Goal: Task Accomplishment & Management: Use online tool/utility

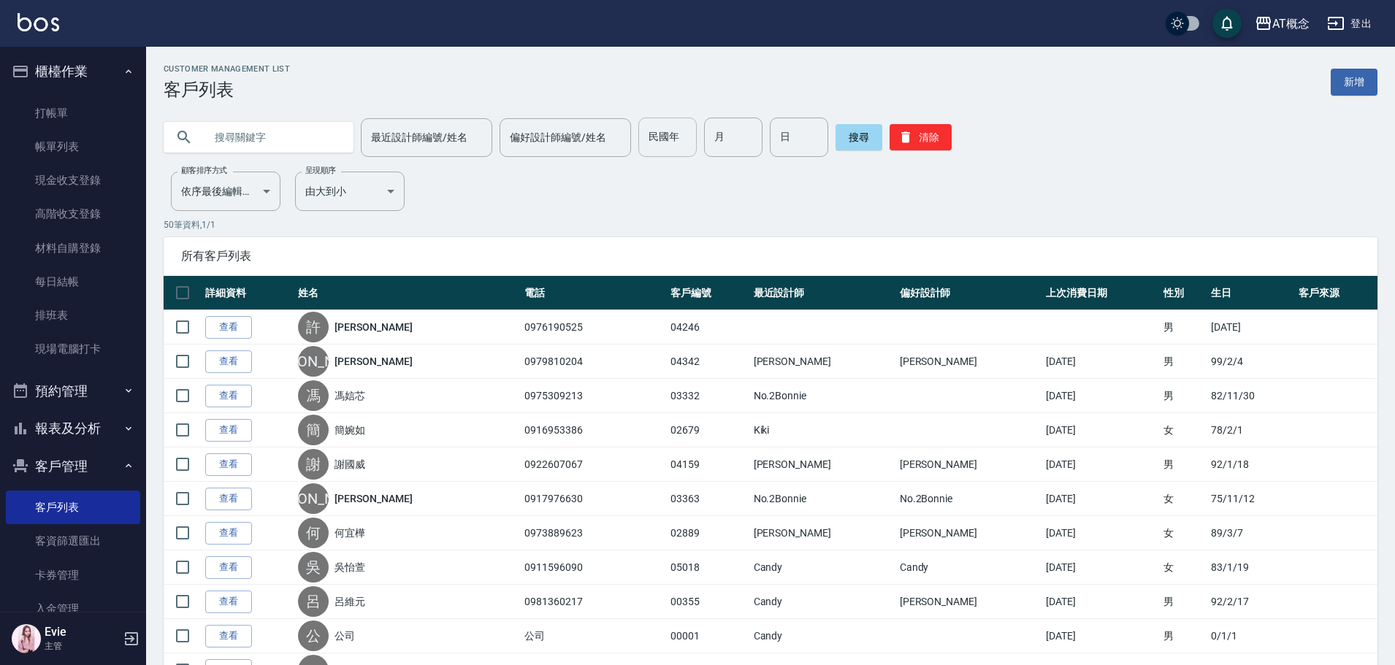
click at [661, 137] on input "民國年" at bounding box center [667, 137] width 58 height 39
type input "76"
type input "7"
type input "4"
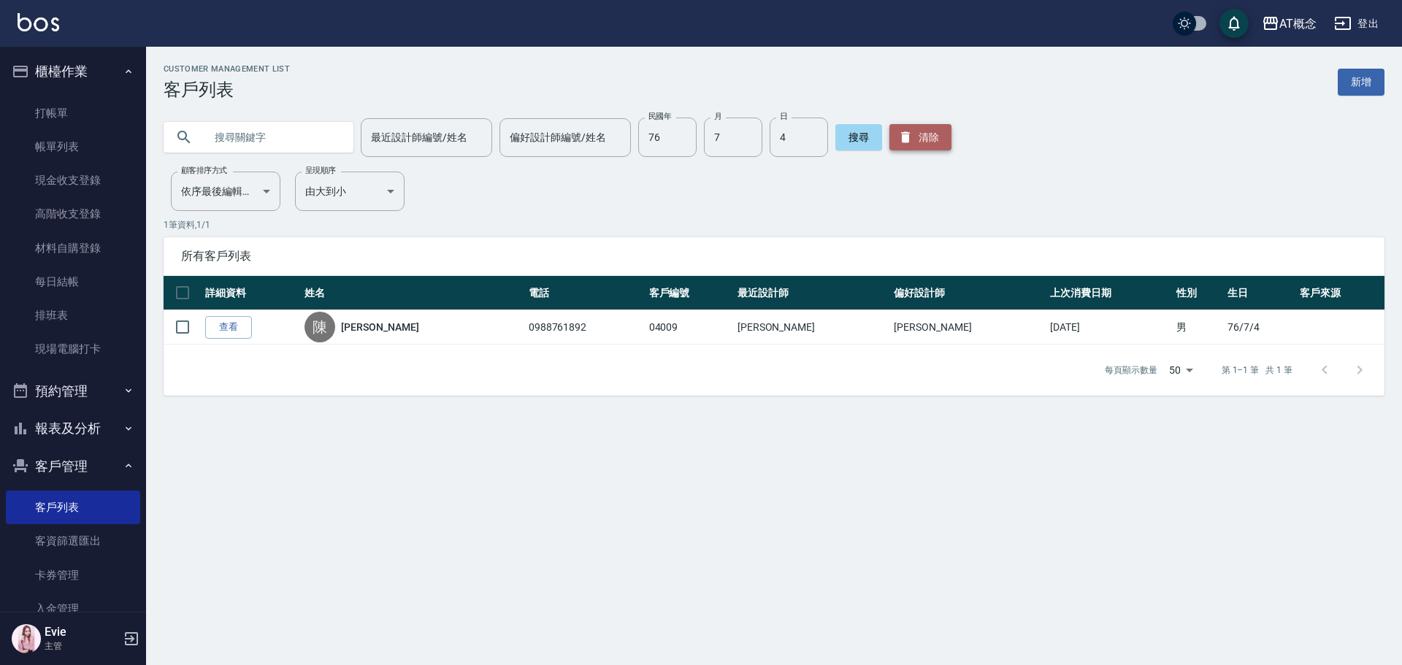
click at [922, 142] on button "清除" at bounding box center [920, 137] width 62 height 26
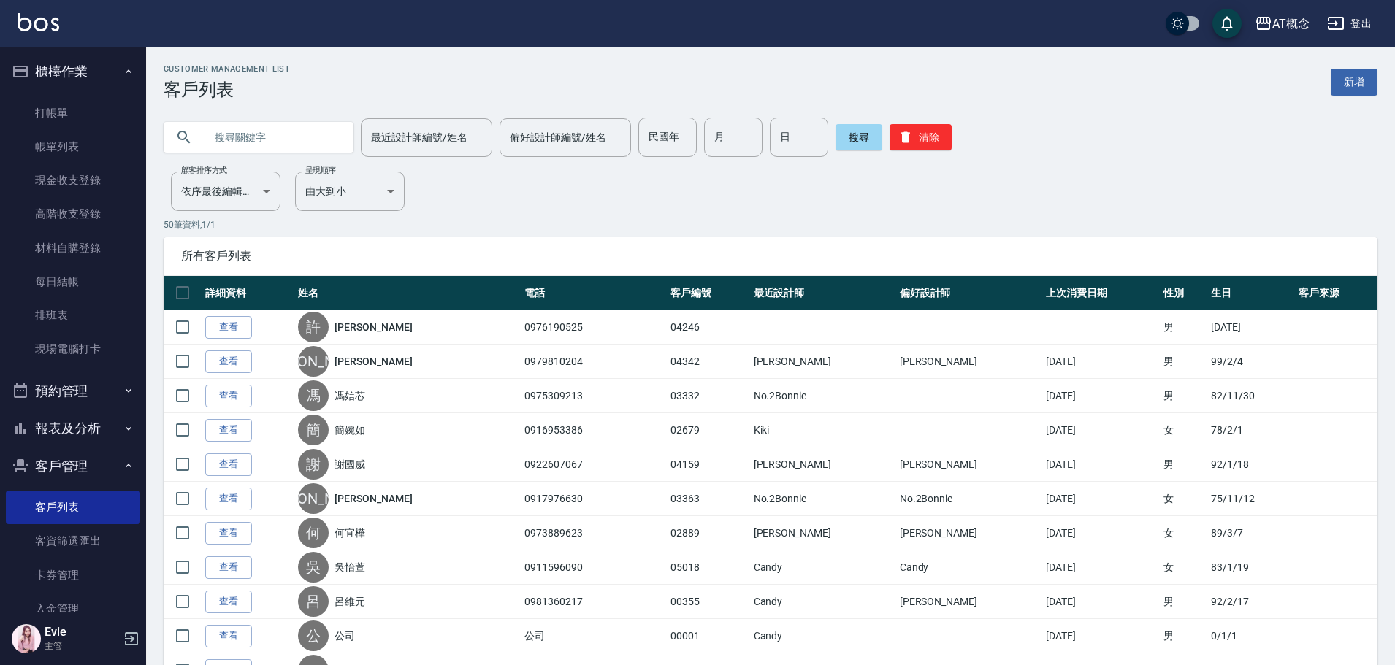
click at [300, 123] on input "text" at bounding box center [272, 137] width 137 height 39
type input "[PERSON_NAME]"
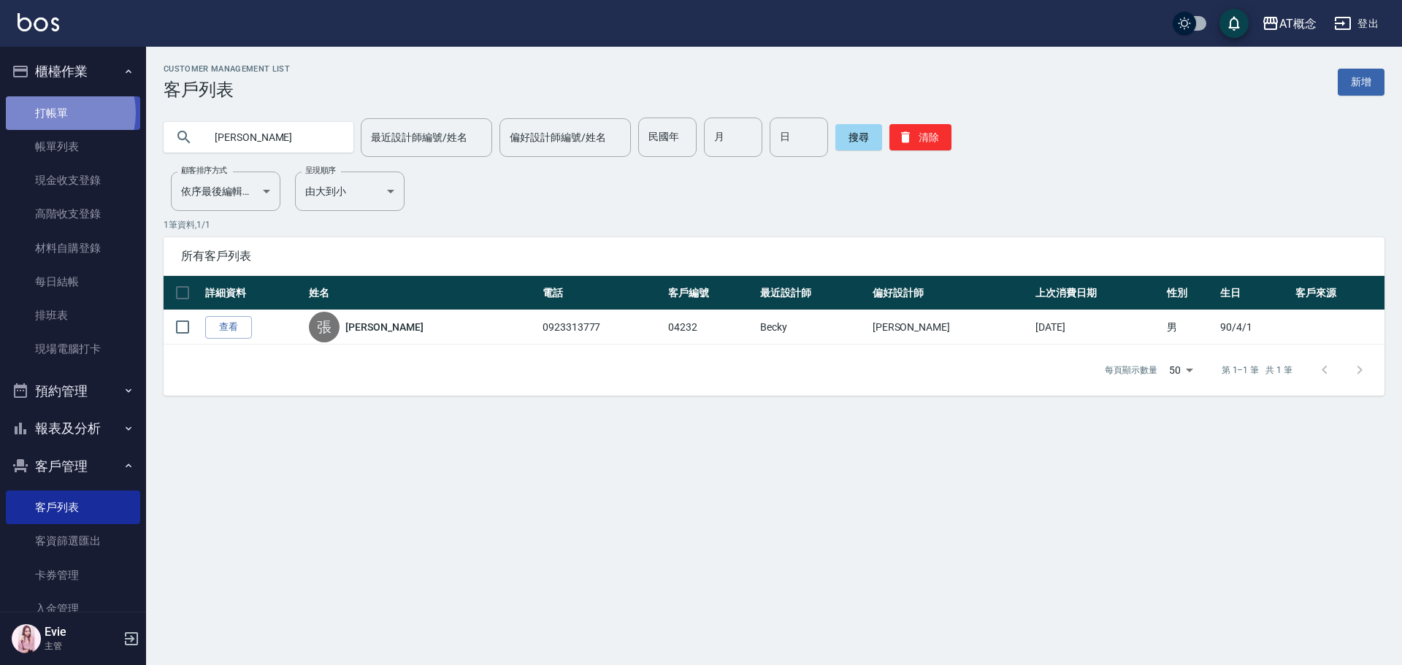
click at [55, 112] on link "打帳單" at bounding box center [73, 113] width 134 height 34
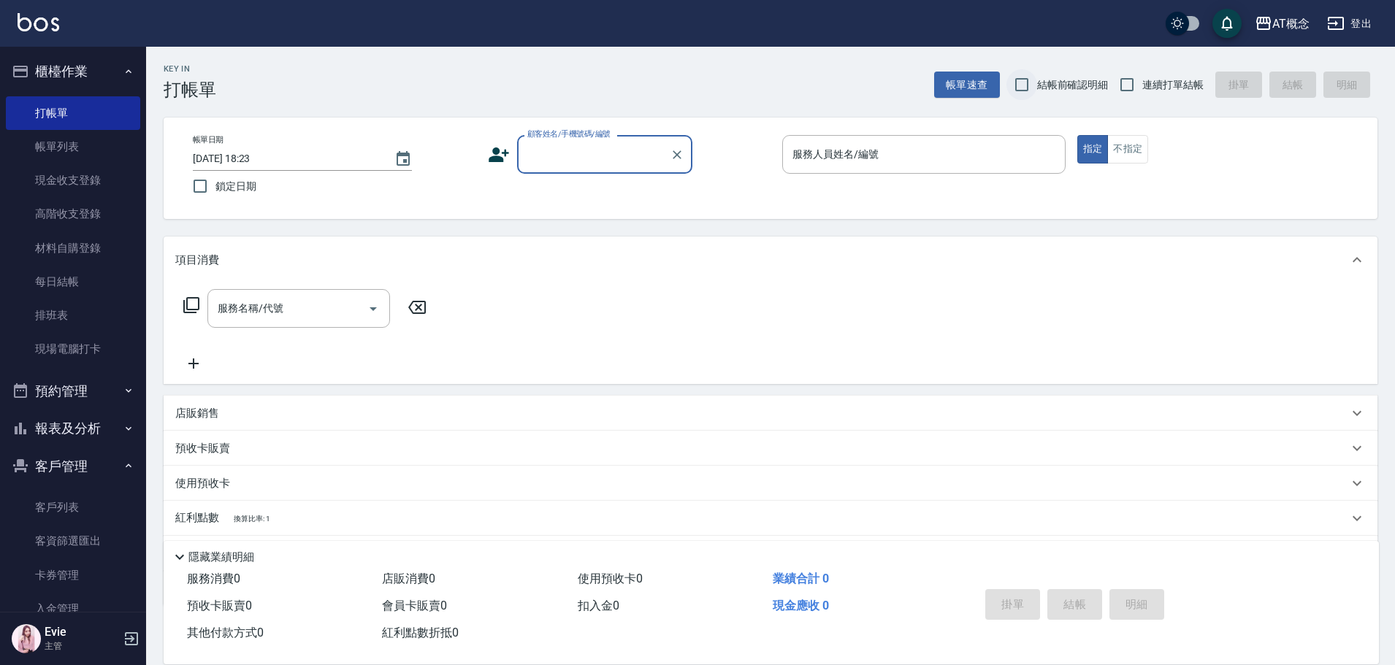
click at [1023, 86] on input "結帳前確認明細" at bounding box center [1021, 84] width 31 height 31
click at [1018, 83] on input "結帳前確認明細" at bounding box center [1021, 84] width 31 height 31
checkbox input "false"
click at [1130, 84] on input "連續打單結帳" at bounding box center [1126, 84] width 31 height 31
checkbox input "true"
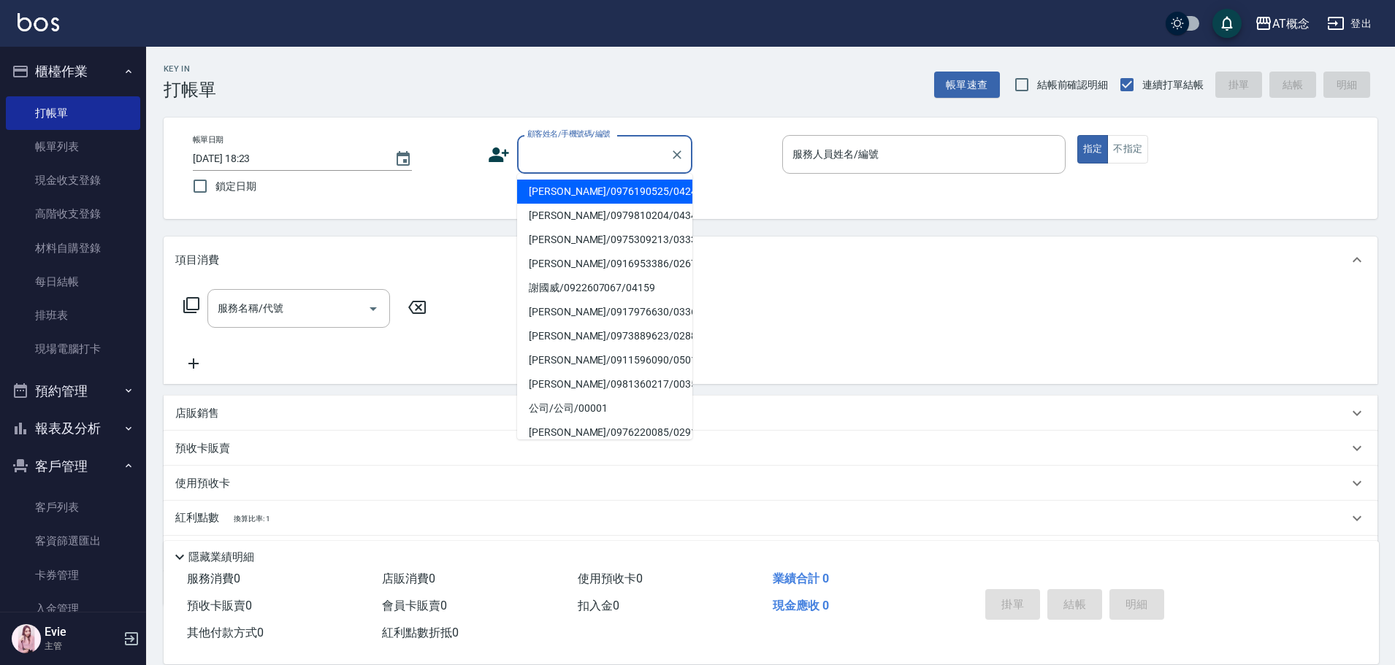
click at [576, 150] on input "顧客姓名/手機號碼/編號" at bounding box center [593, 155] width 140 height 26
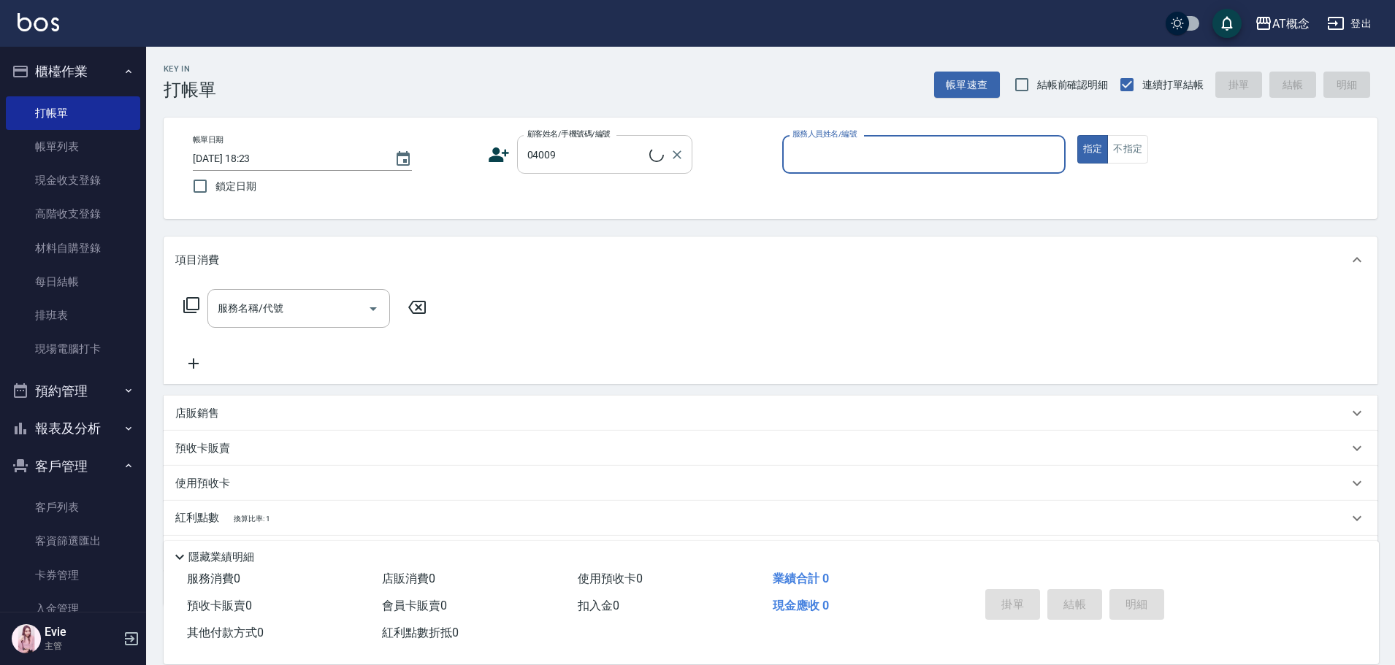
type input "[PERSON_NAME]/0988761892/04009"
type input "Anson-3"
click at [1077, 135] on button "指定" at bounding box center [1092, 149] width 31 height 28
type button "true"
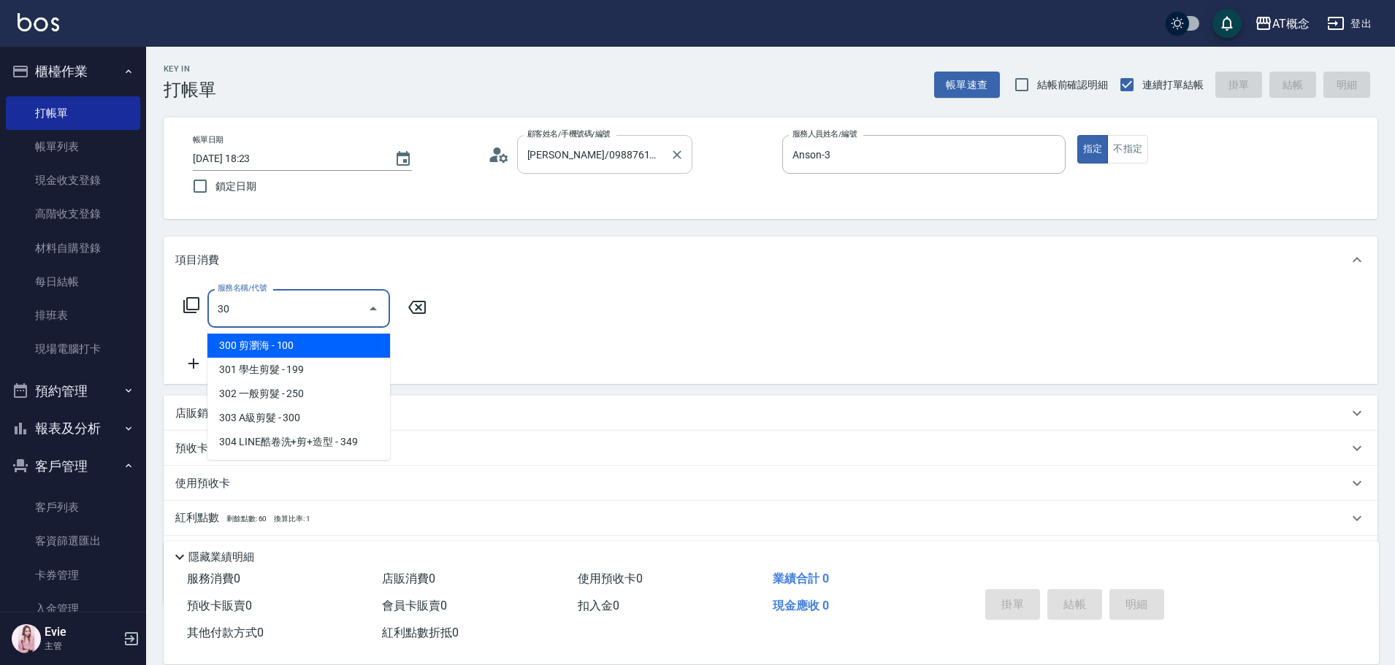
type input "303"
type input "30"
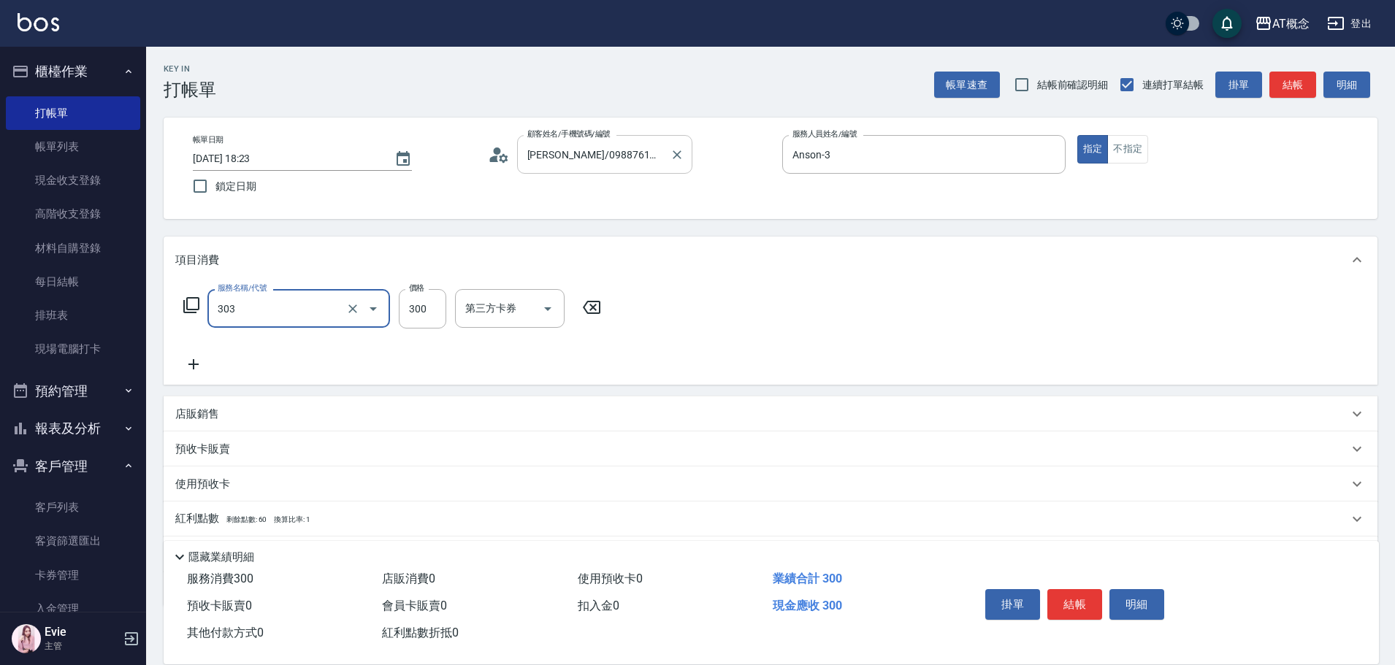
type input "303 A級剪髮(303)"
type input "0"
type input "35"
type input "30"
type input "350"
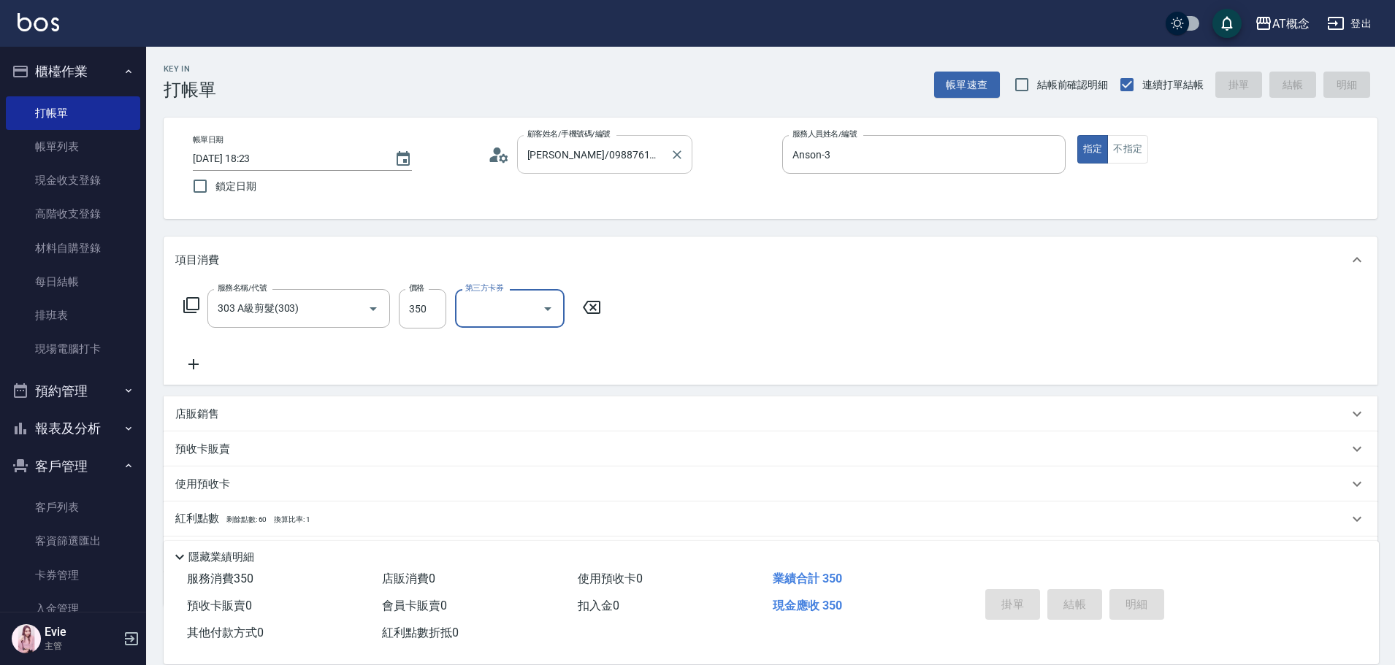
type input "0"
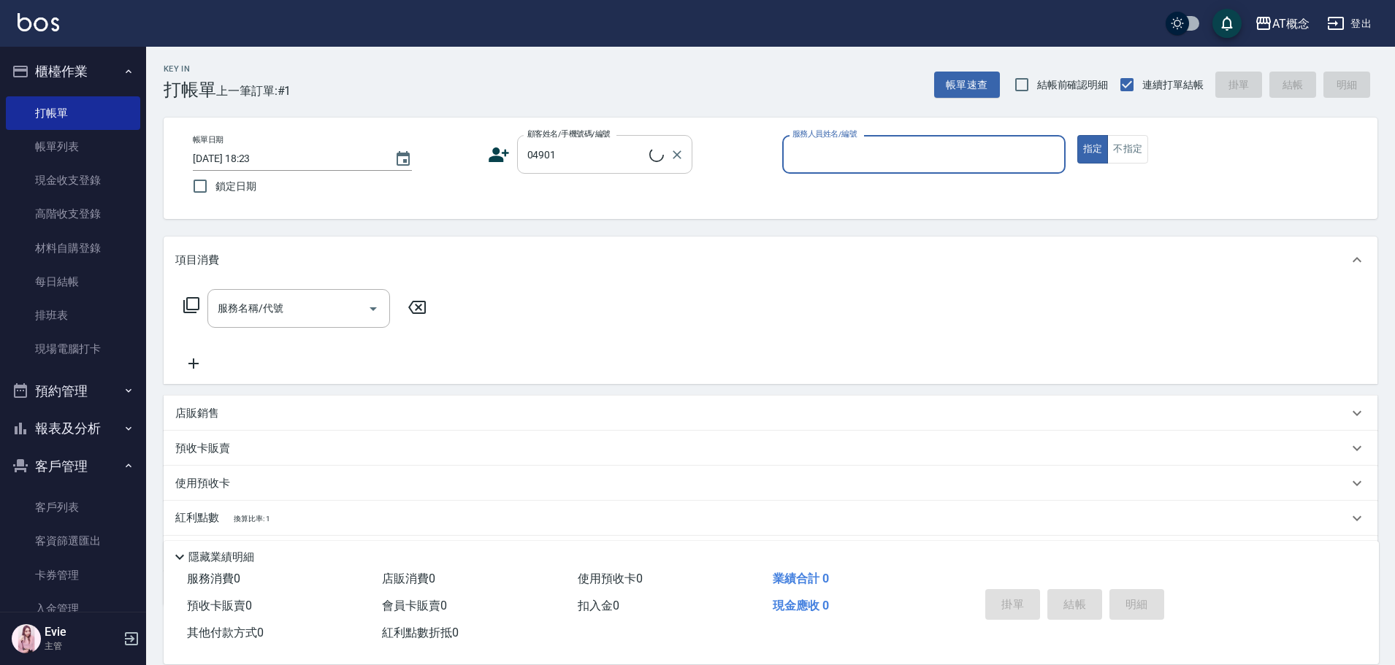
type input "[PERSON_NAME]/0976200069/04901"
type input "Anson-3"
click at [1077, 135] on button "指定" at bounding box center [1092, 149] width 31 height 28
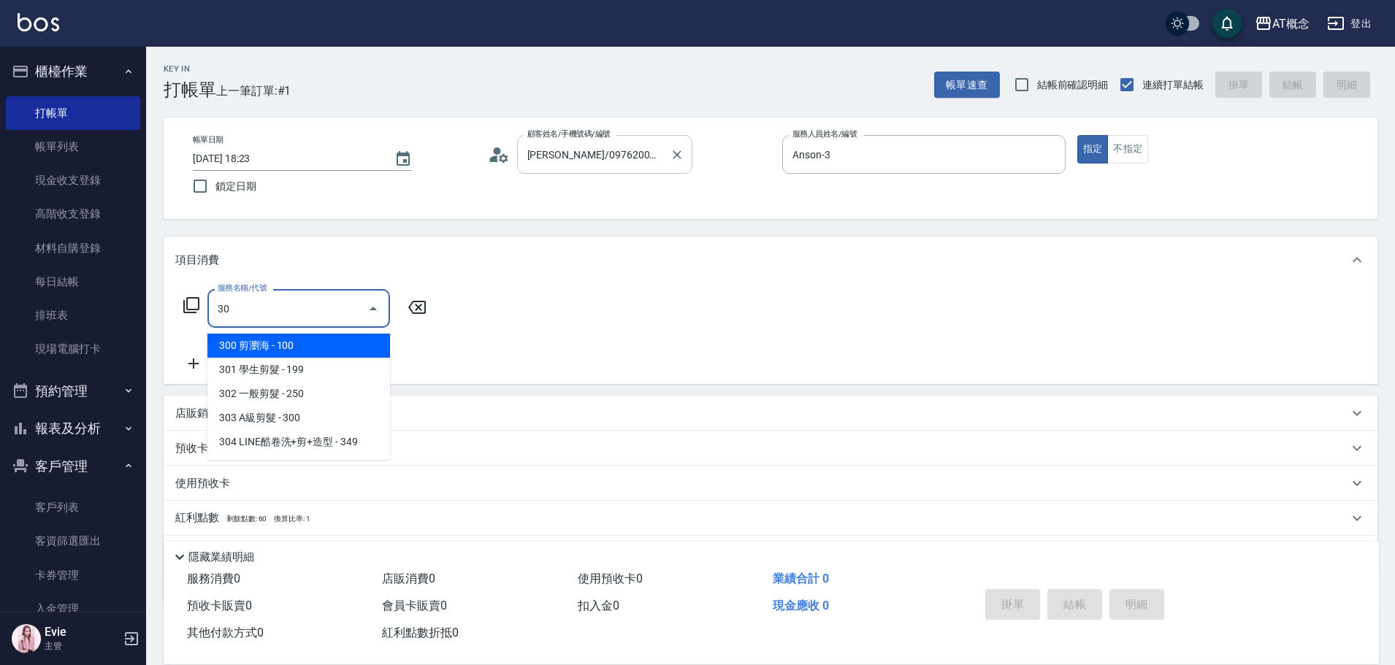
type input "303"
type input "30"
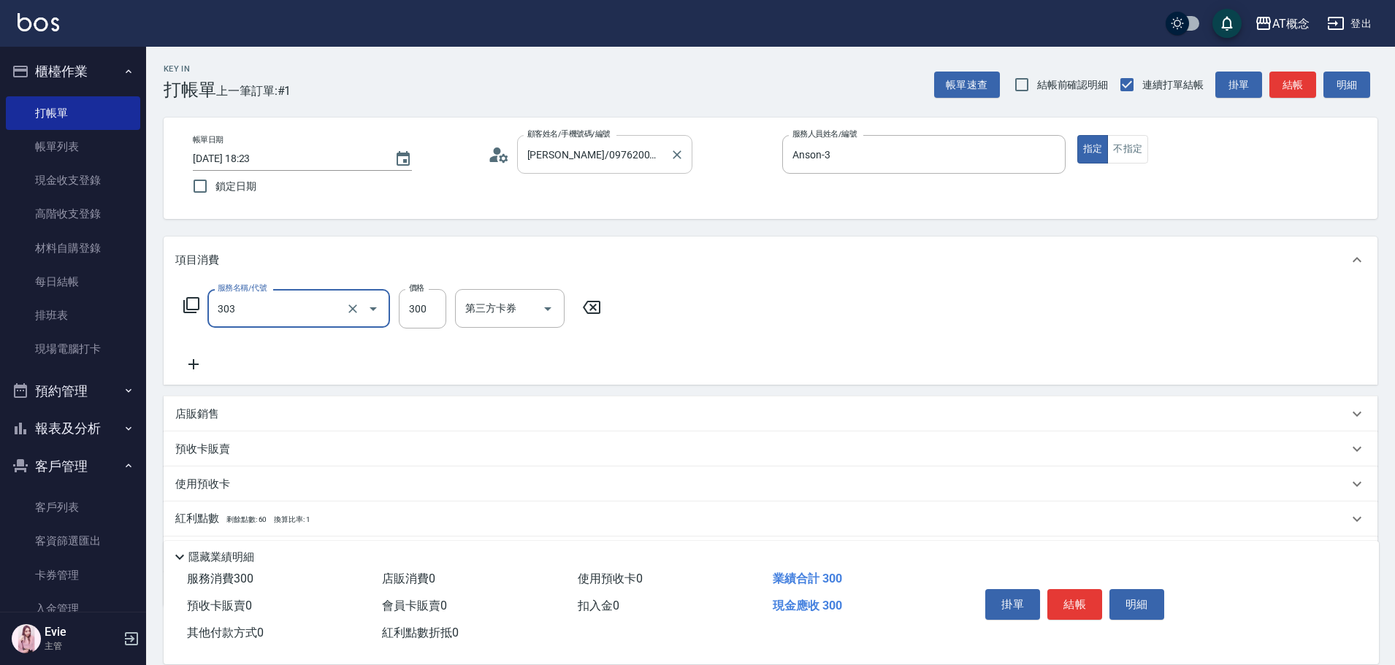
type input "303 A級剪髮(303)"
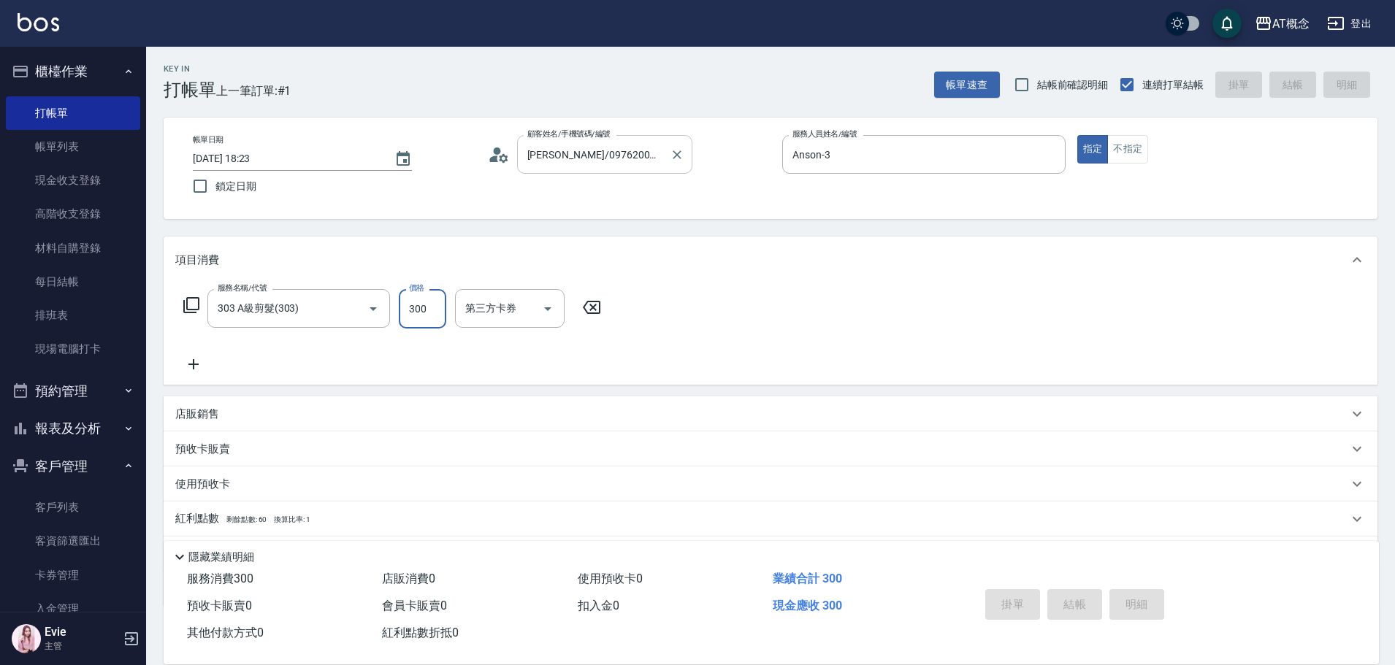
type input "0"
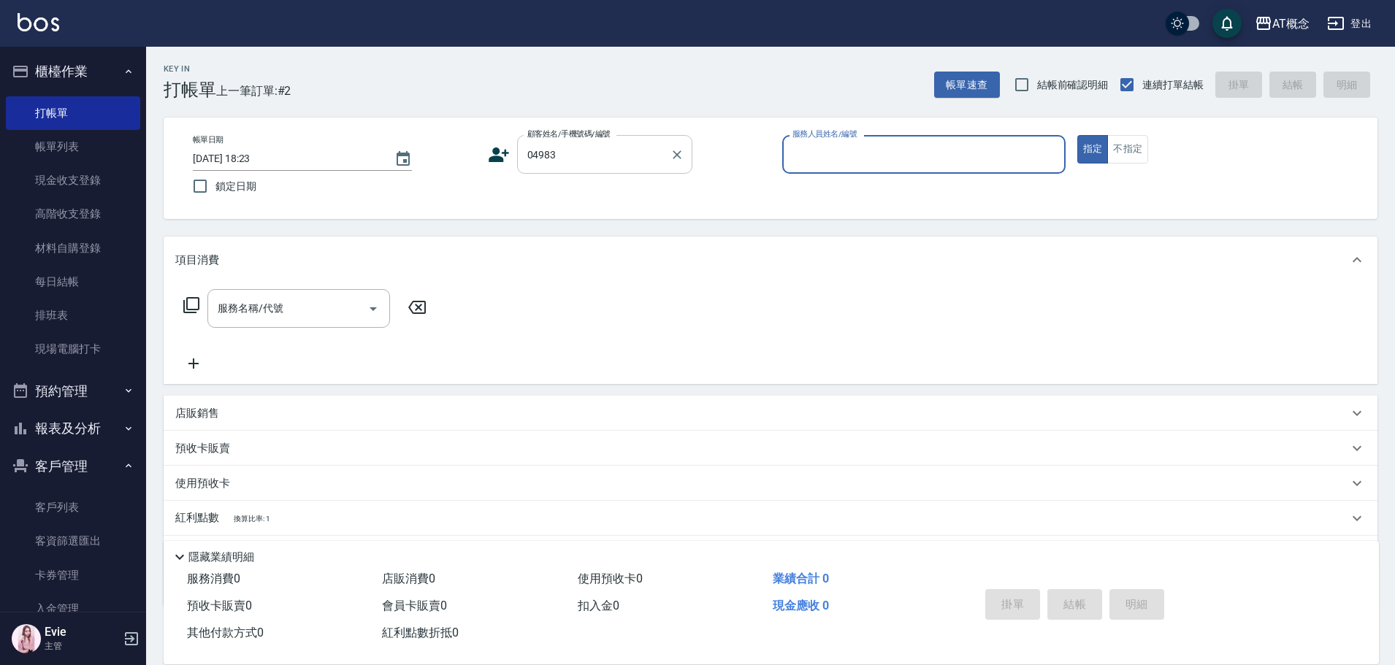
type input "[PERSON_NAME]/0902381005/04983"
type input "Anson-3"
click at [1077, 135] on button "指定" at bounding box center [1092, 149] width 31 height 28
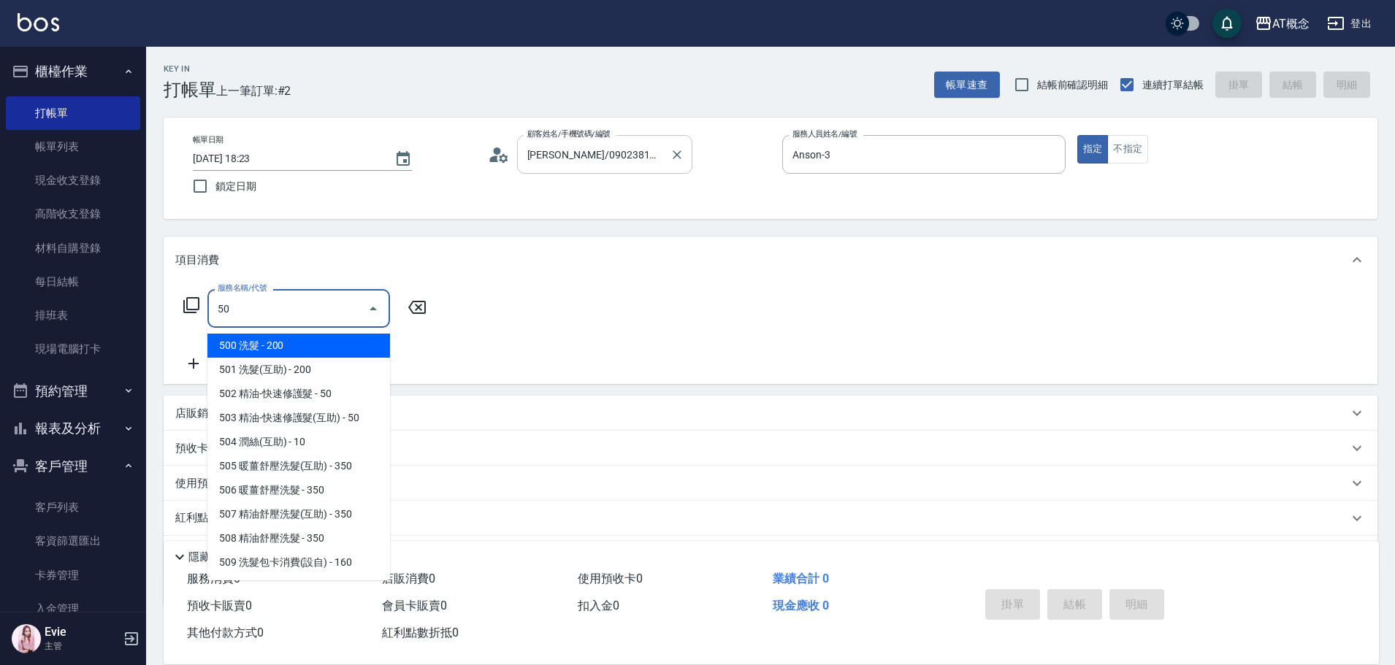
type input "501"
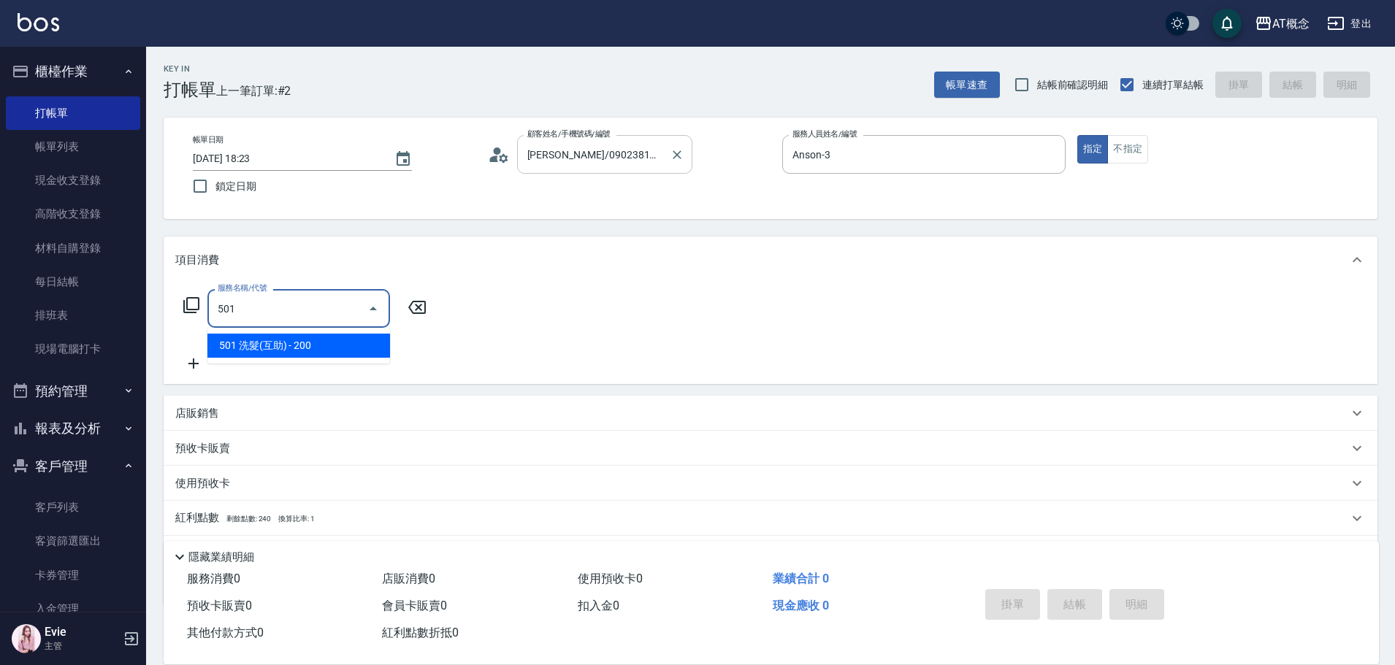
type input "20"
type input "501 洗髮(互助)(501)"
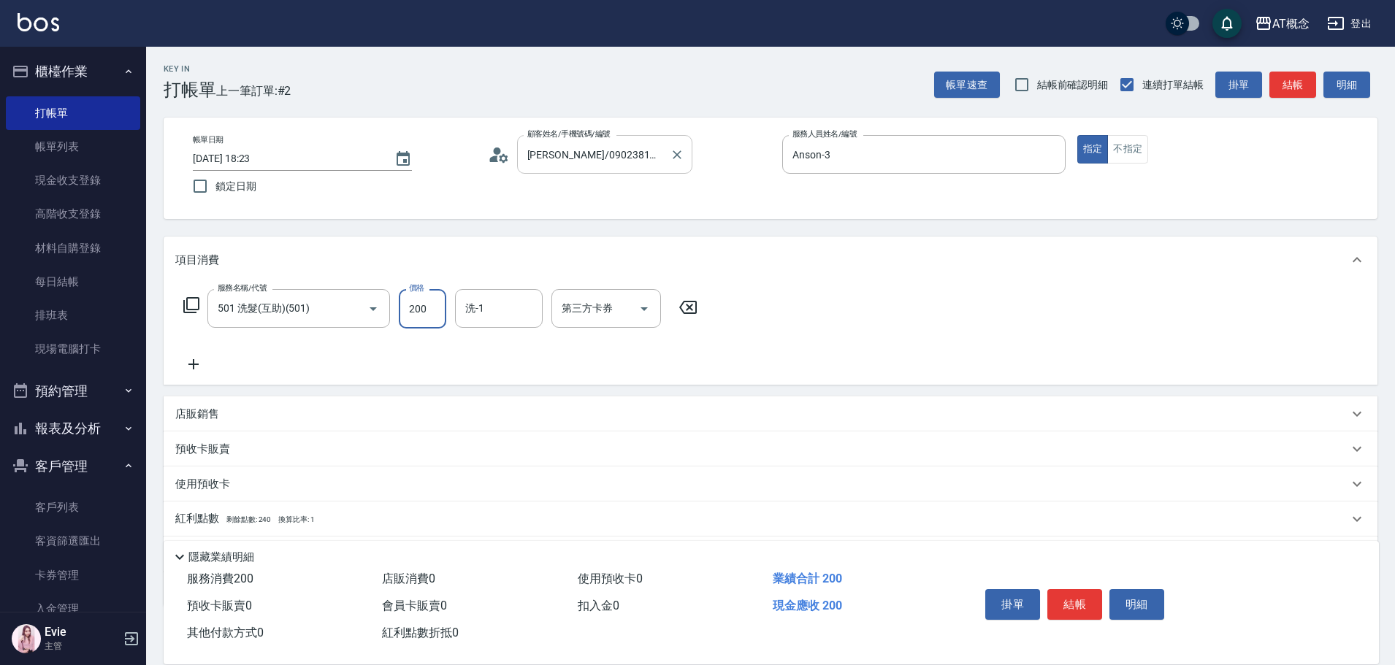
type input "0"
type input "25"
type input "20"
type input "250"
type input "小不-29"
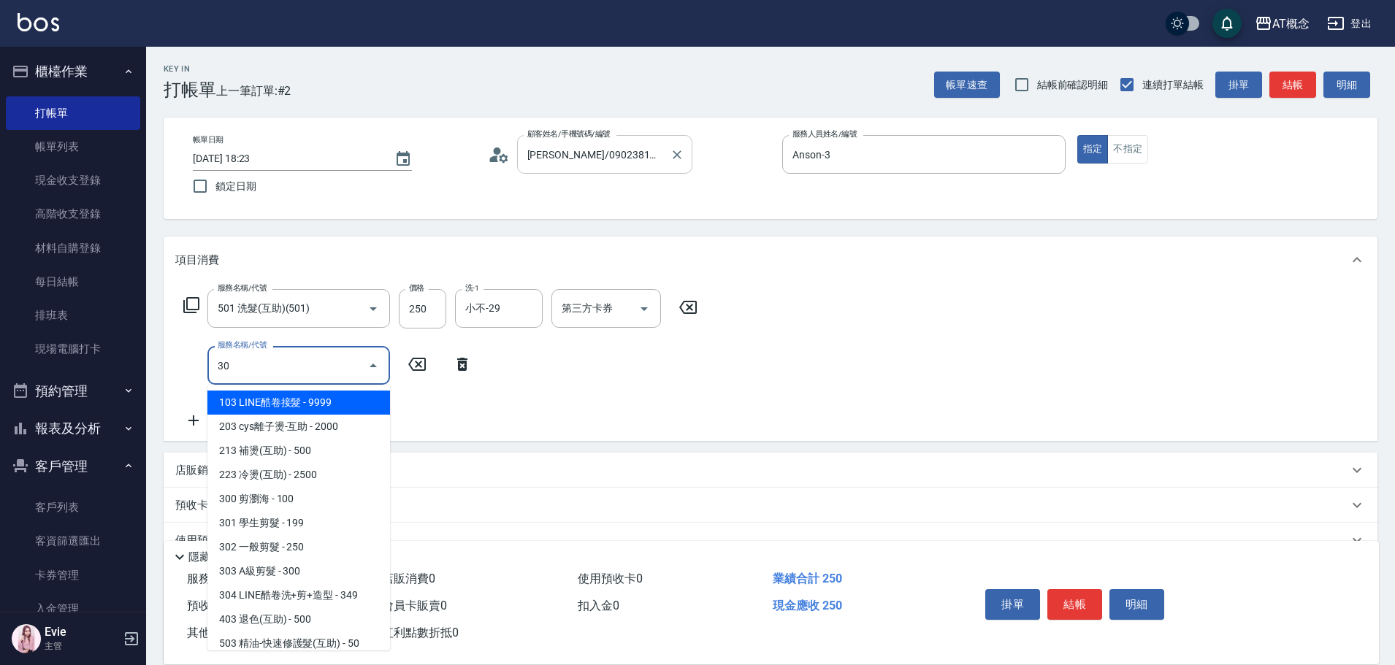
type input "303"
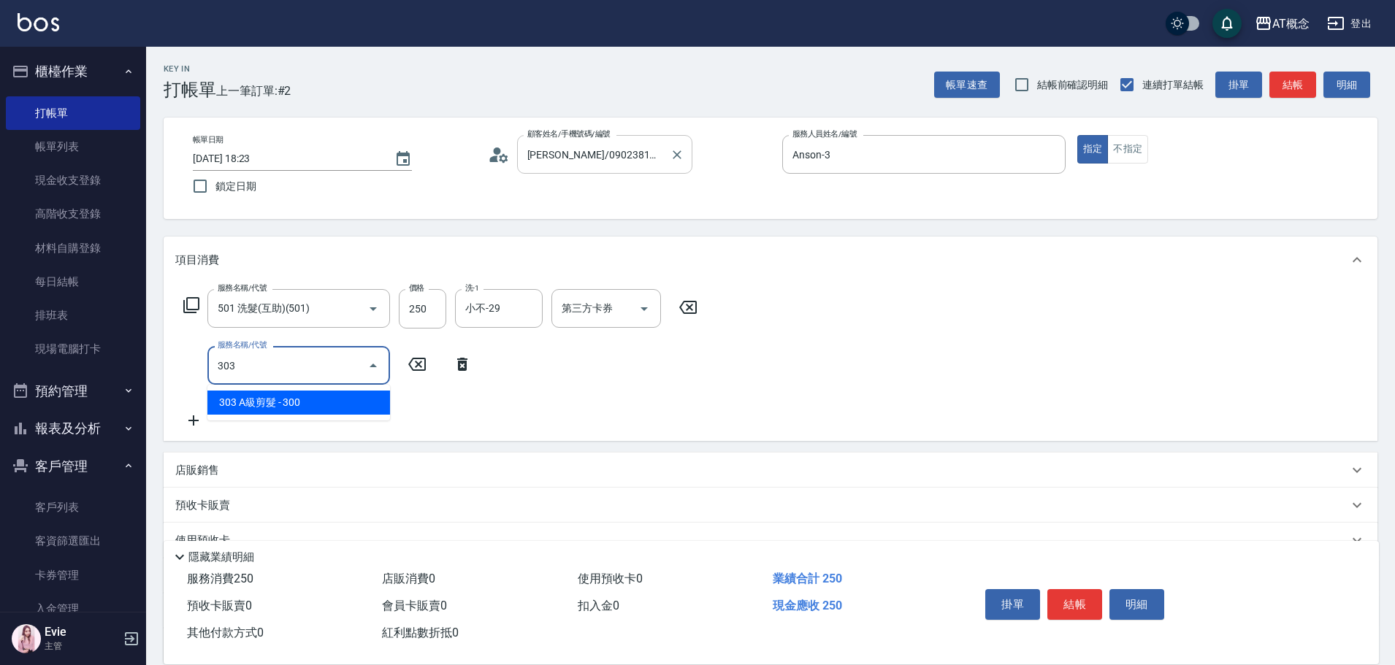
type input "50"
type input "303 A級剪髮(303)"
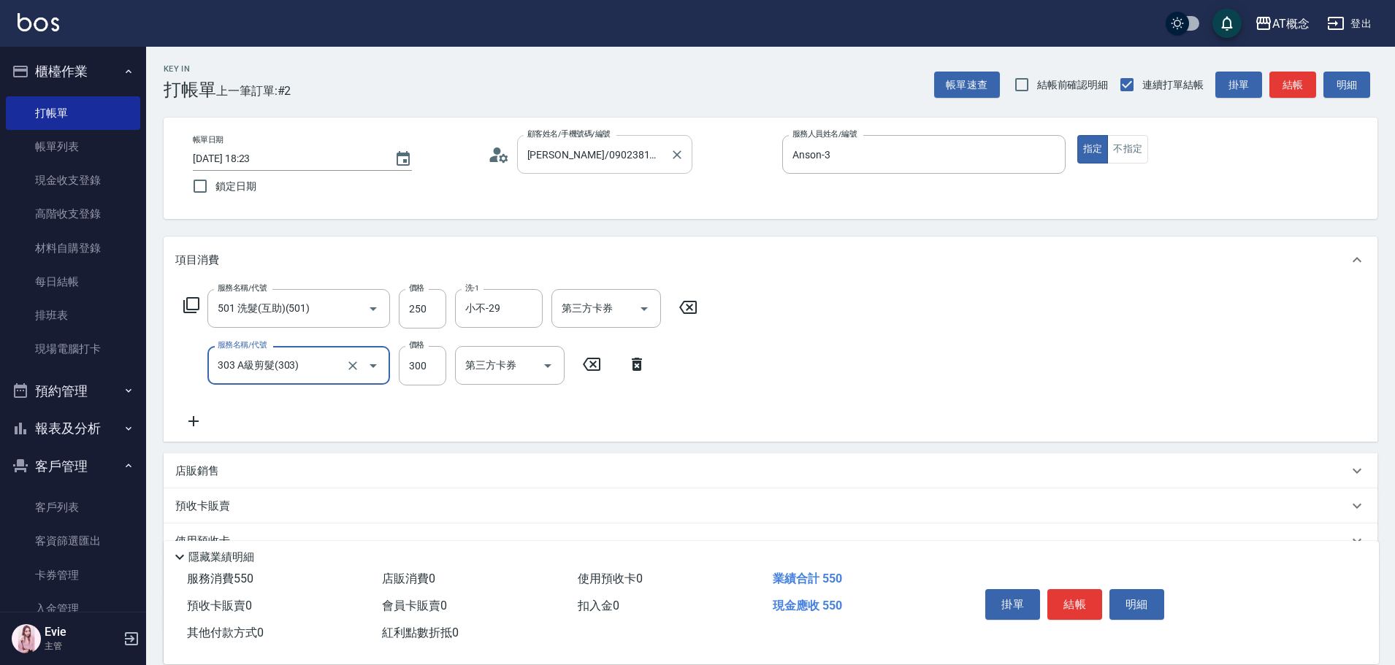
type input "20"
type input "350"
type input "60"
type input "350"
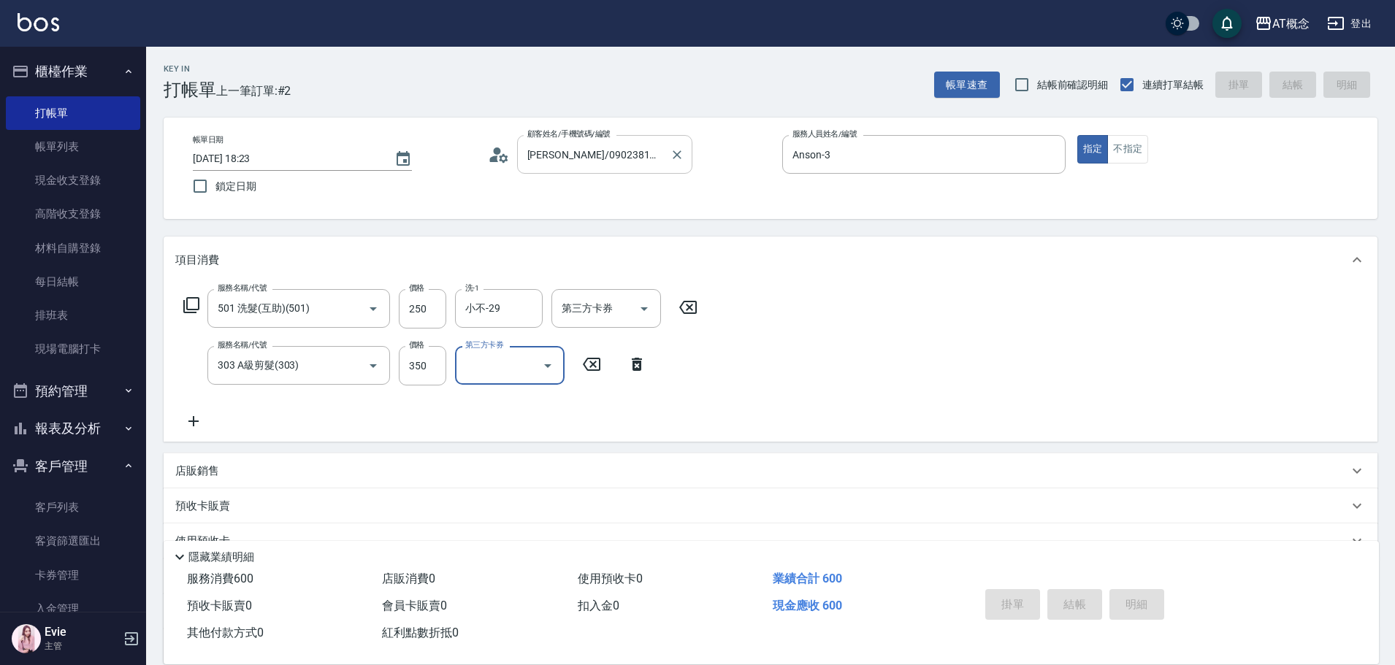
type input "0"
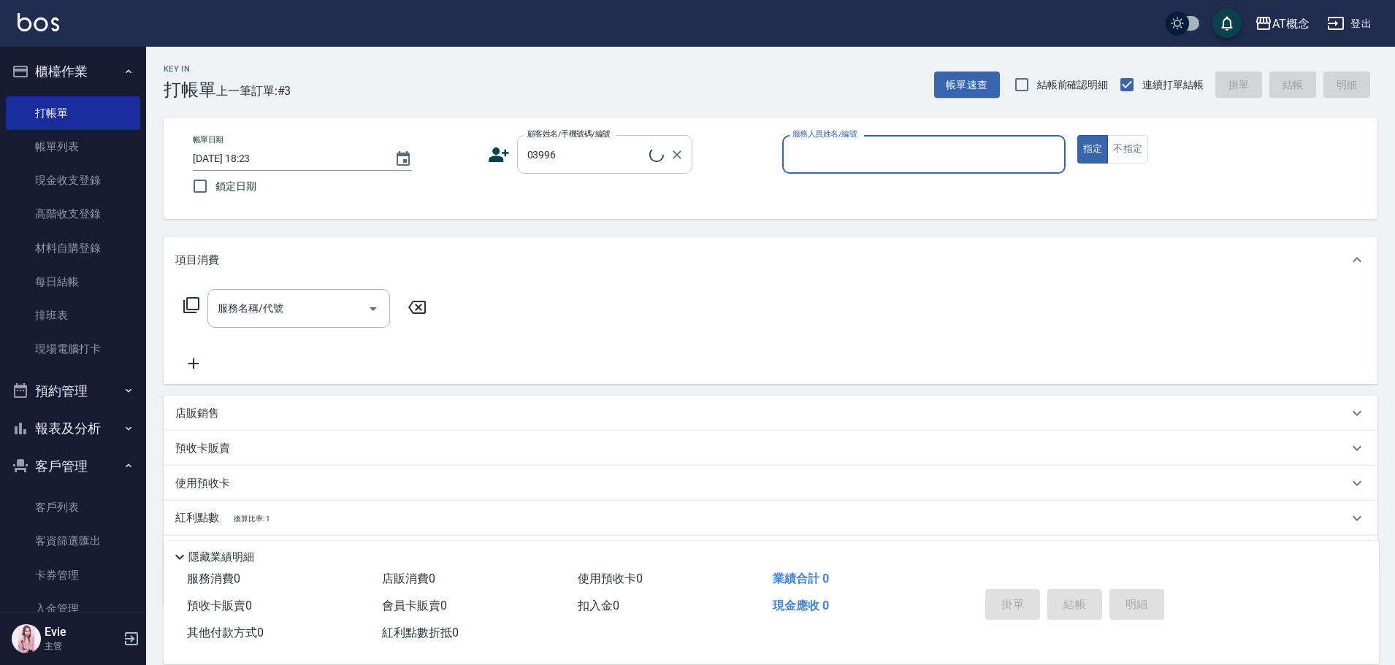
type input "[PERSON_NAME]/0906580833/03996"
type input "Anson-3"
click at [1077, 135] on button "指定" at bounding box center [1092, 149] width 31 height 28
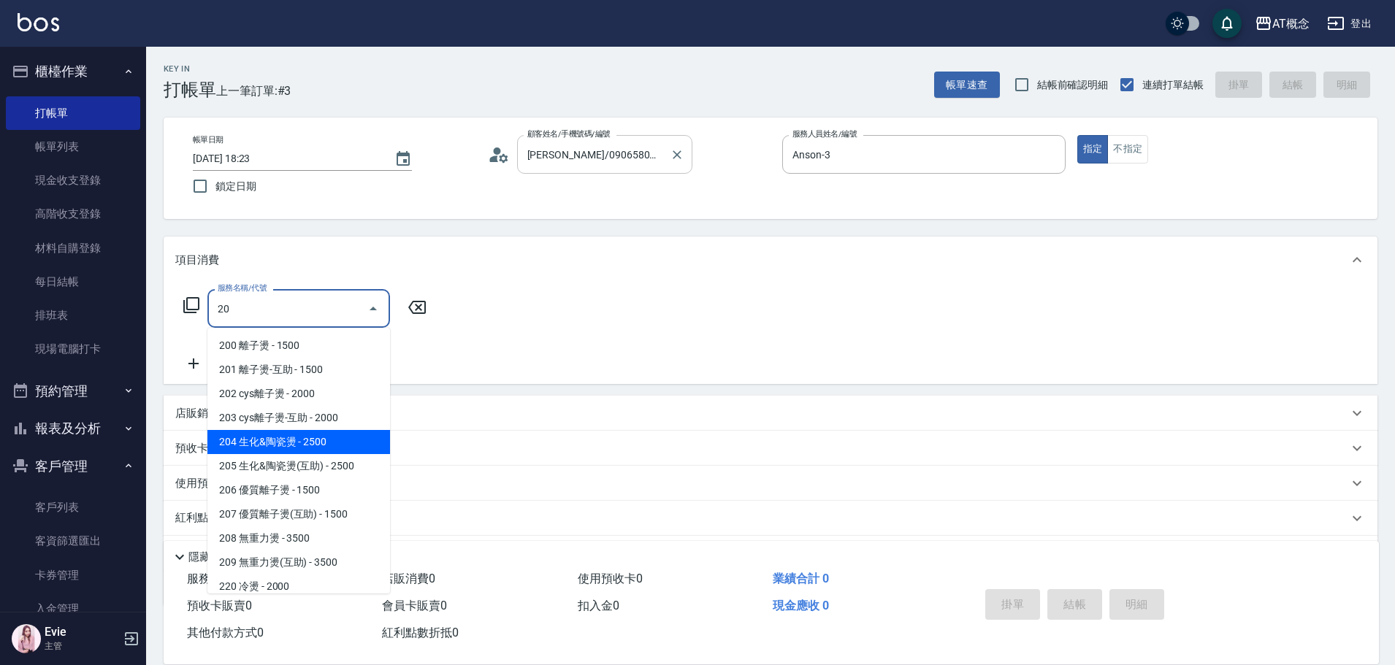
type input "204 生化&陶瓷燙(204)"
type input "250"
type input "204 生化&陶瓷燙(204)"
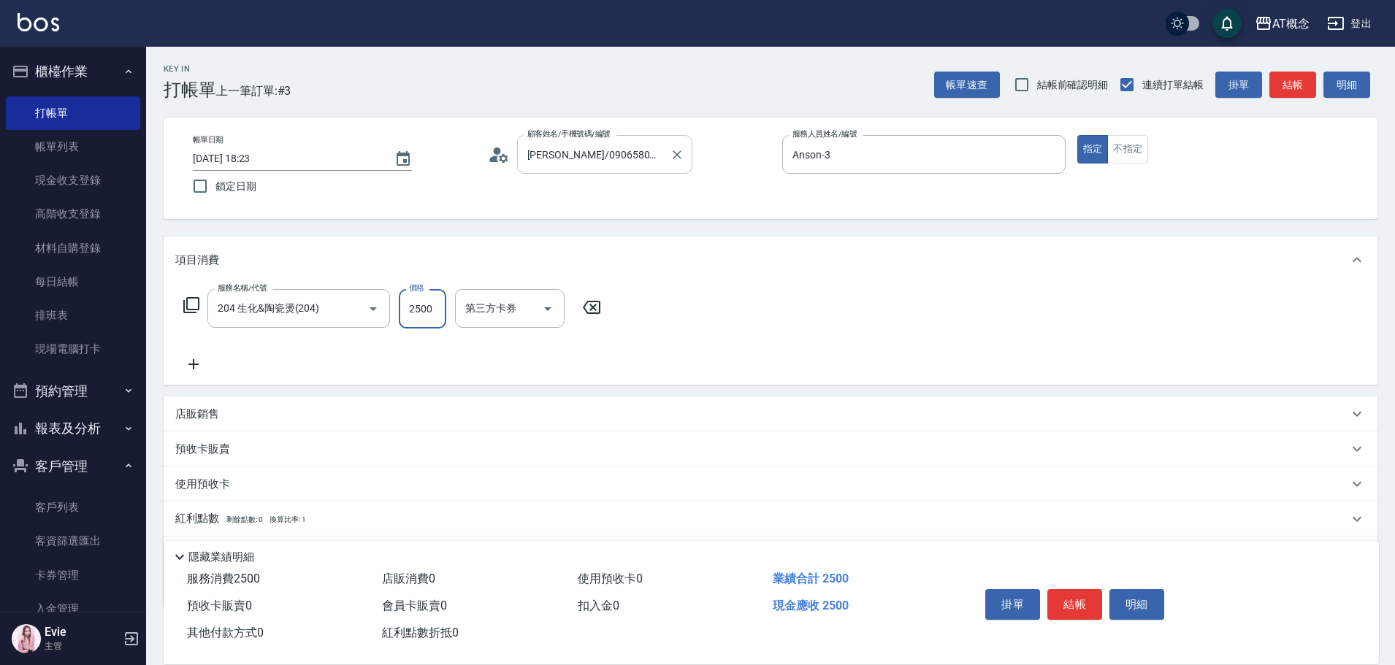
type input "0"
type input "35"
type input "30"
type input "350"
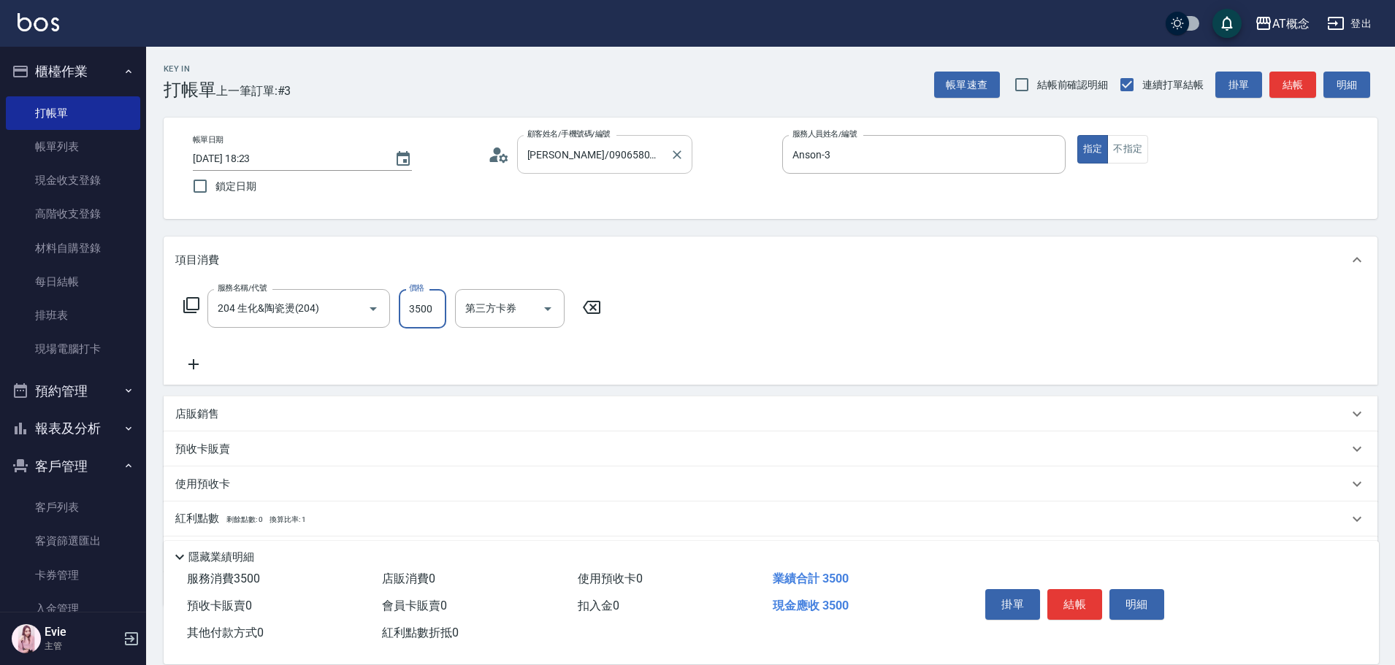
type input "3500"
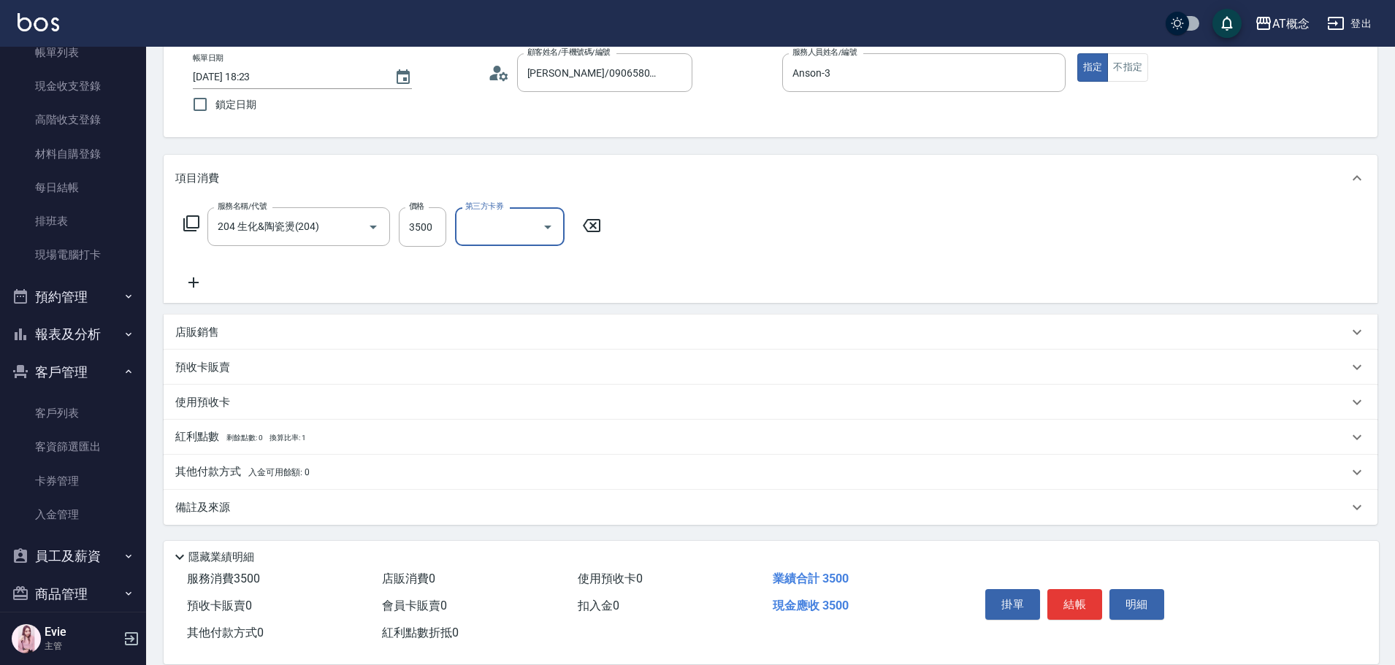
scroll to position [188, 0]
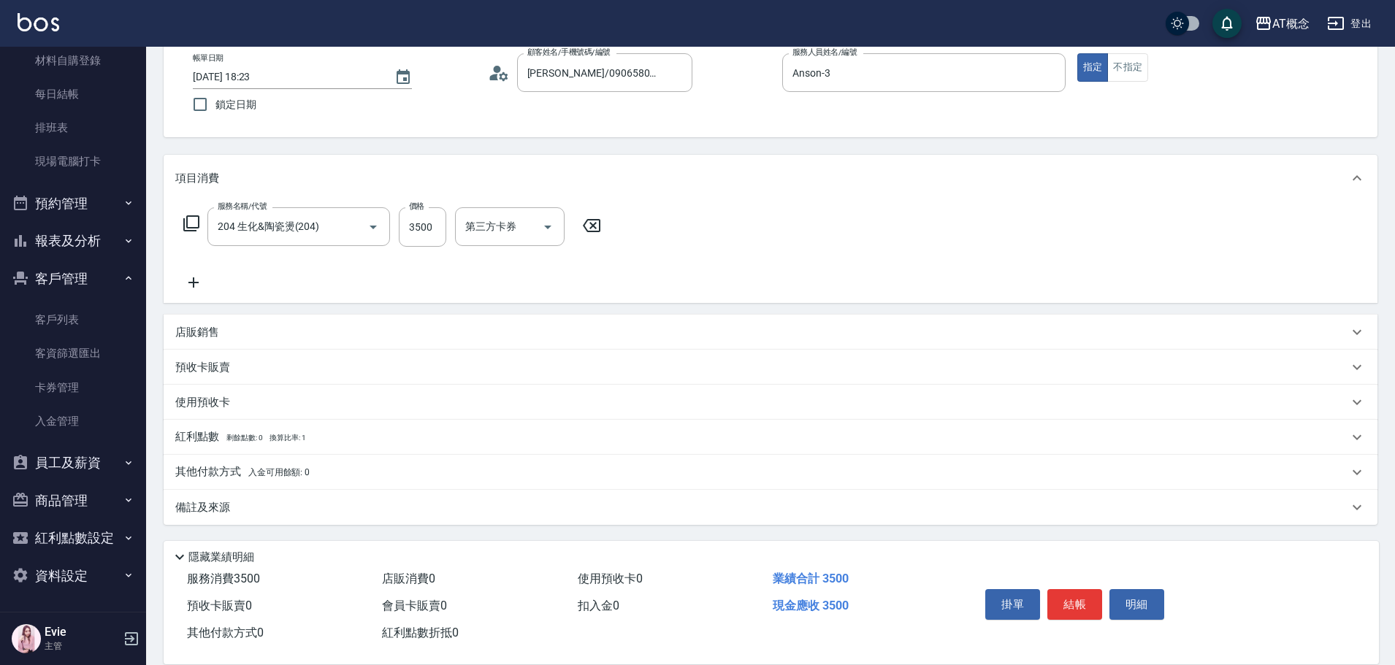
drag, startPoint x: 208, startPoint y: 472, endPoint x: 204, endPoint y: 461, distance: 11.5
click at [205, 470] on p "其他付款方式 入金可用餘額: 0" at bounding box center [242, 472] width 134 height 16
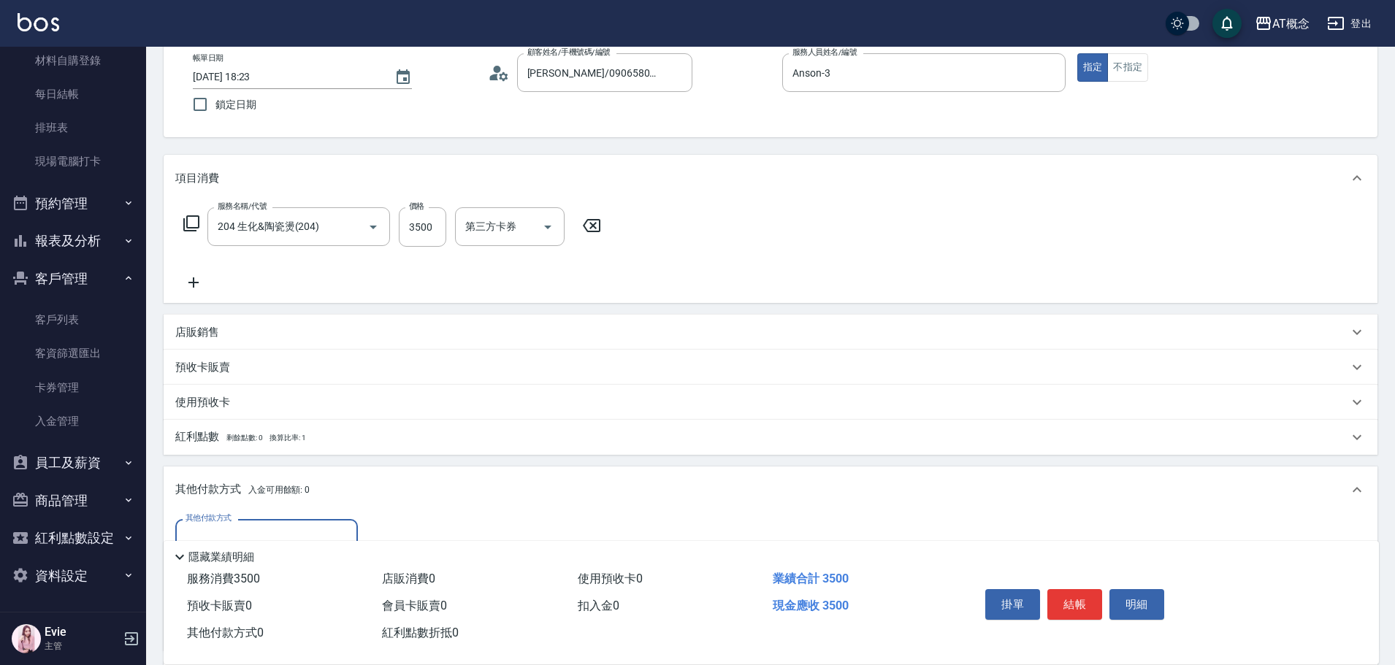
scroll to position [254, 0]
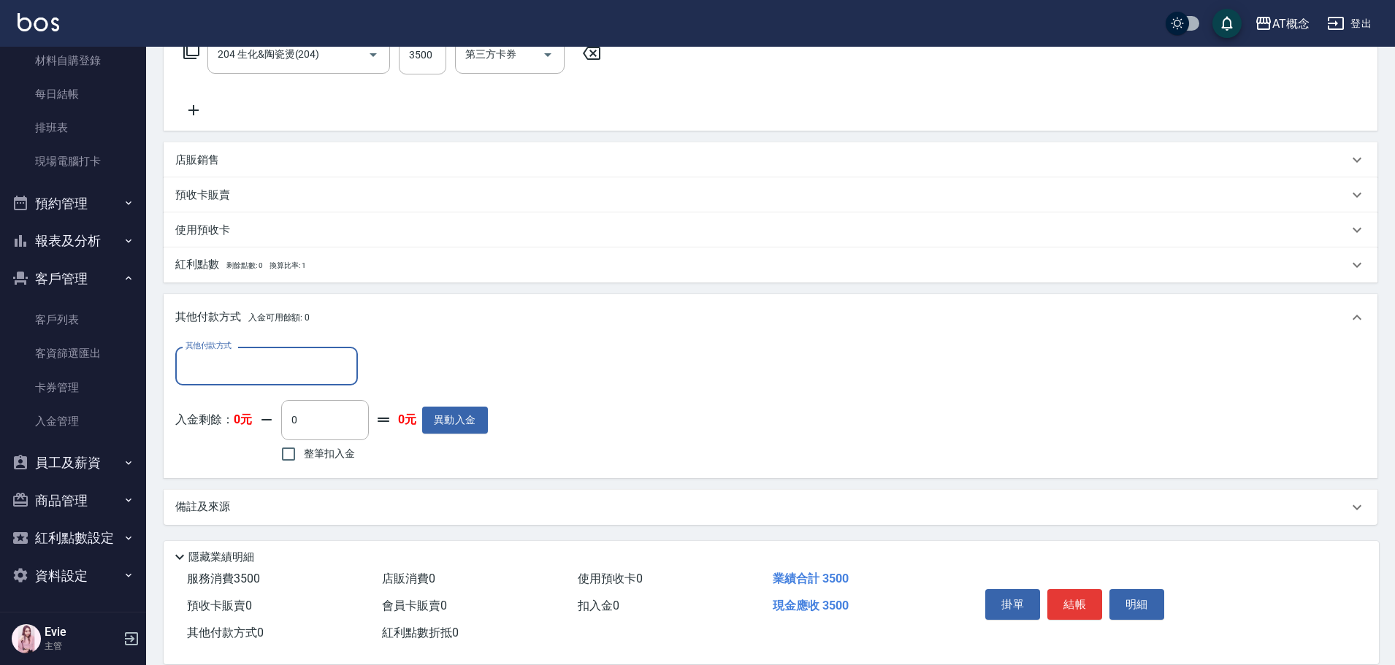
click at [266, 360] on input "其他付款方式" at bounding box center [266, 366] width 169 height 26
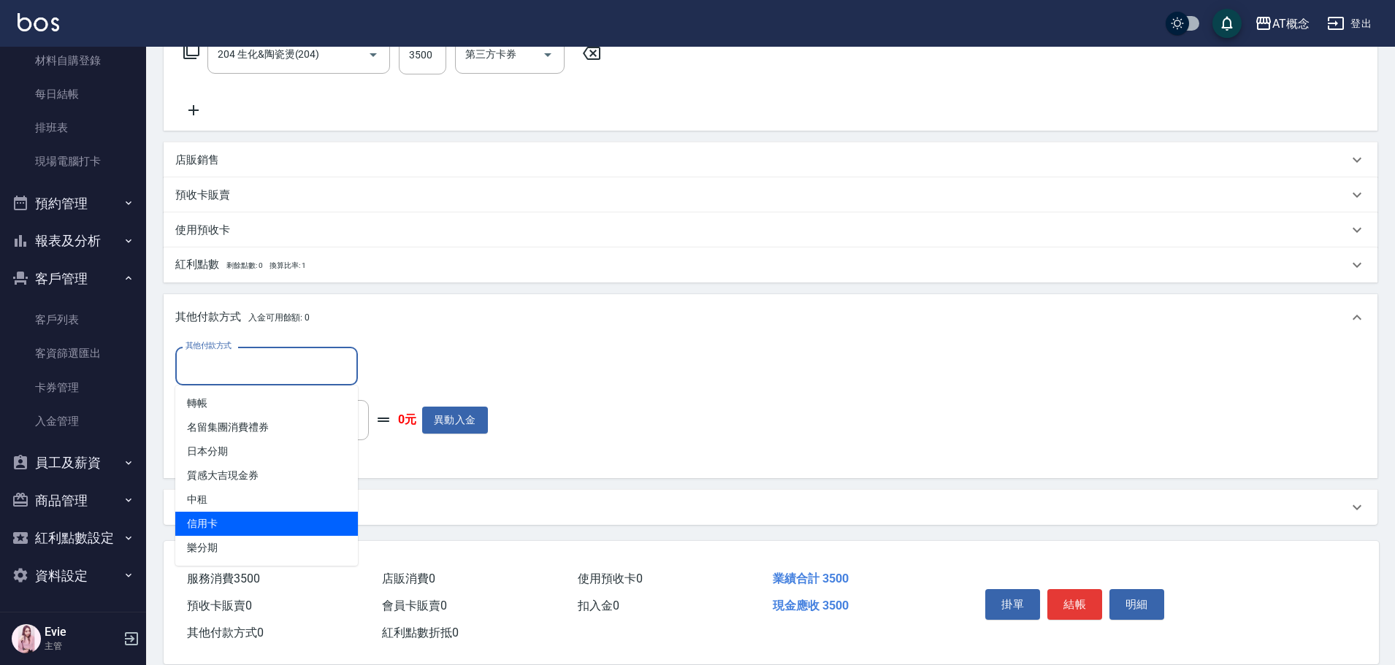
click at [205, 521] on span "信用卡" at bounding box center [266, 524] width 183 height 24
type input "信用卡"
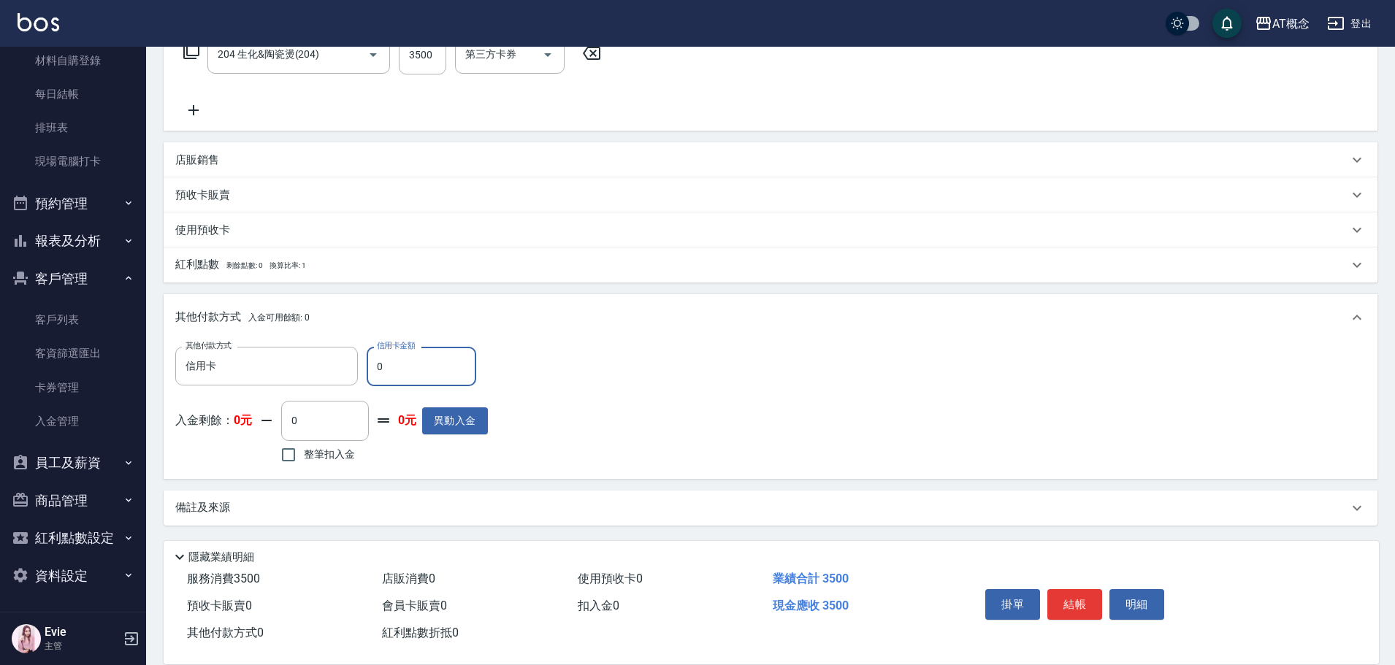
type input "340"
type input "35"
type input "310"
type input "350"
type input "0"
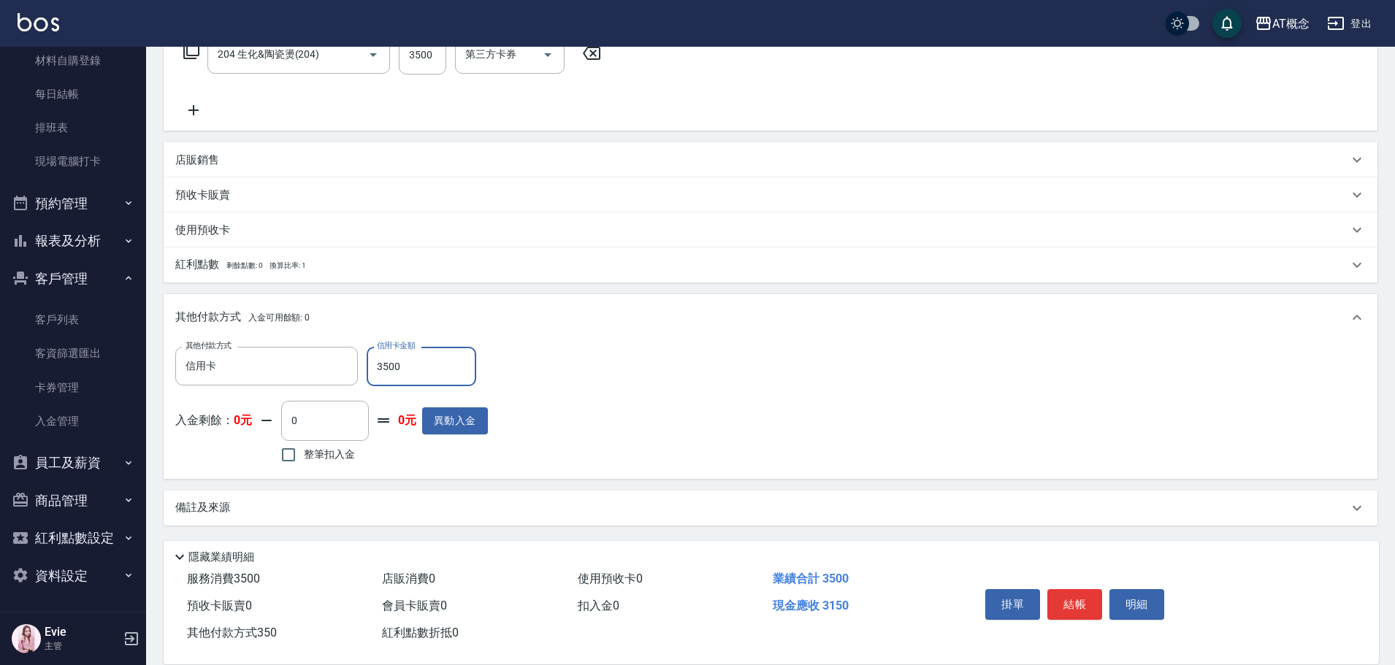
type input "3500"
type input "[DATE] 18:24"
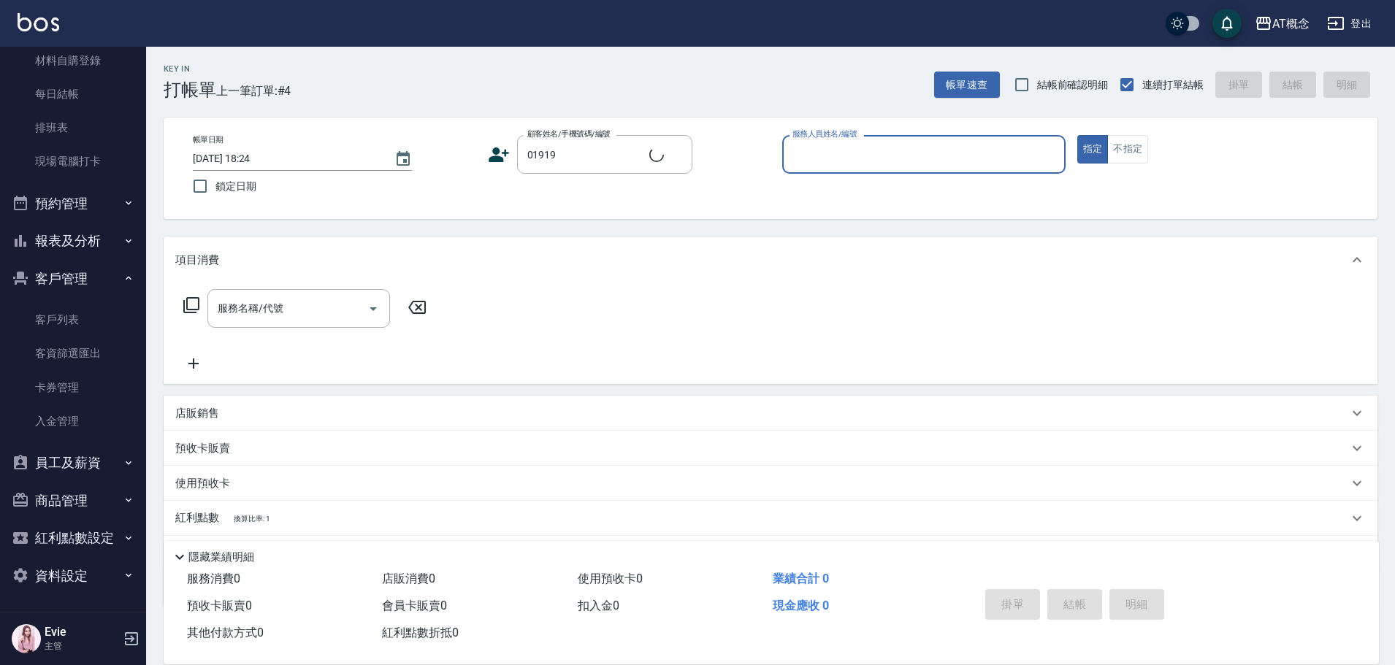
type input "[PERSON_NAME]/0982085074/01919"
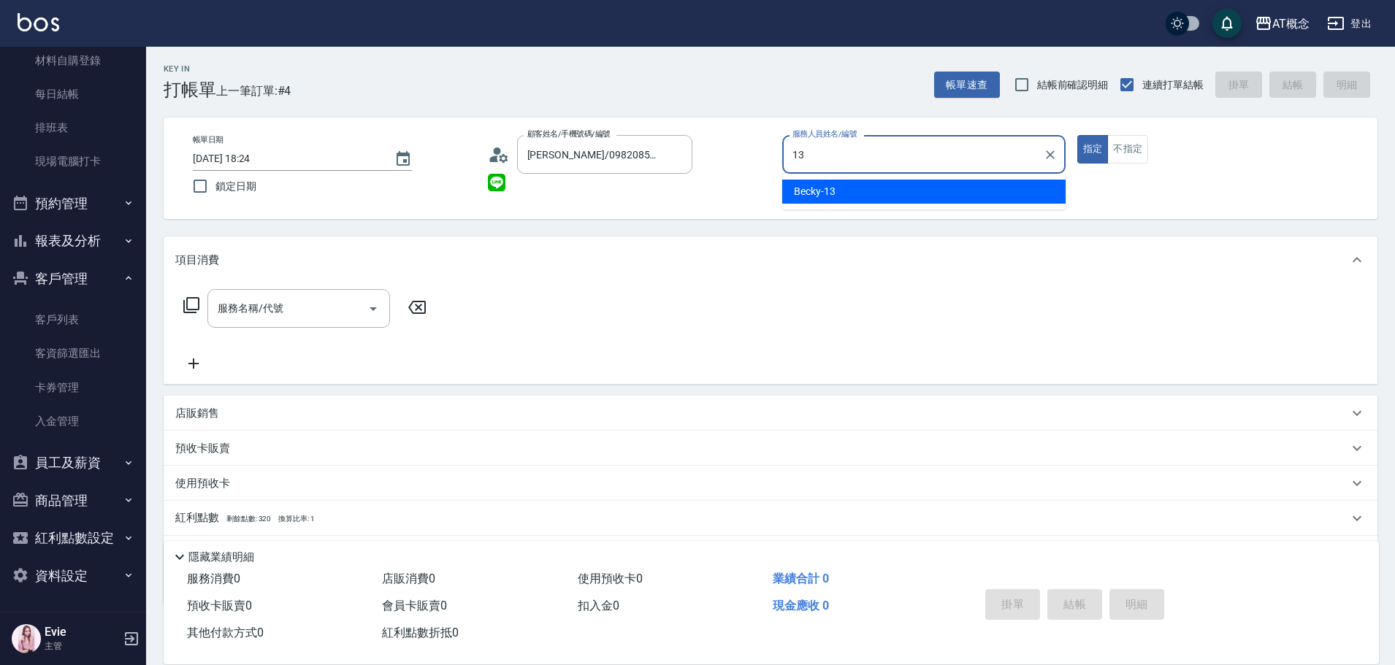
type input "Becky-13"
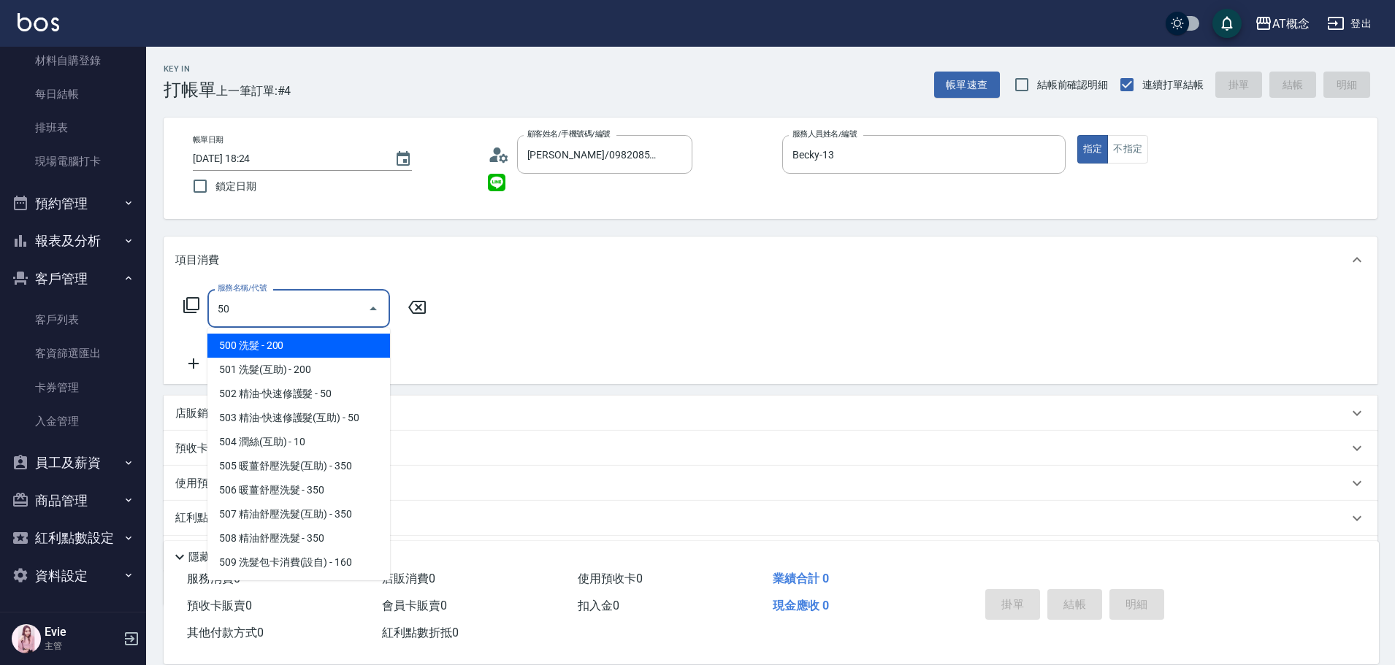
type input "501"
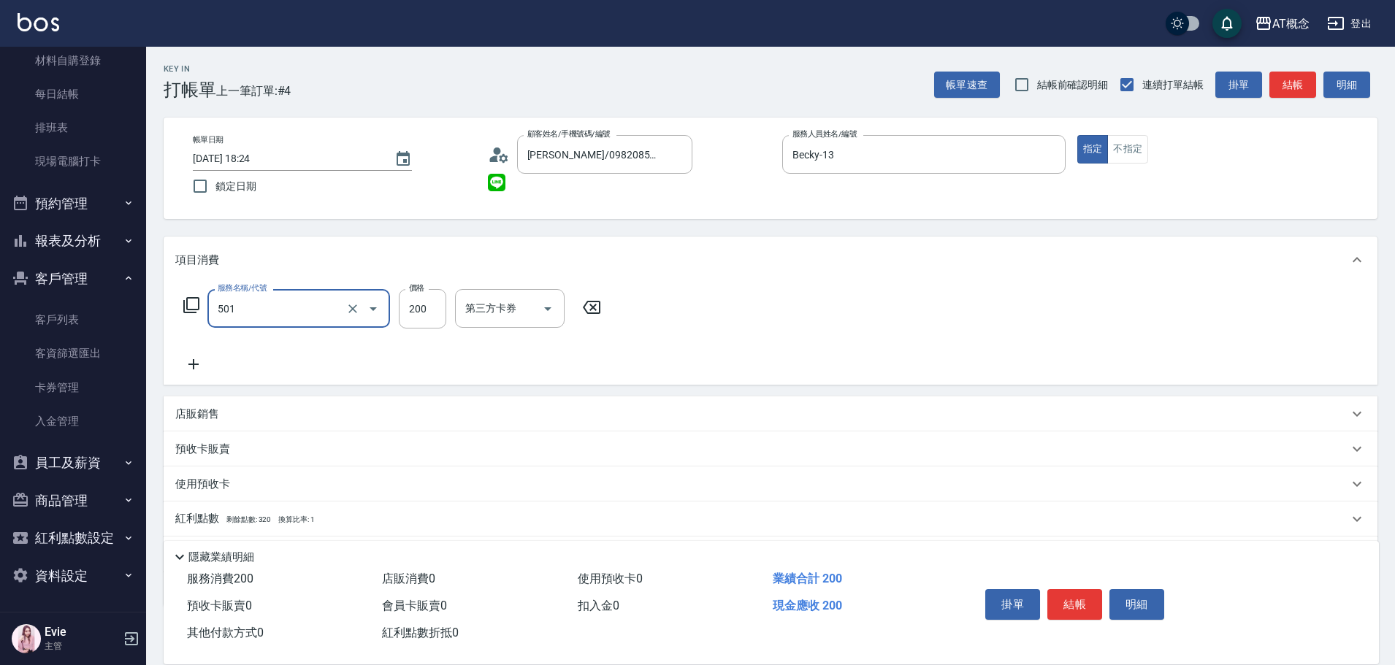
type input "20"
type input "501 洗髮(互助)(501)"
type input "0"
type input "250"
type input "20"
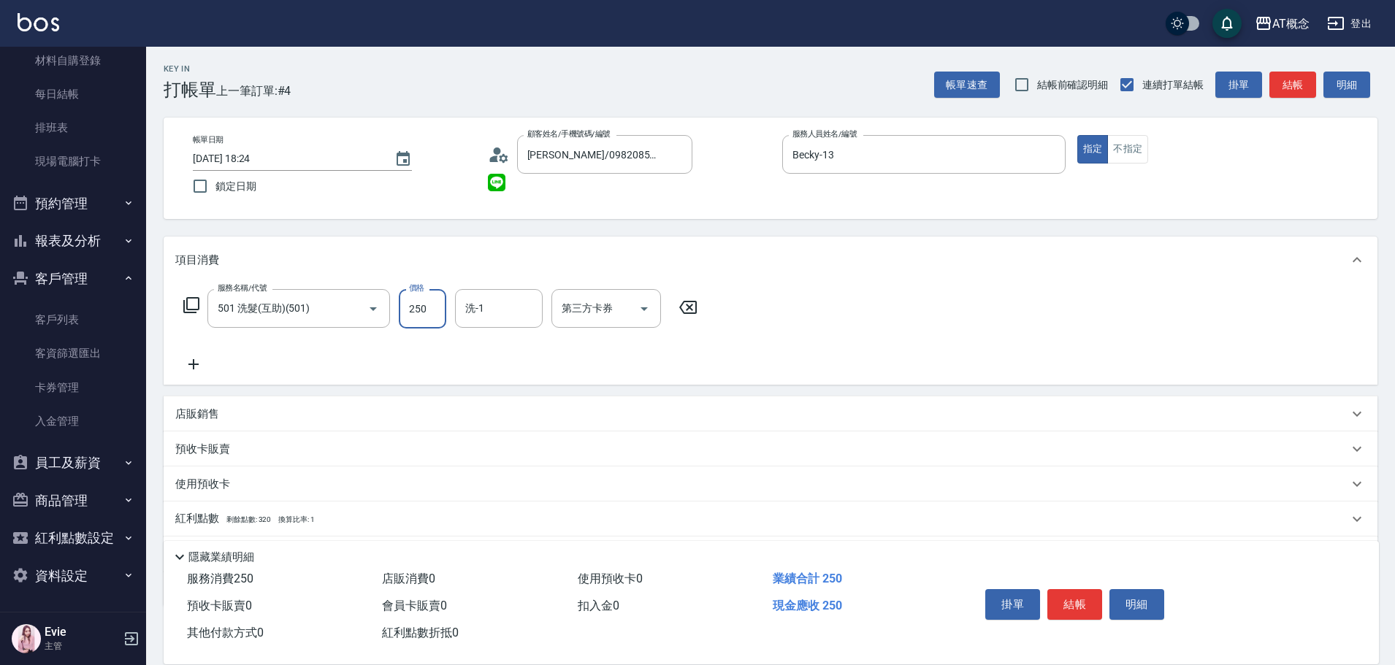
type input "250"
type input "小不-29"
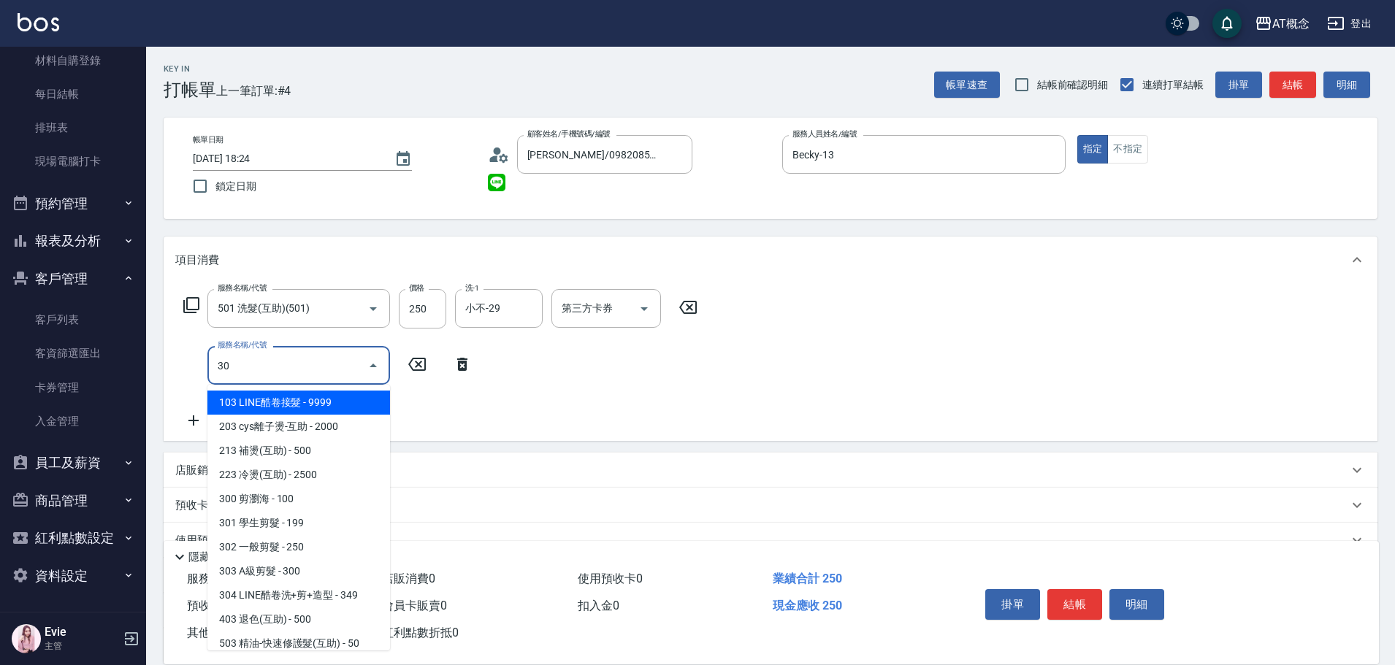
type input "303"
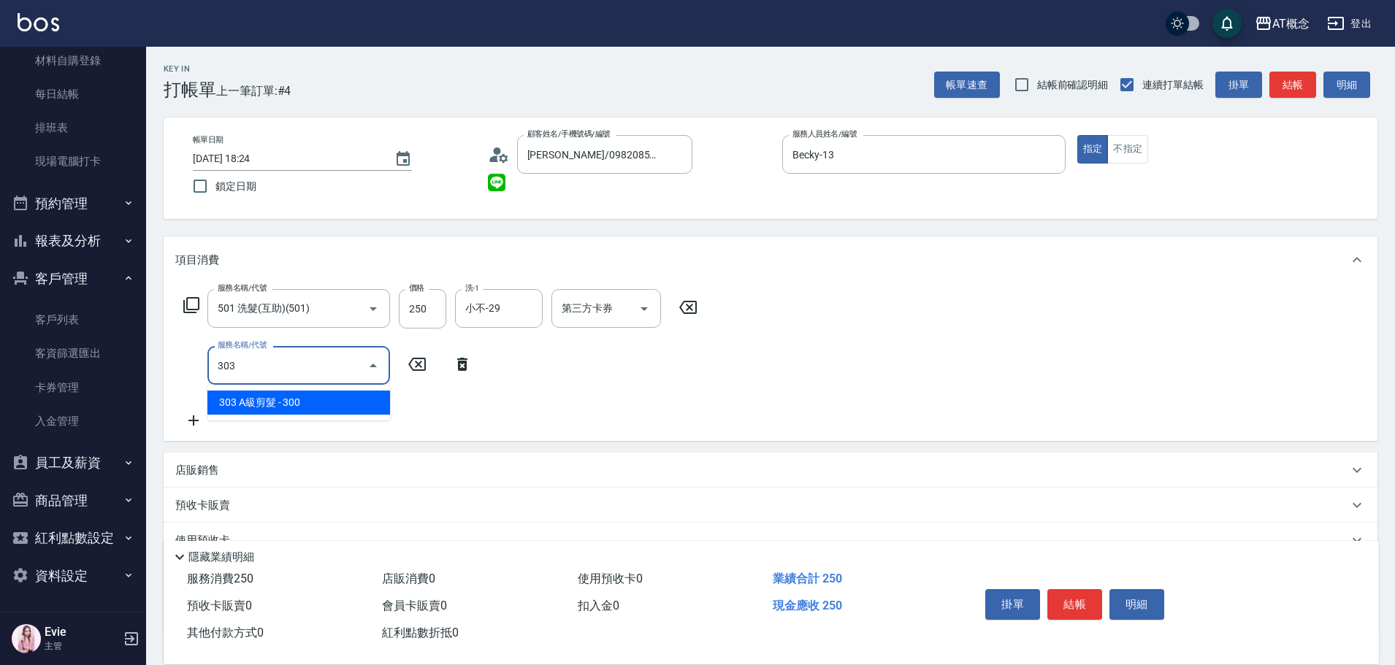
type input "50"
type input "303 A級剪髮(303)"
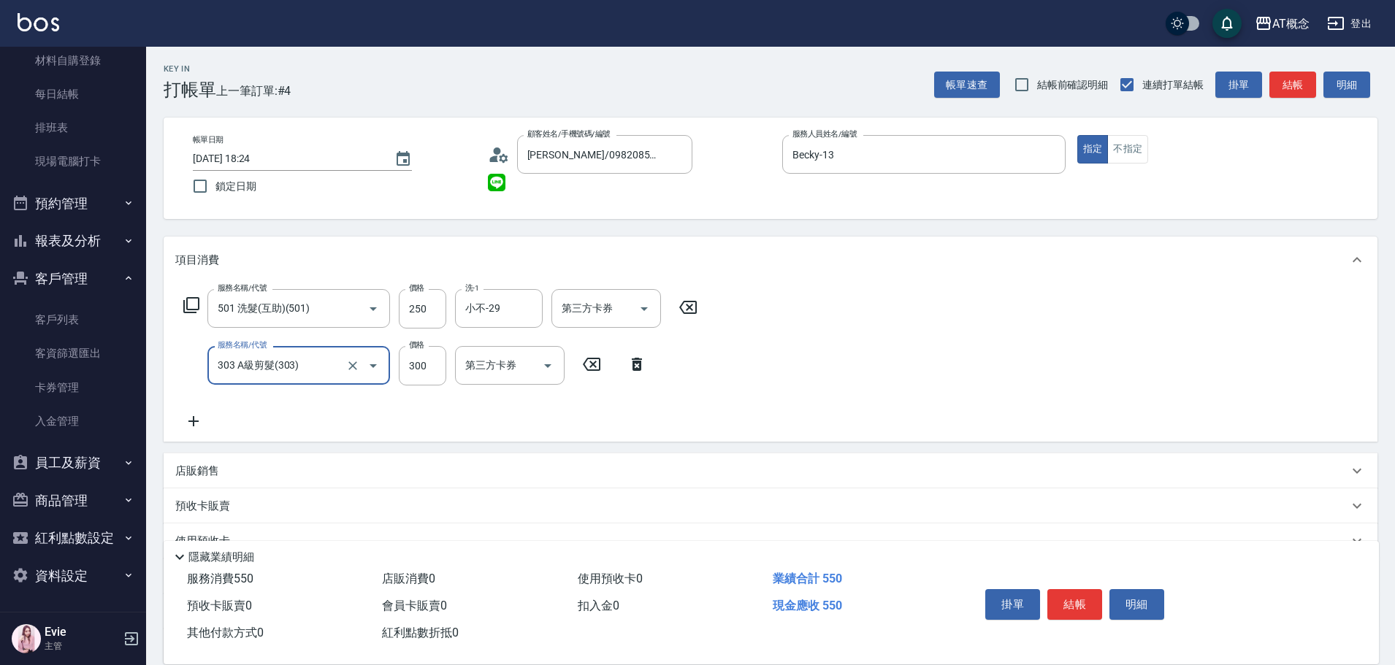
type input "20"
type input "35"
type input "60"
type input "350"
click at [429, 365] on input "350" at bounding box center [422, 365] width 47 height 39
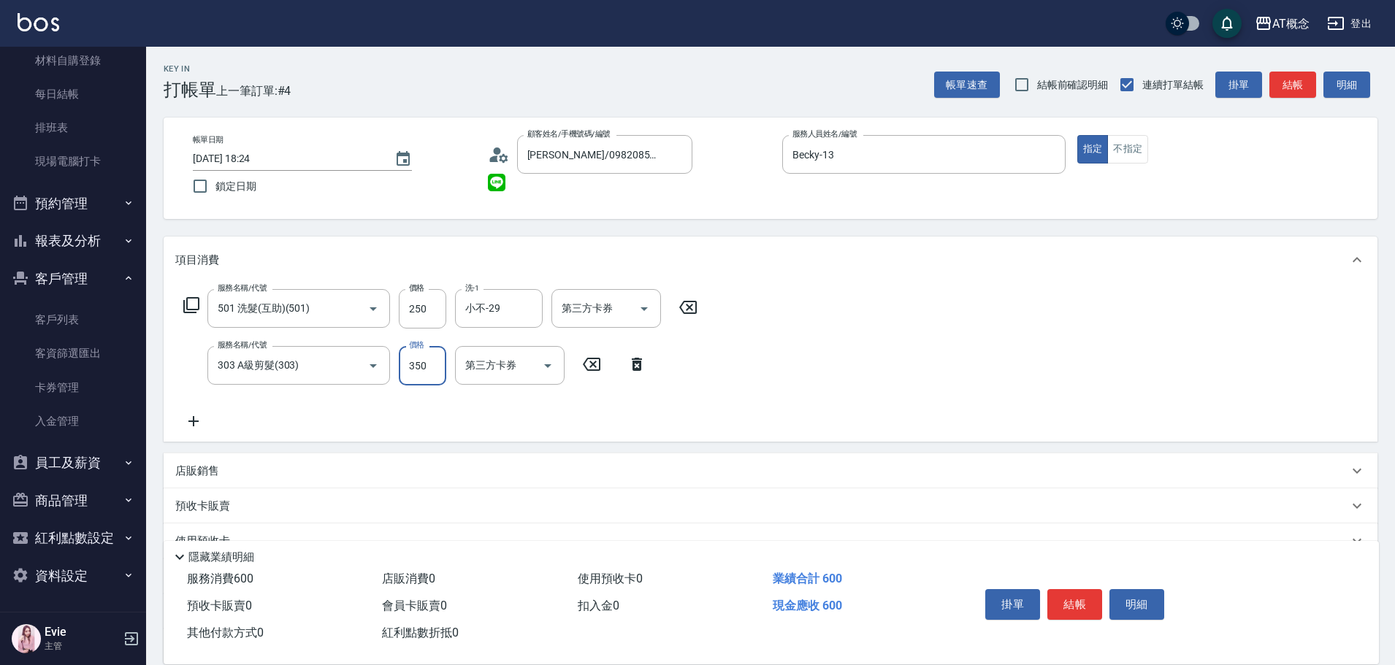
type input "20"
type input "40"
type input "60"
type input "400"
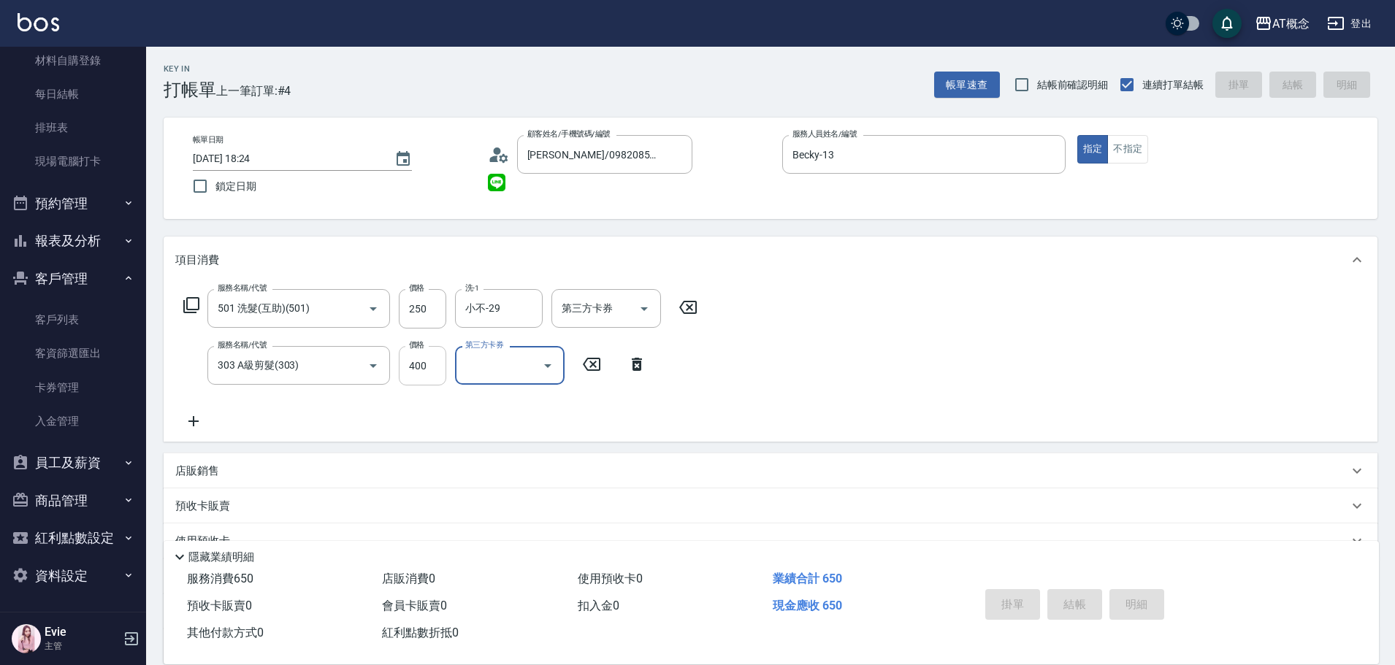
type input "0"
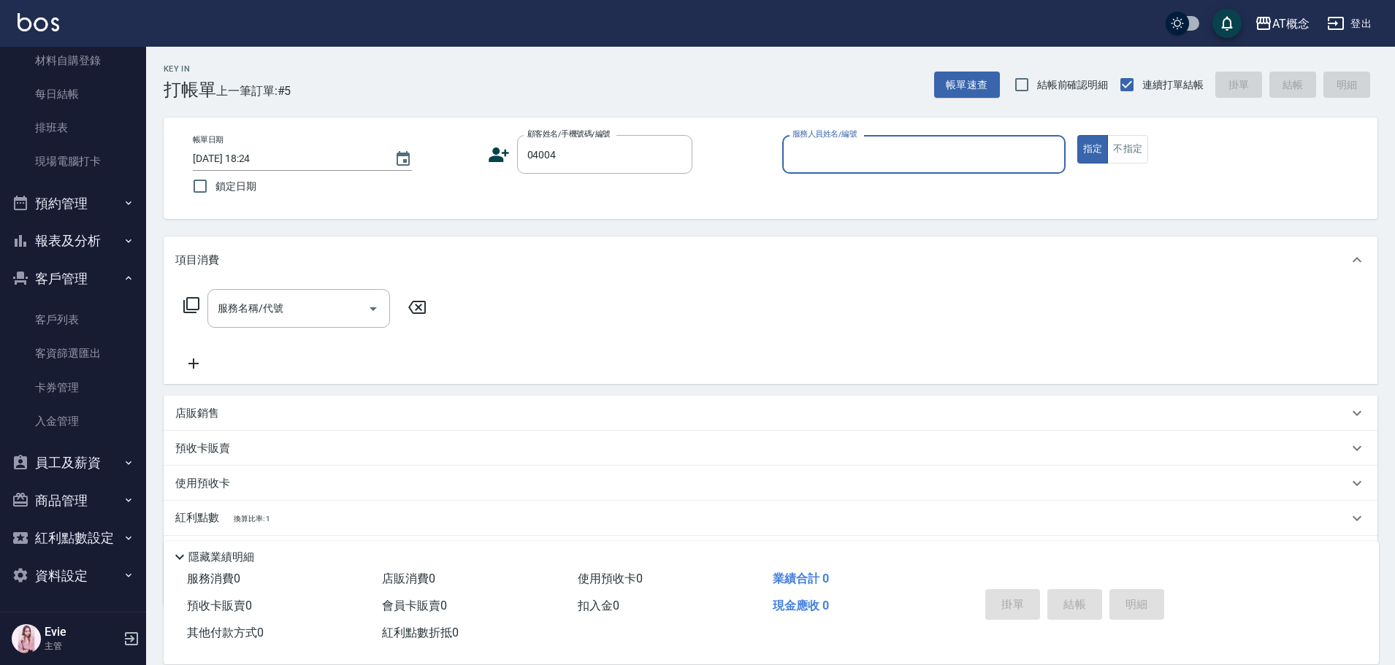
type input "[PERSON_NAME]/0918193639/04004"
type input "Becky-13"
click at [1077, 135] on button "指定" at bounding box center [1092, 149] width 31 height 28
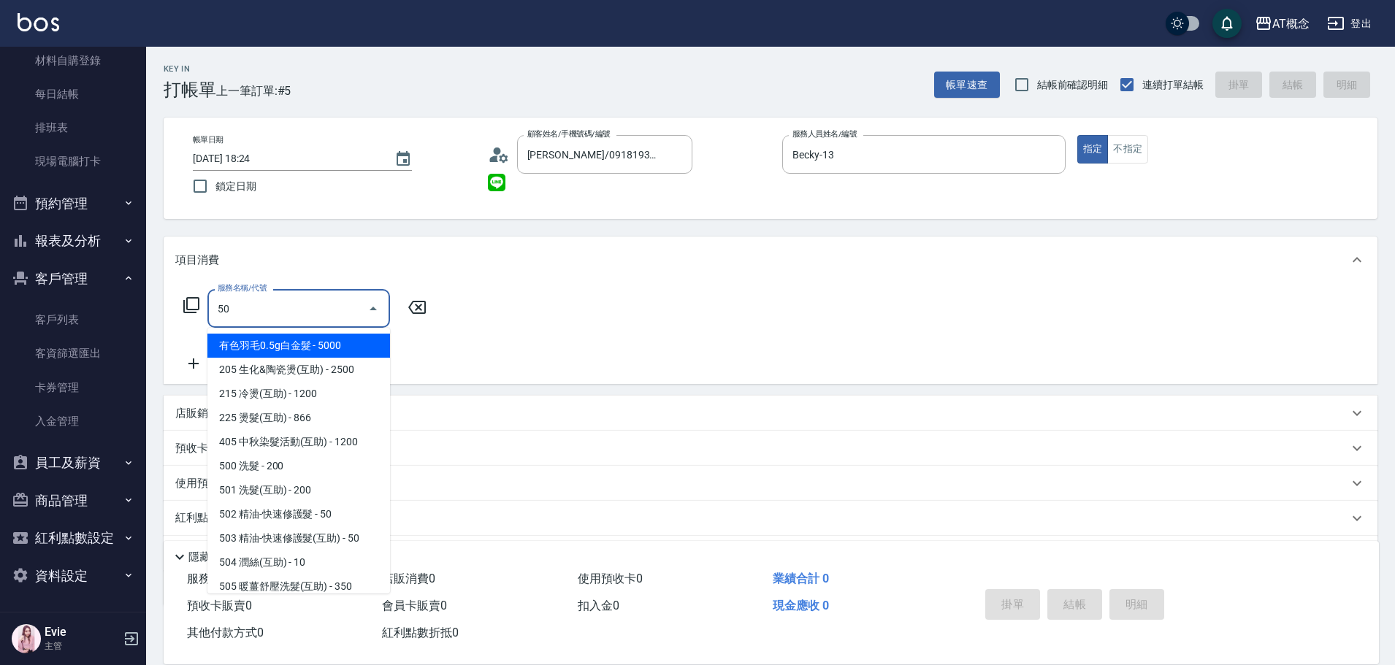
type input "500"
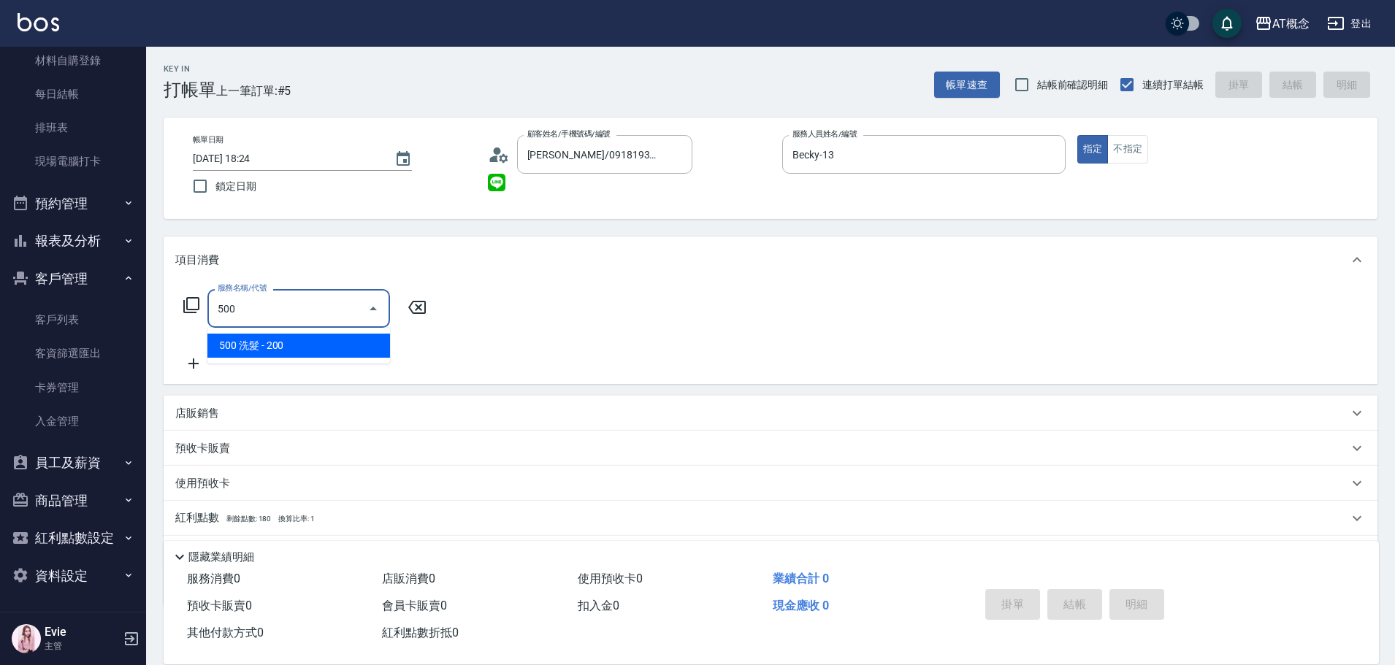
type input "20"
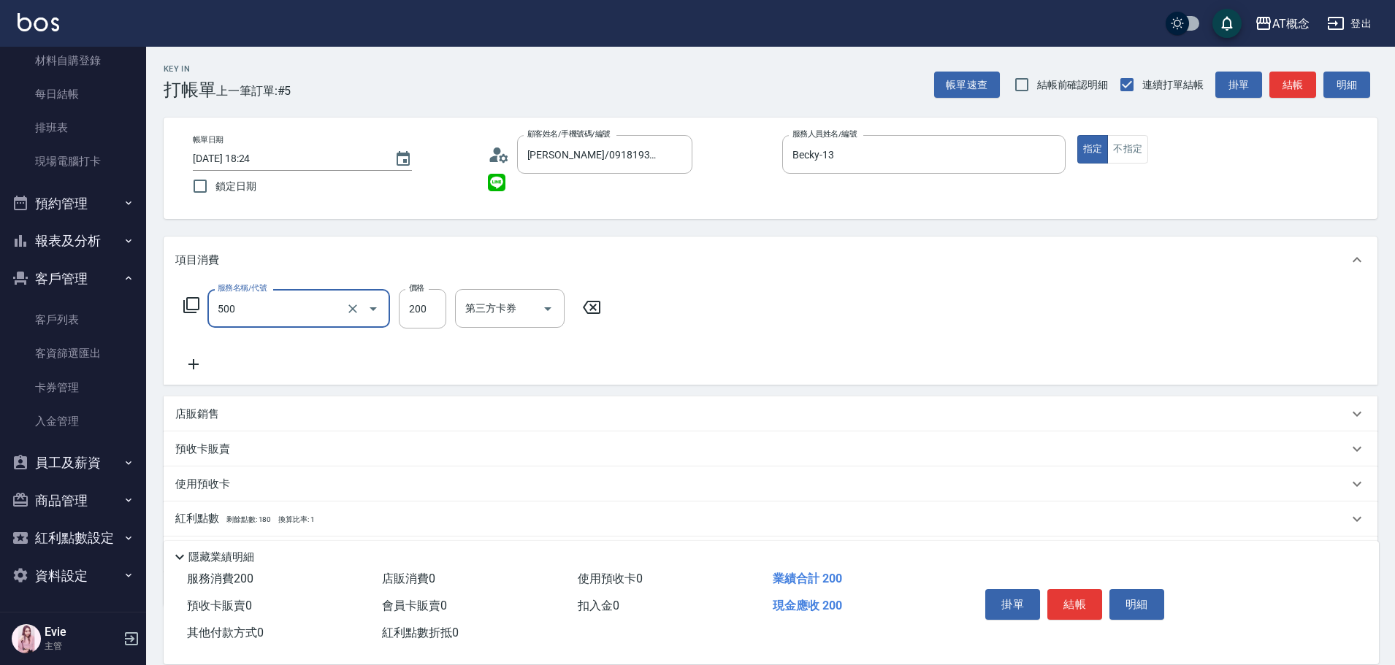
type input "500 洗髮(500)"
type input "0"
type input "25"
type input "20"
type input "250"
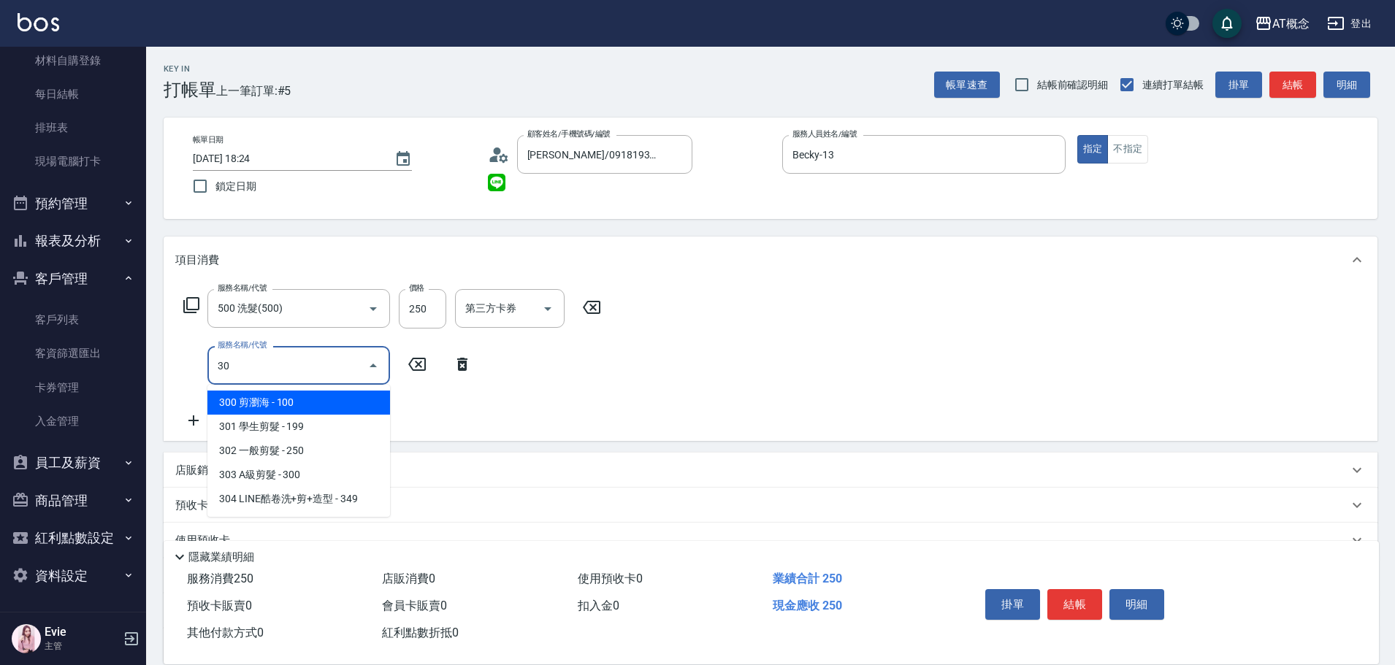
type input "303"
type input "50"
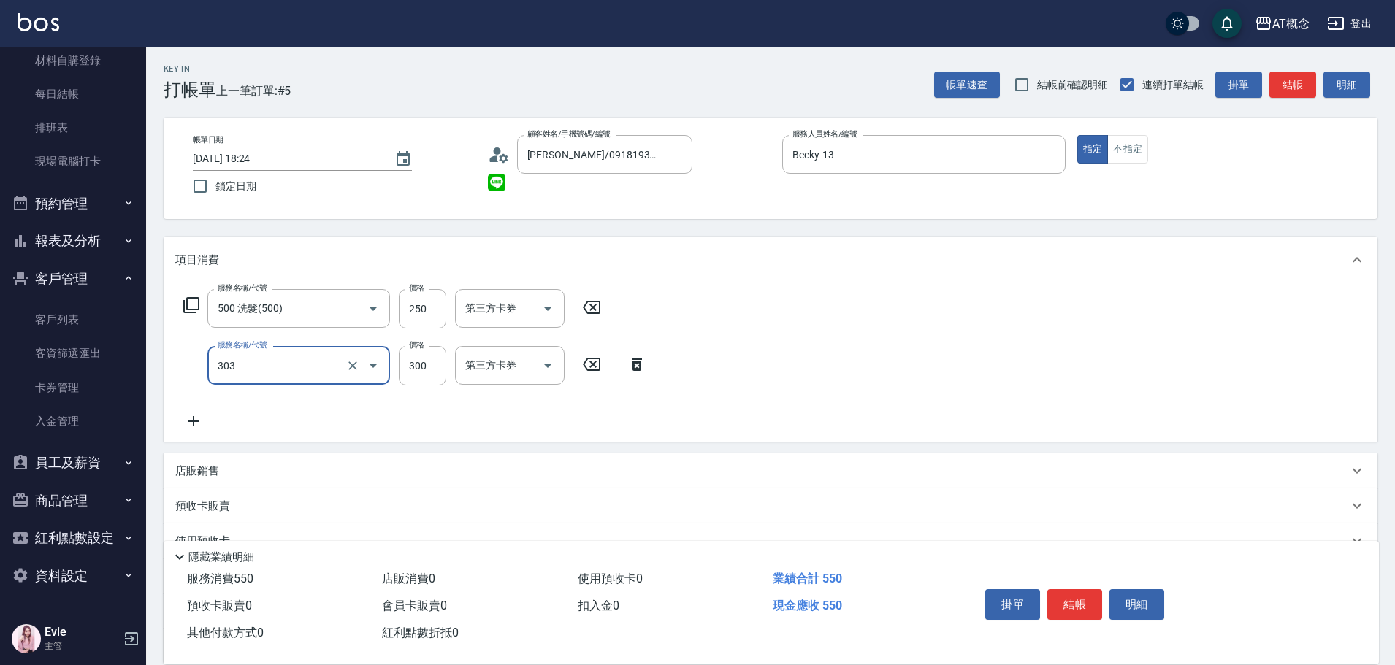
type input "303 A級剪髮(303)"
type input "20"
type input "40"
type input "60"
type input "400"
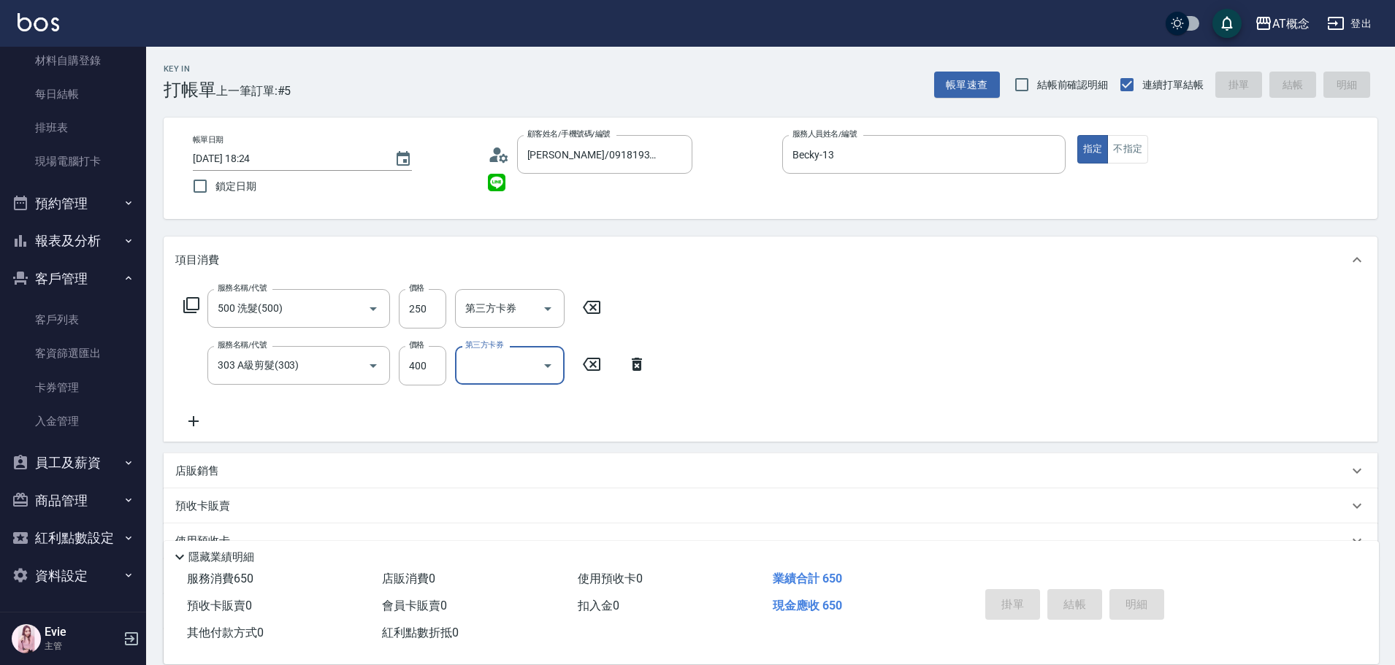
type input "0"
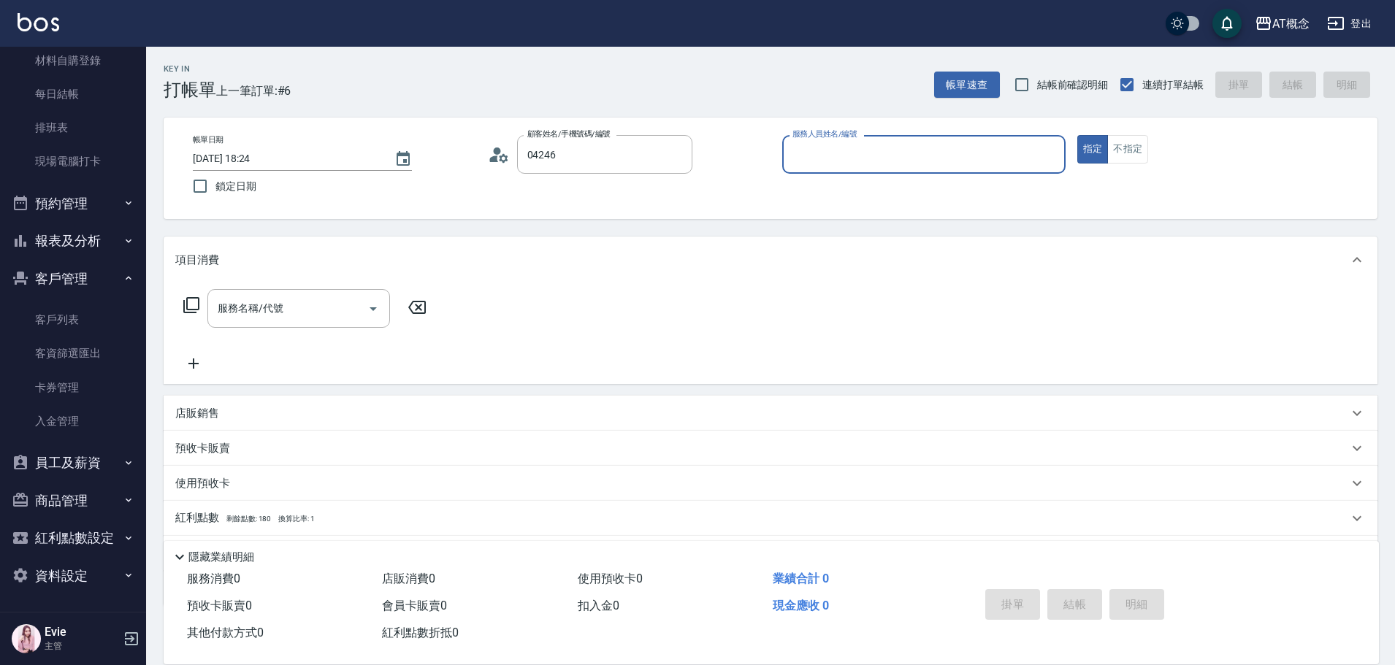
type input "[PERSON_NAME]/0976190525/04246"
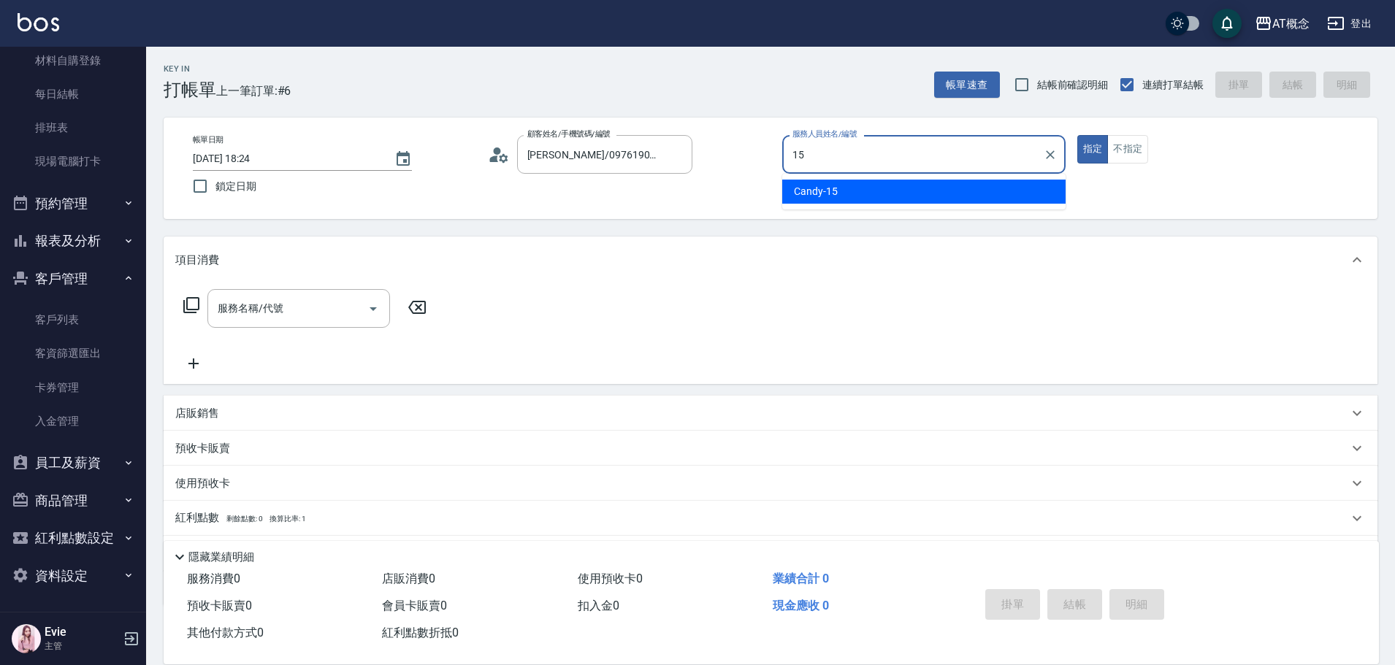
type input "Candy-15"
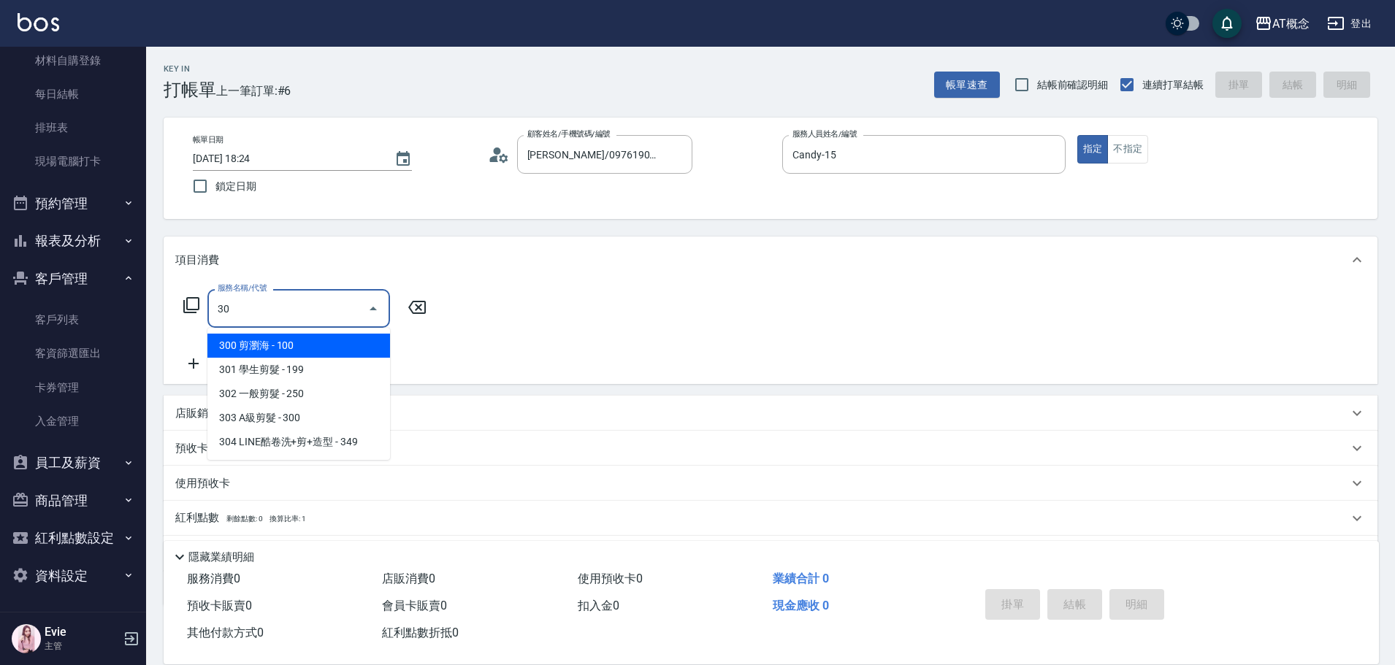
type input "303"
type input "30"
type input "303 A級剪髮(303)"
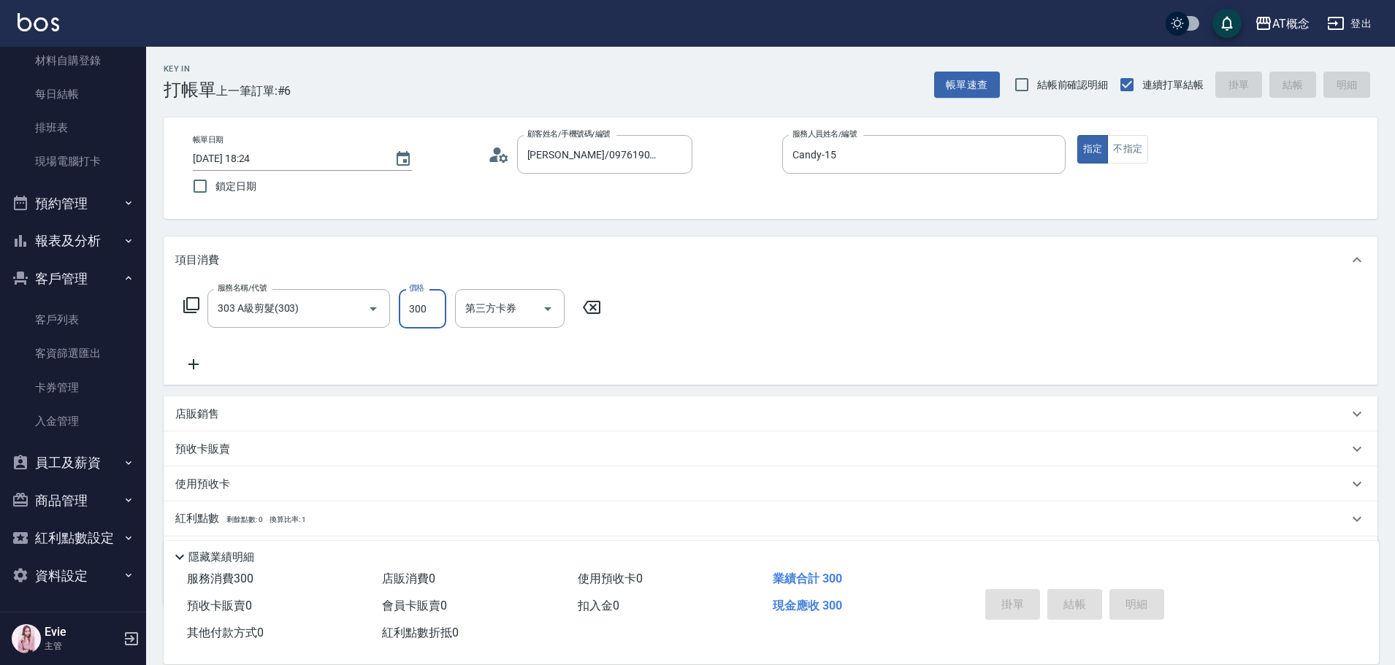
type input "0"
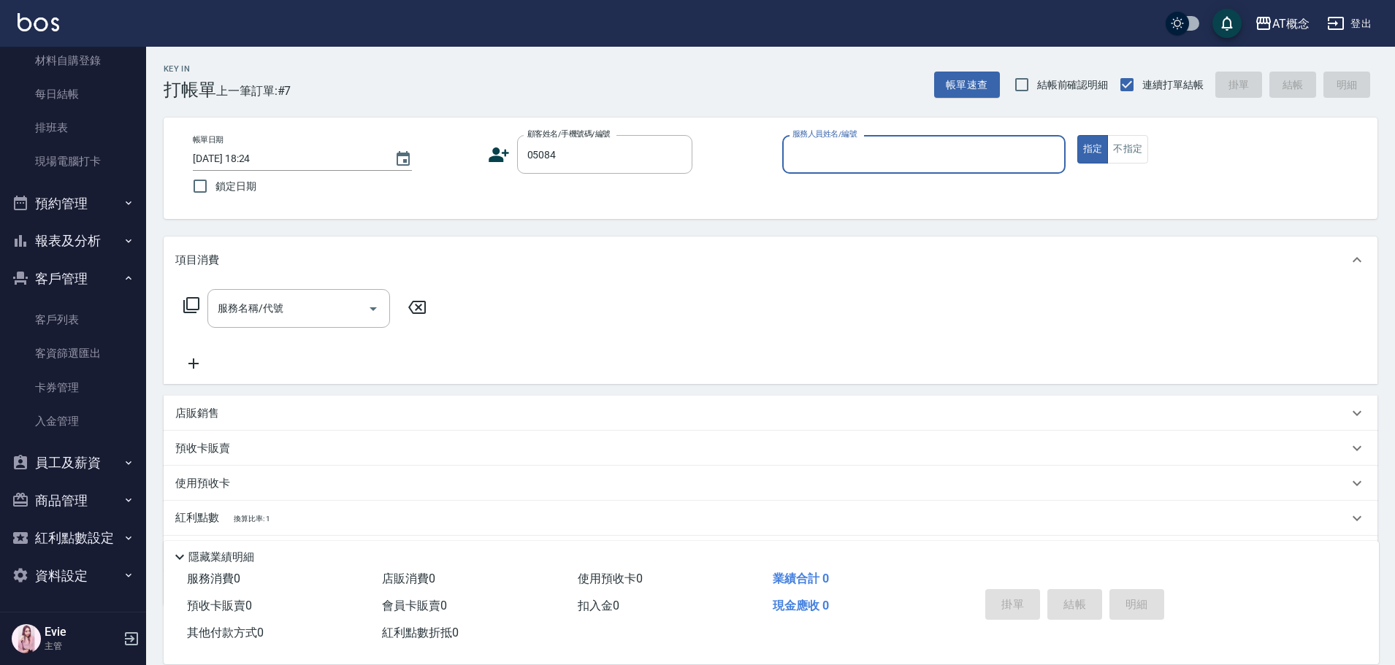
type input "[PERSON_NAME]/0909673195/05084"
type input "Anson-3"
click at [1077, 135] on button "指定" at bounding box center [1092, 149] width 31 height 28
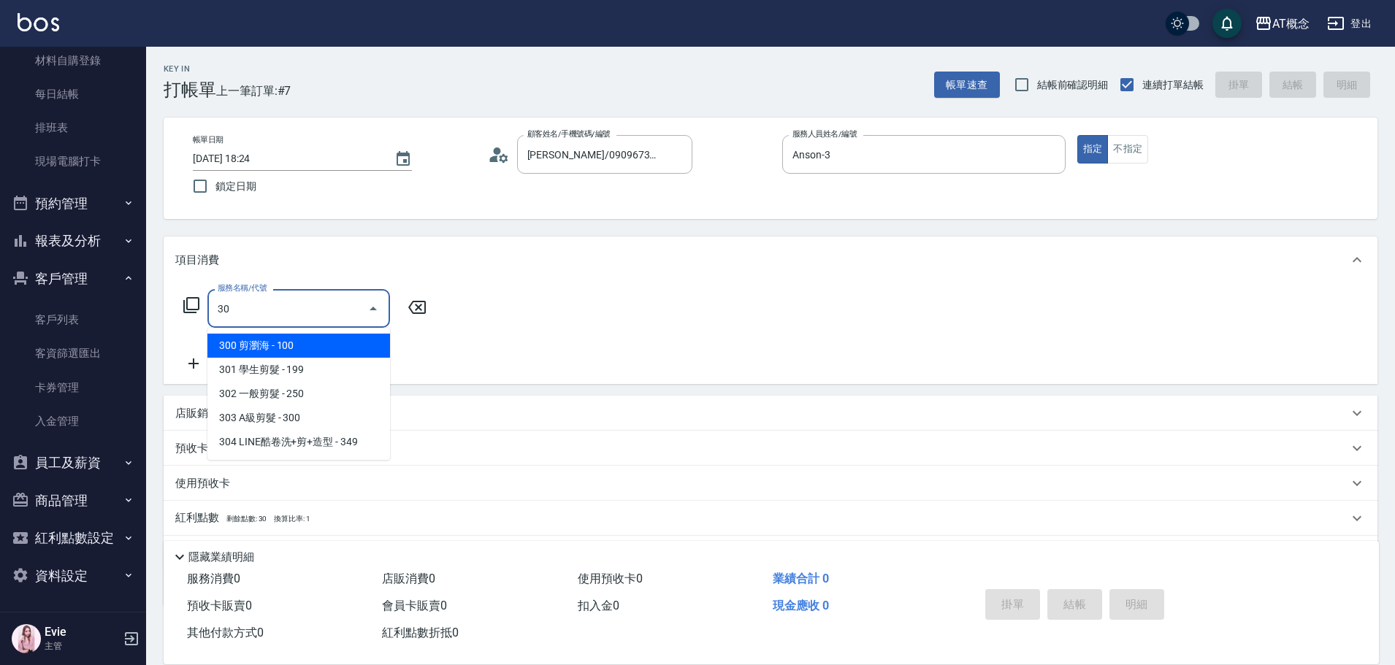
type input "303"
type input "30"
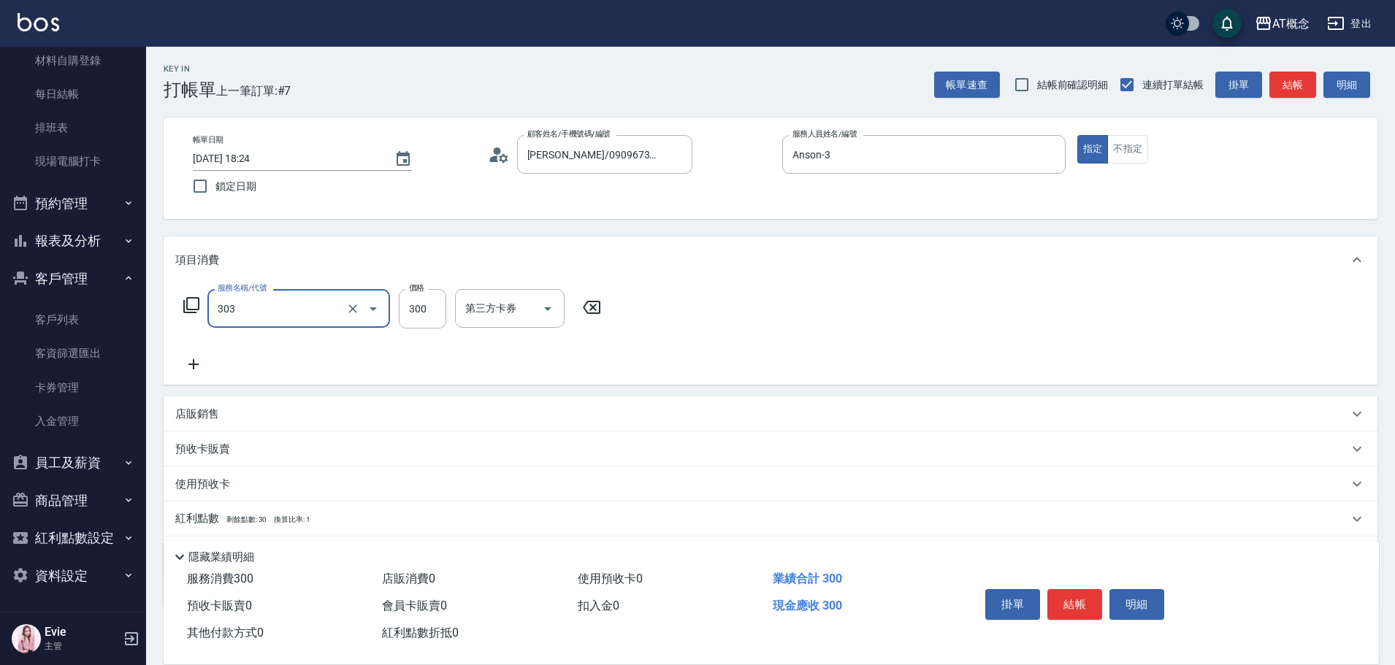
type input "303 A級剪髮(303)"
type input "0"
type input "35"
type input "30"
type input "350"
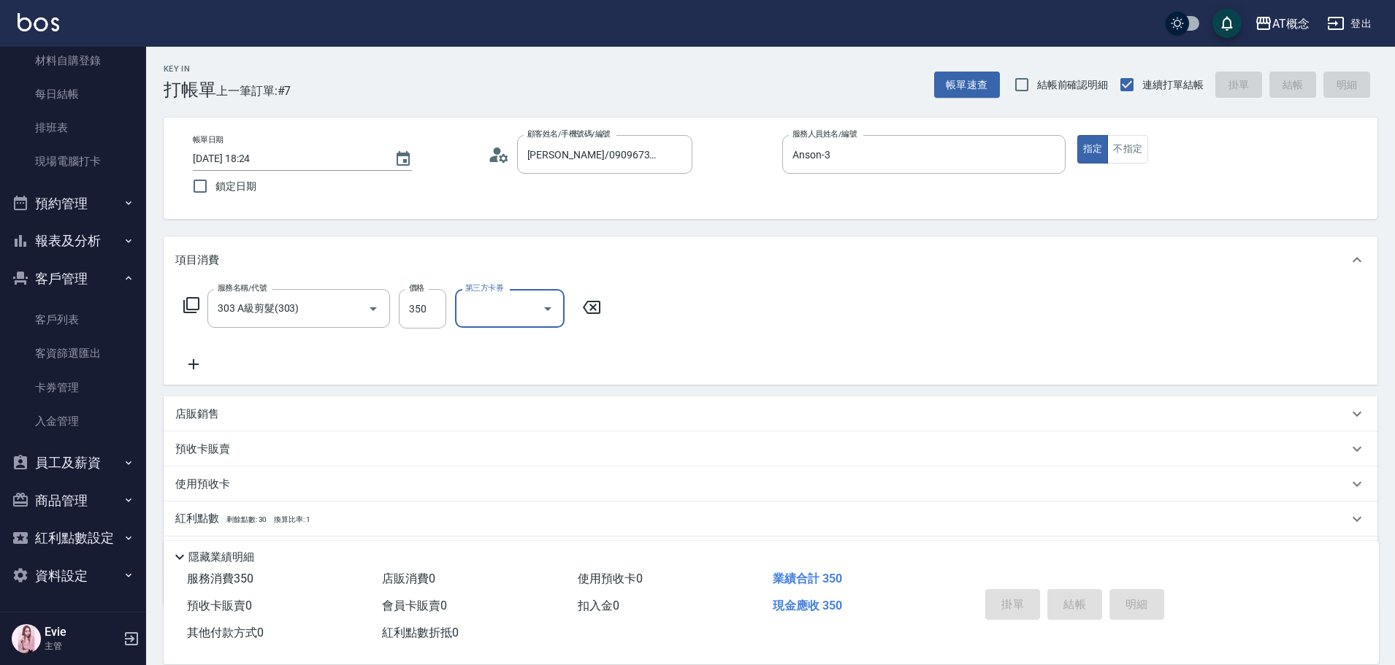
type input "[DATE] 18:25"
type input "0"
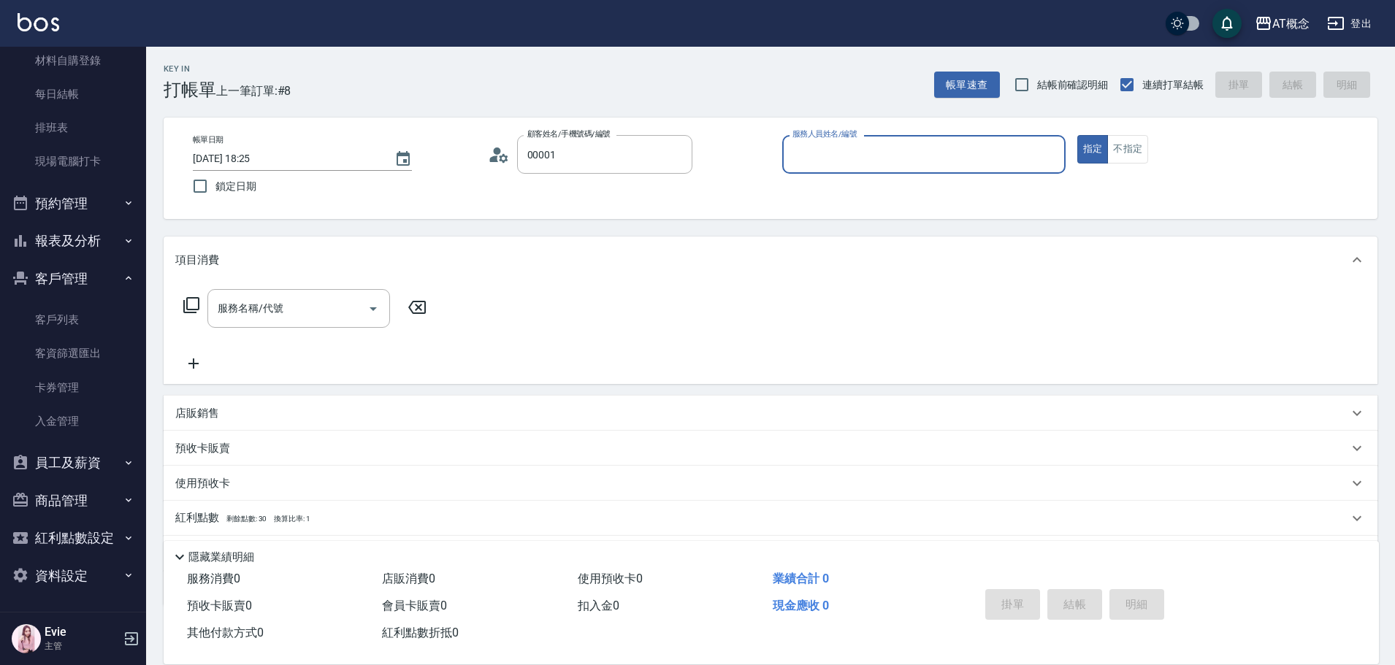
type input "公司/公司/00001"
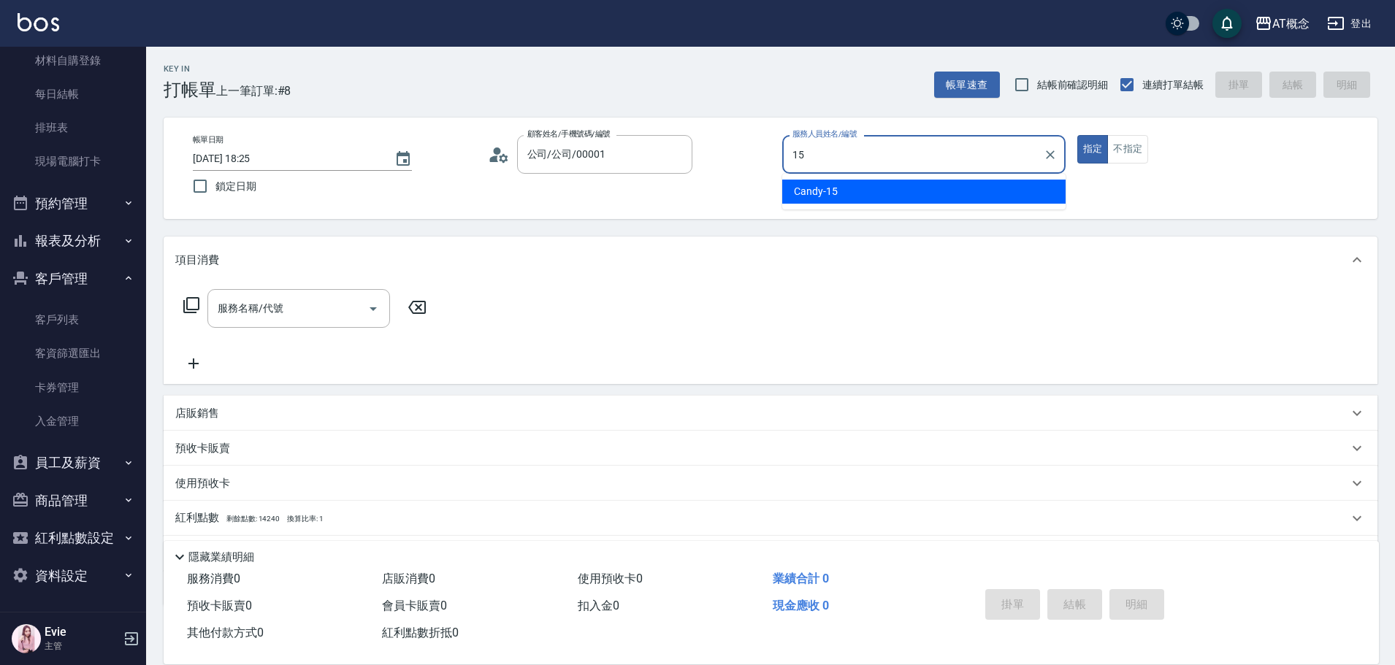
type input "Candy-15"
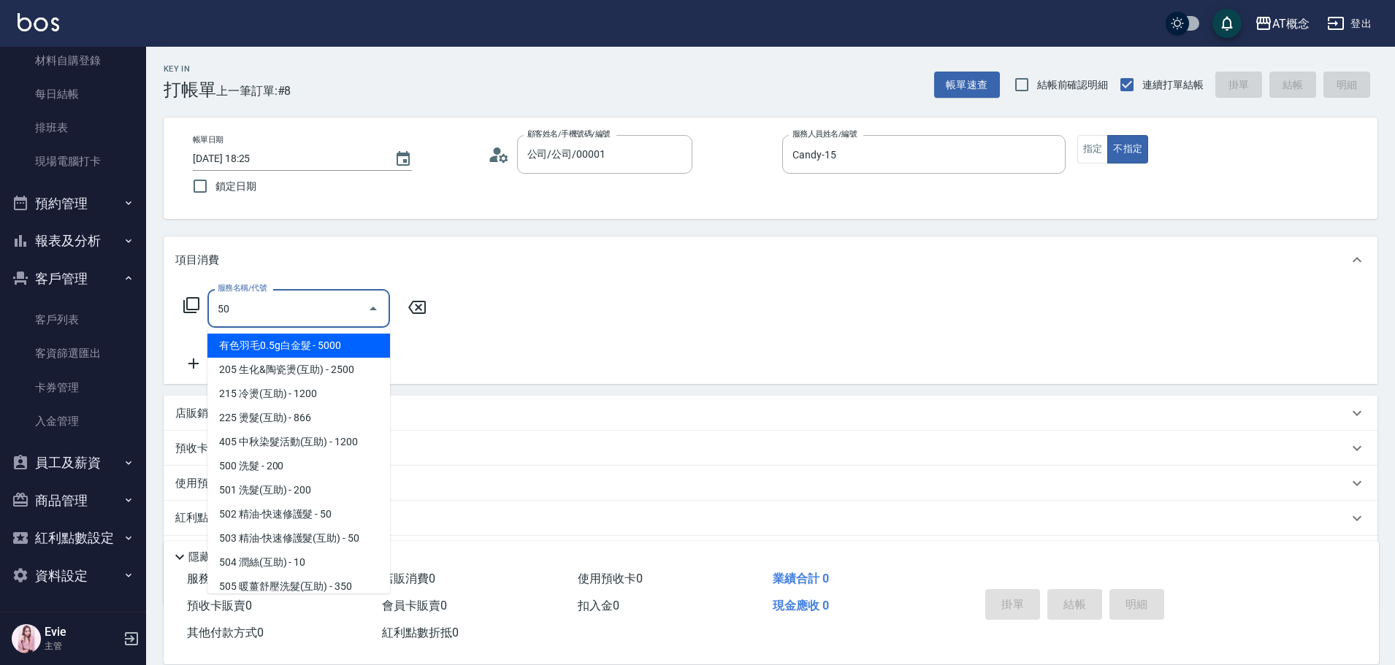
type input "501"
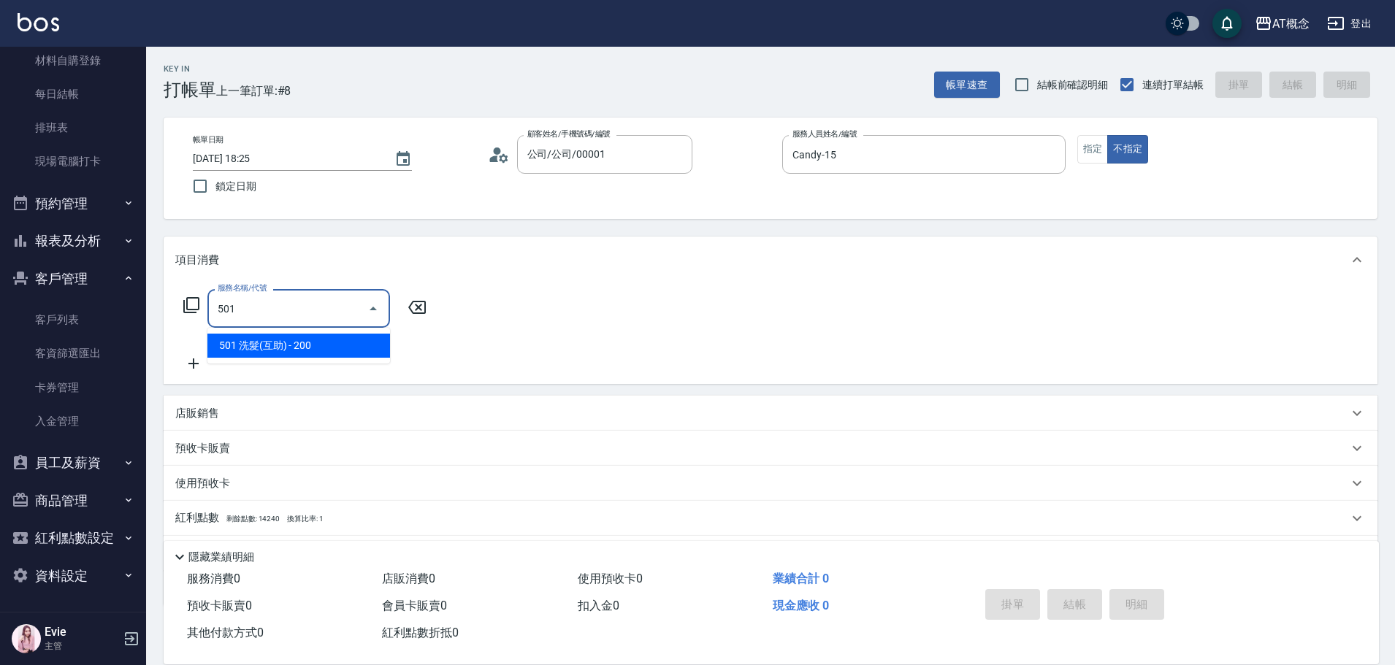
type input "20"
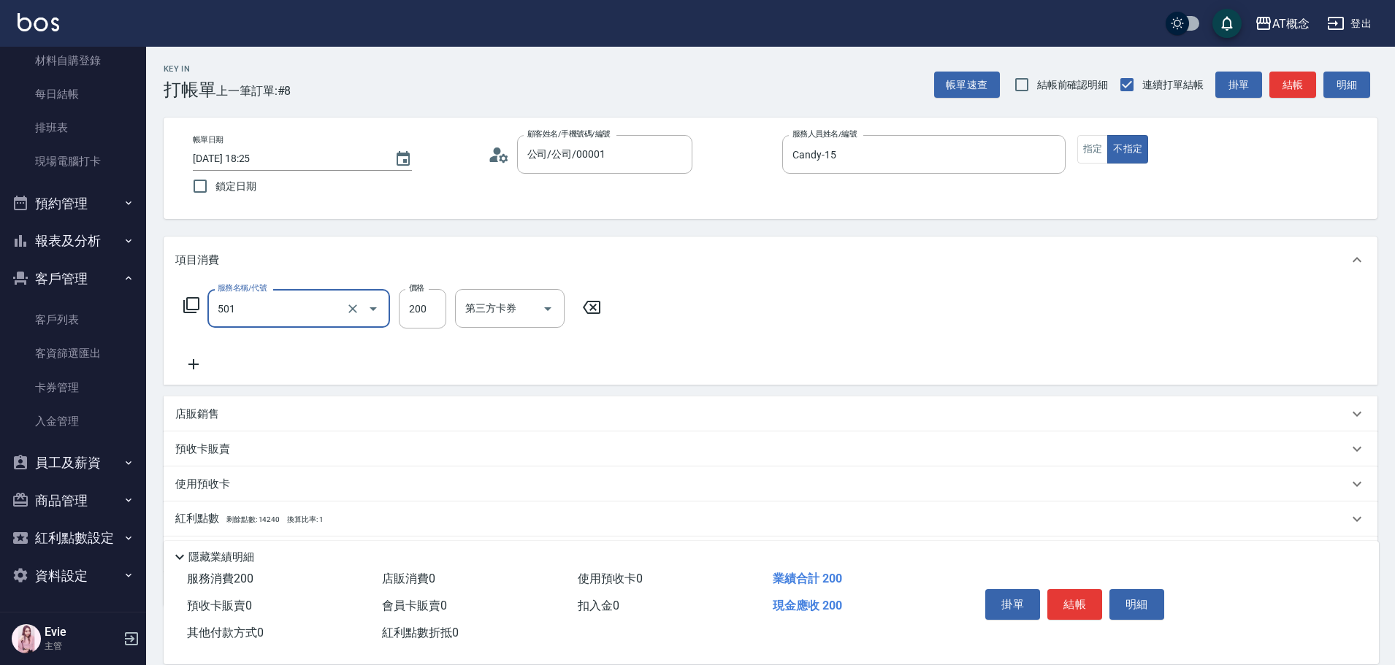
type input "501 洗髮(互助)(501)"
type input "0"
type input "25"
type input "20"
type input "250"
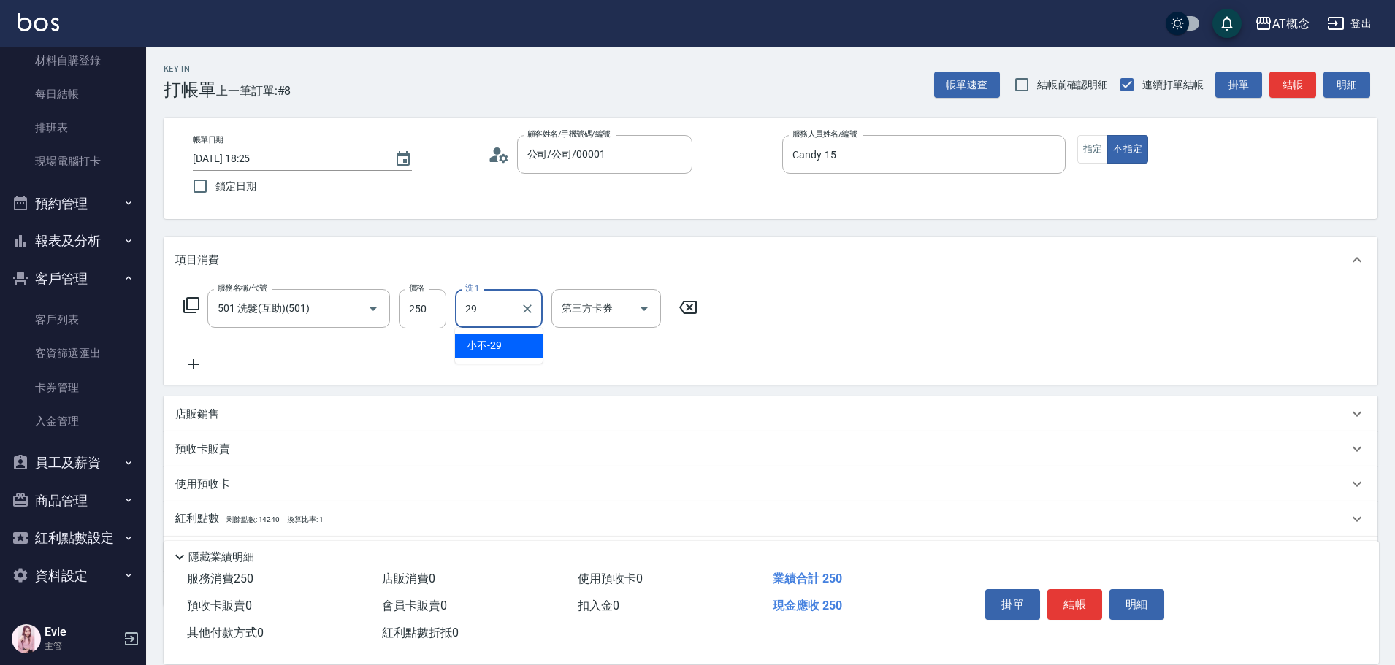
type input "小不-29"
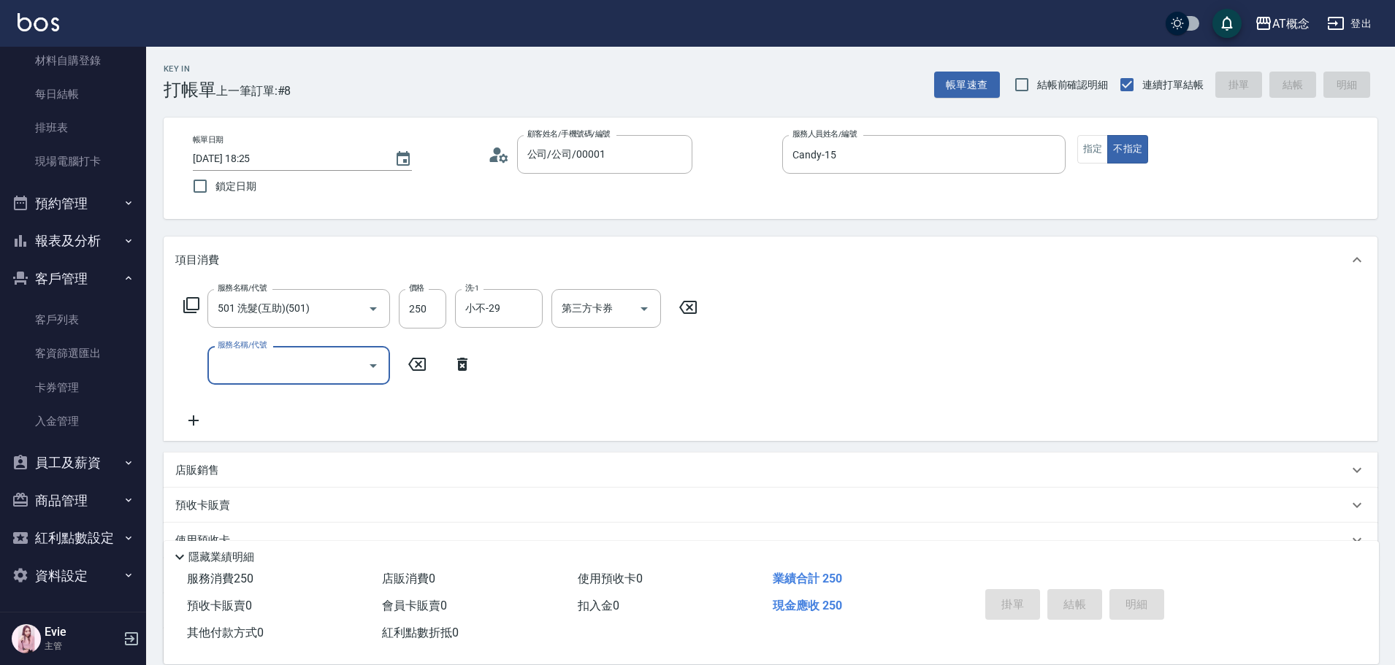
type input "0"
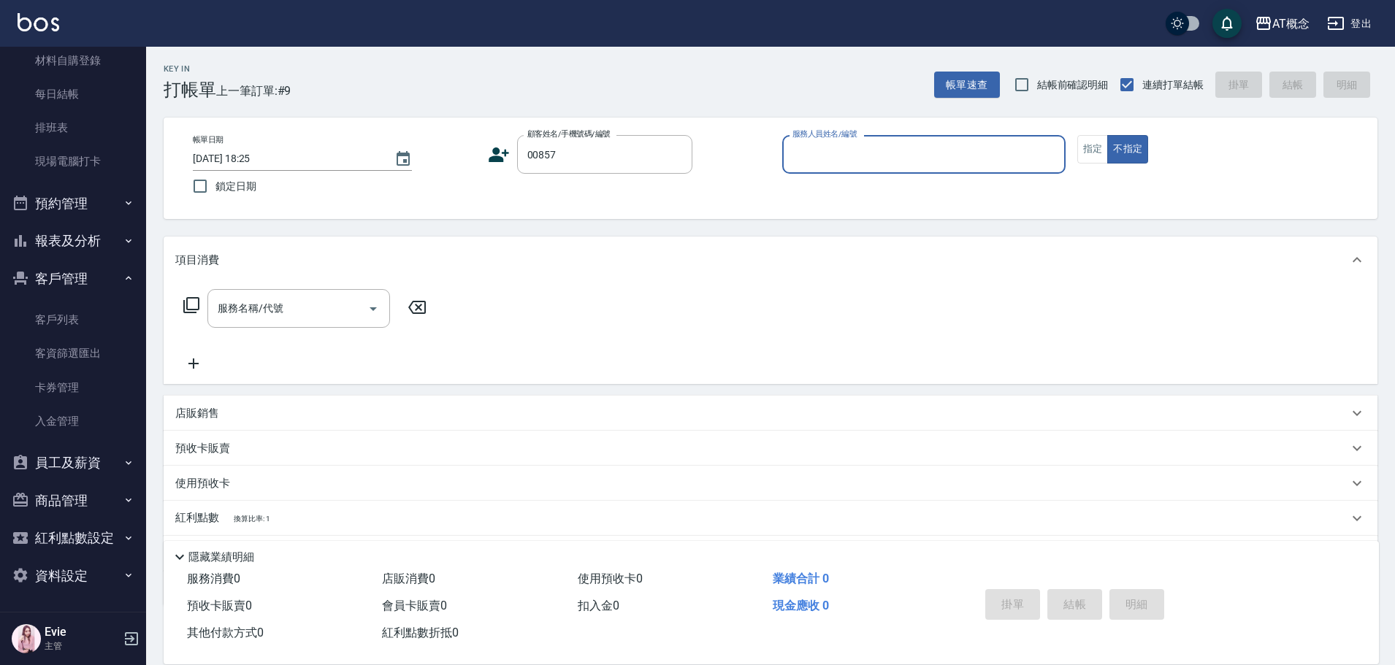
type input "[PERSON_NAME]/0915916428/00857"
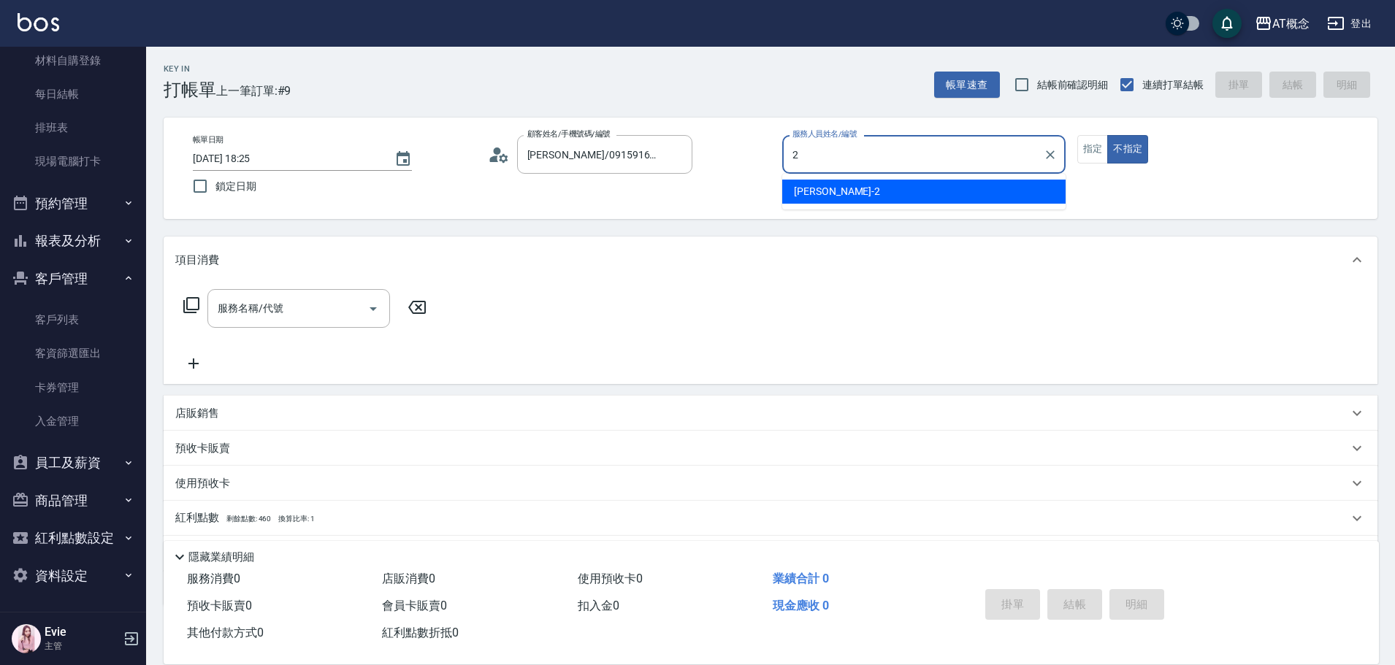
type input "[PERSON_NAME]-2"
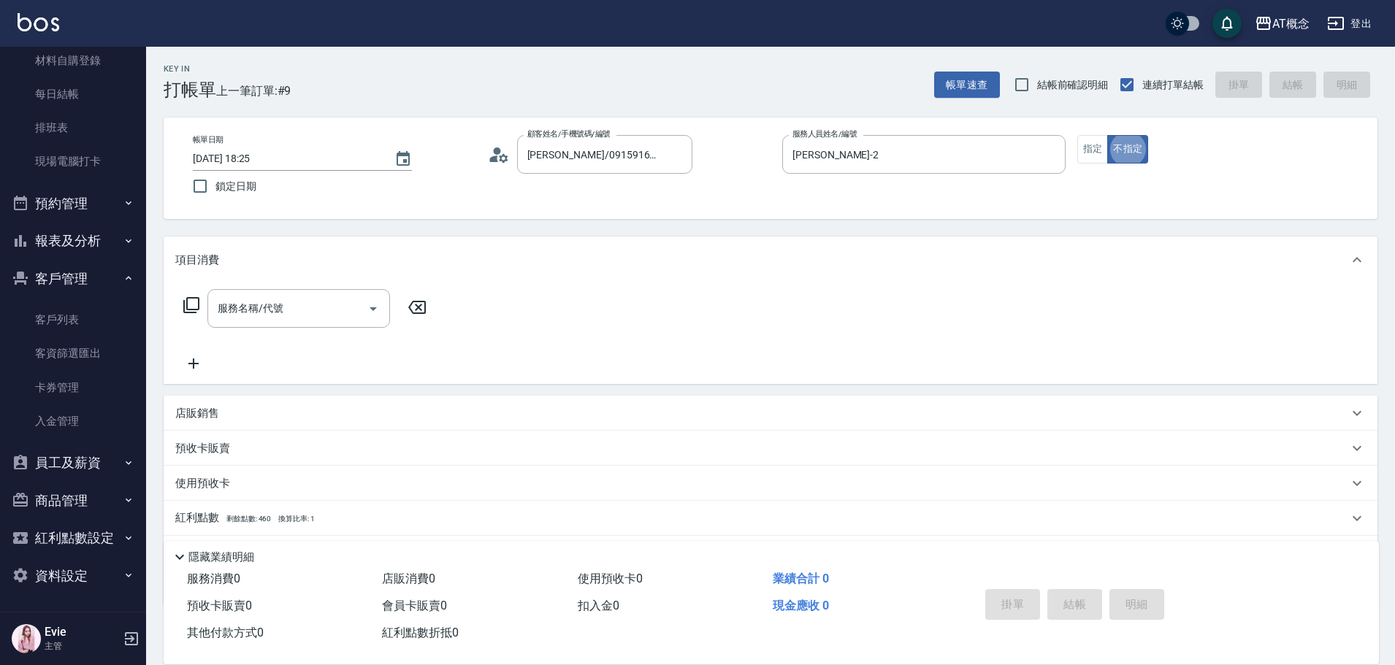
type button "false"
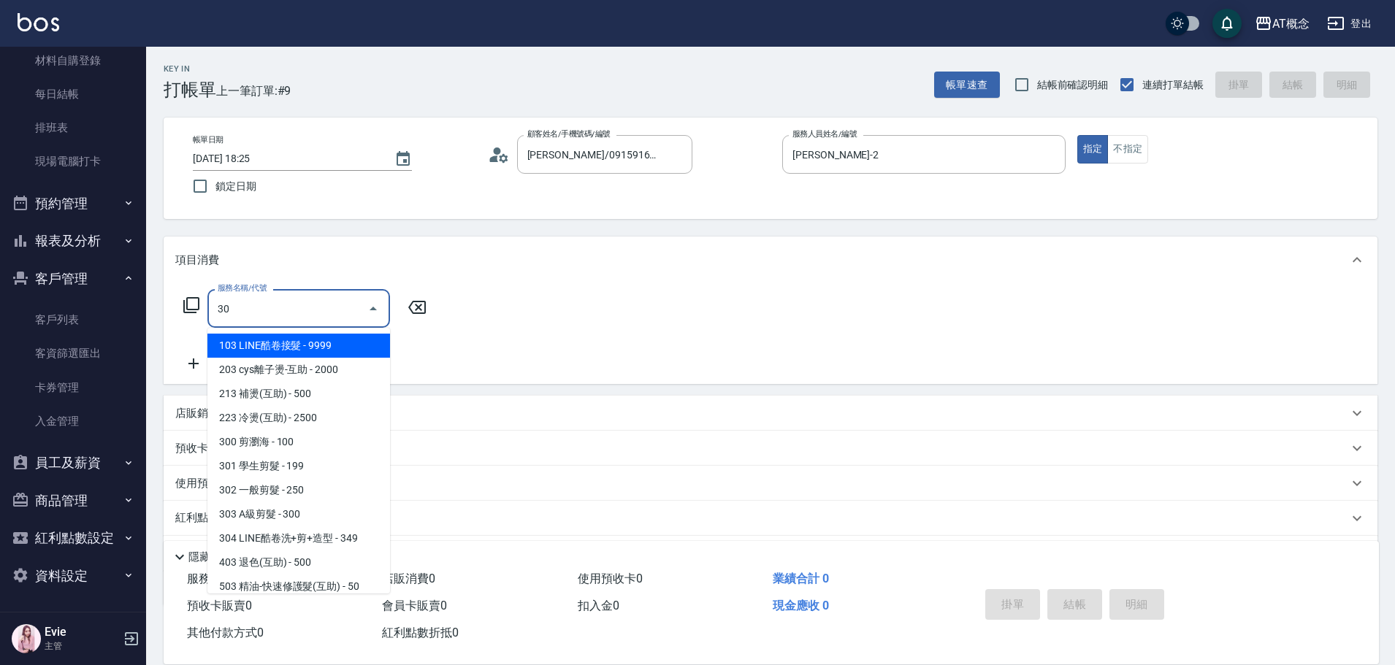
type input "303"
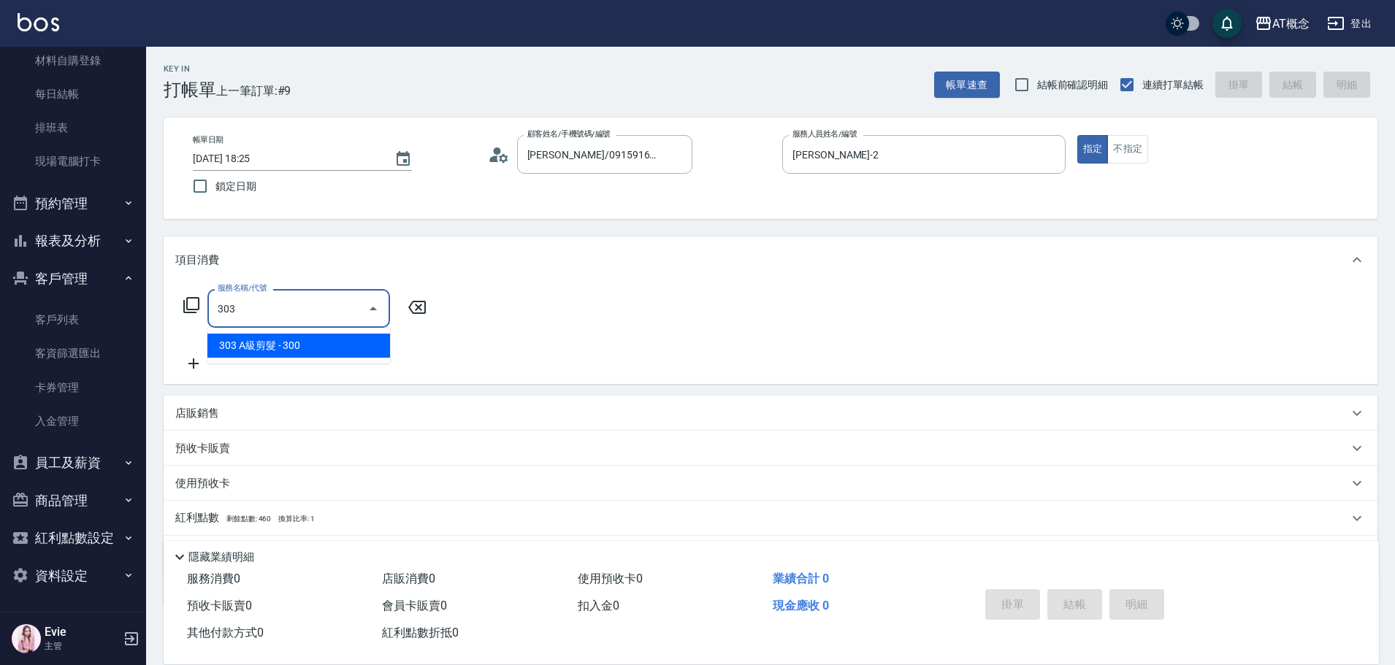
type input "30"
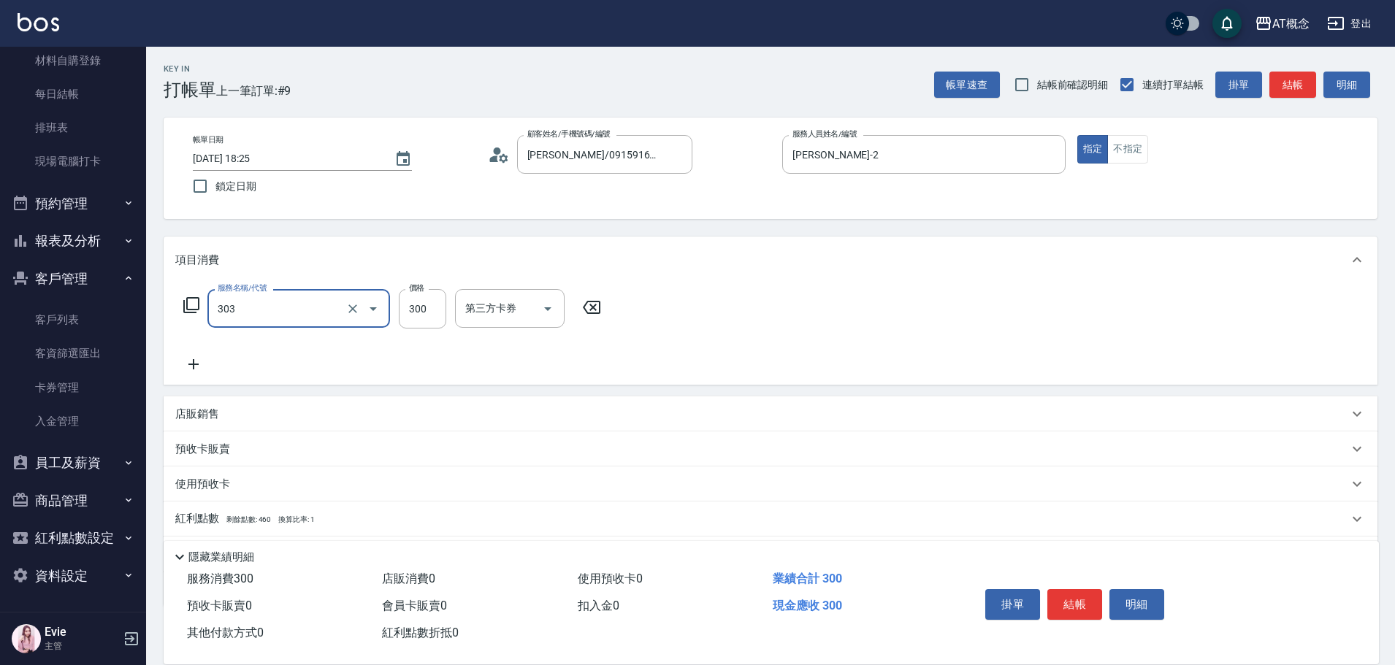
type input "303 A級剪髮(303)"
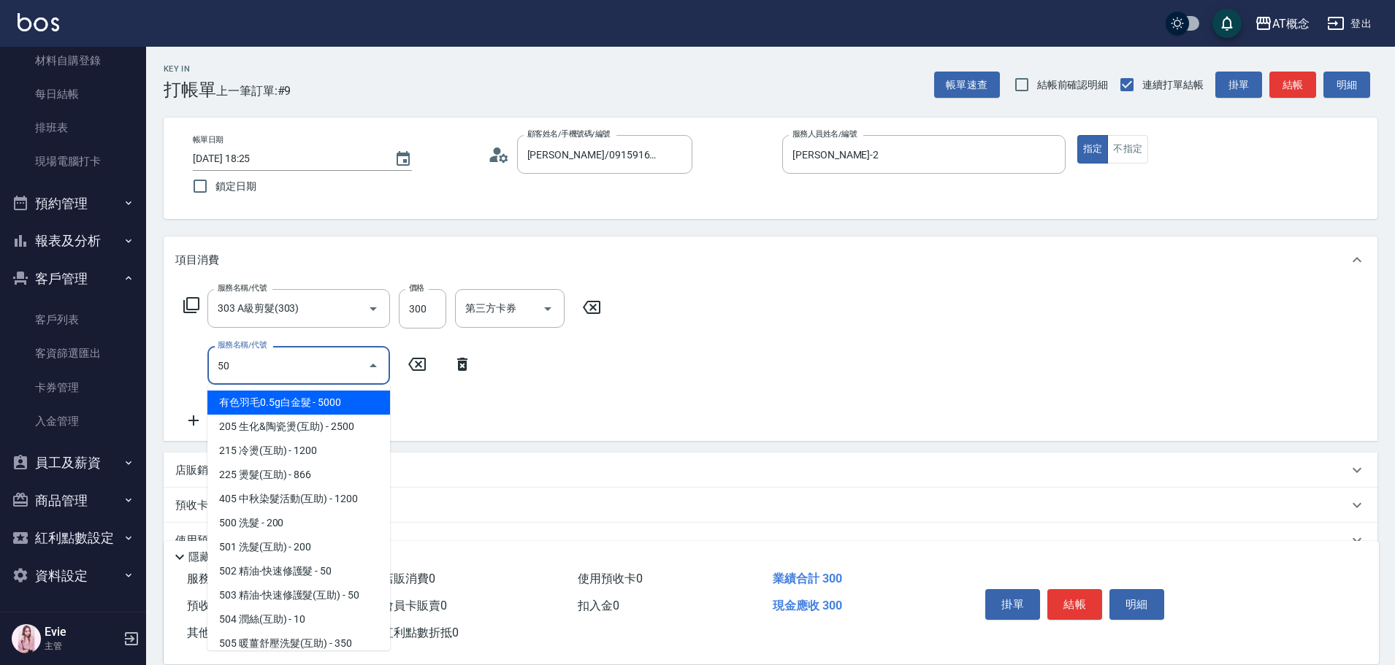
type input "500"
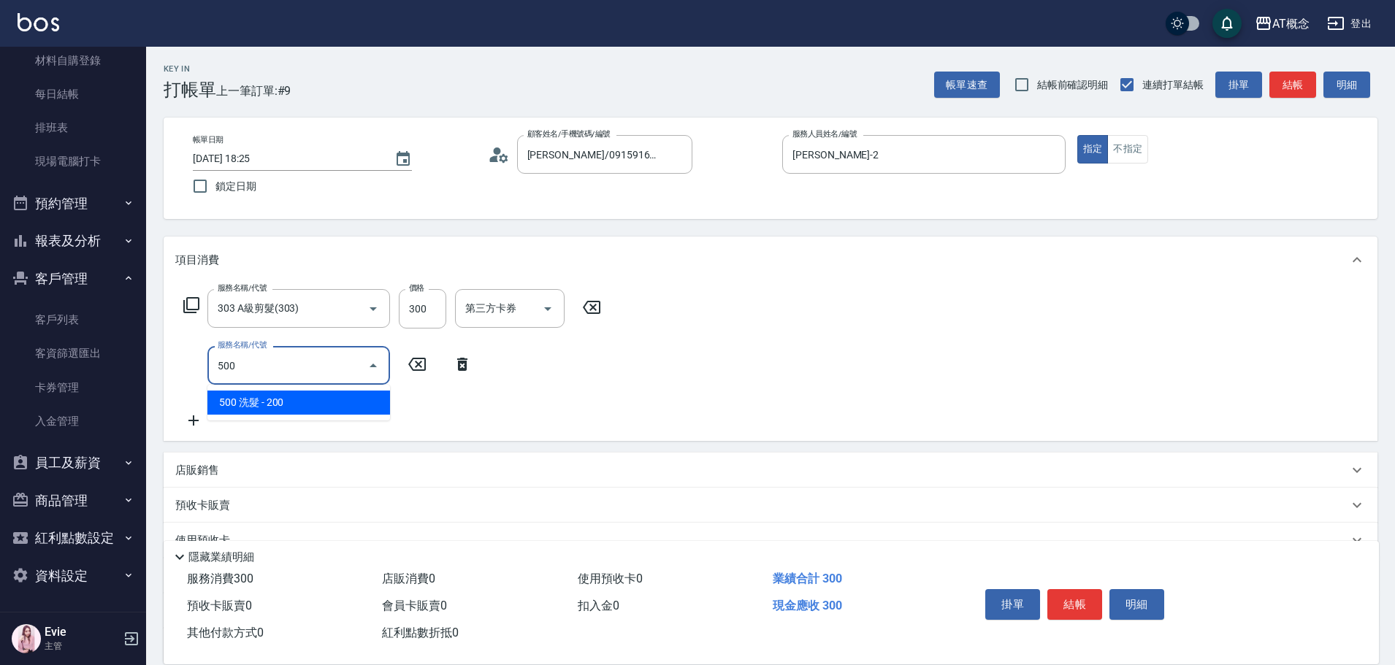
type input "50"
type input "500 洗髮(500)"
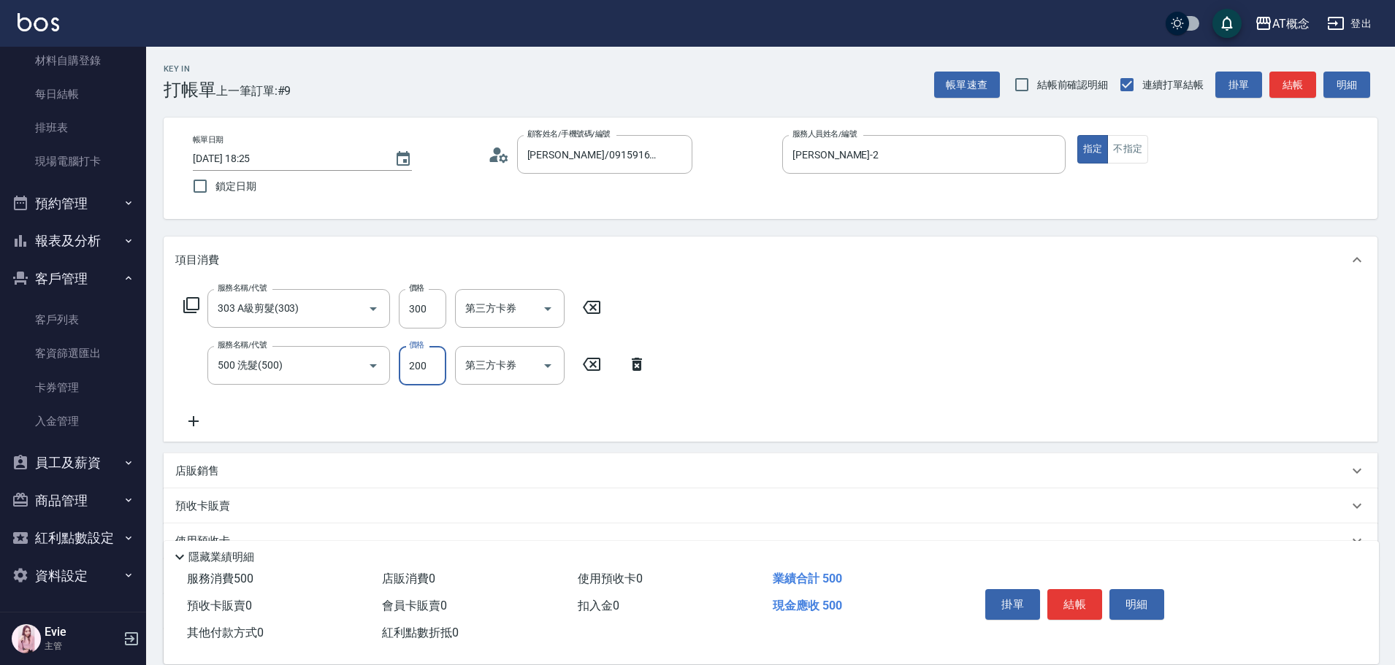
type input "30"
type input "60"
type input "300"
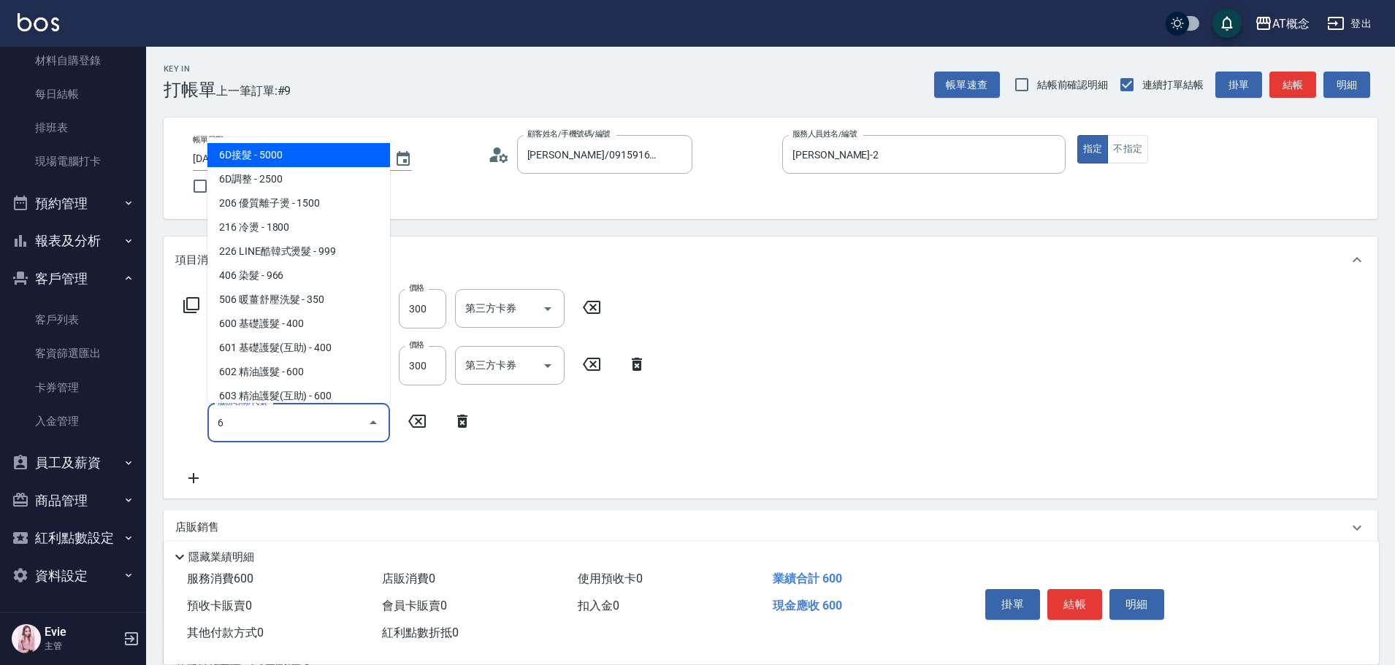
type input "60"
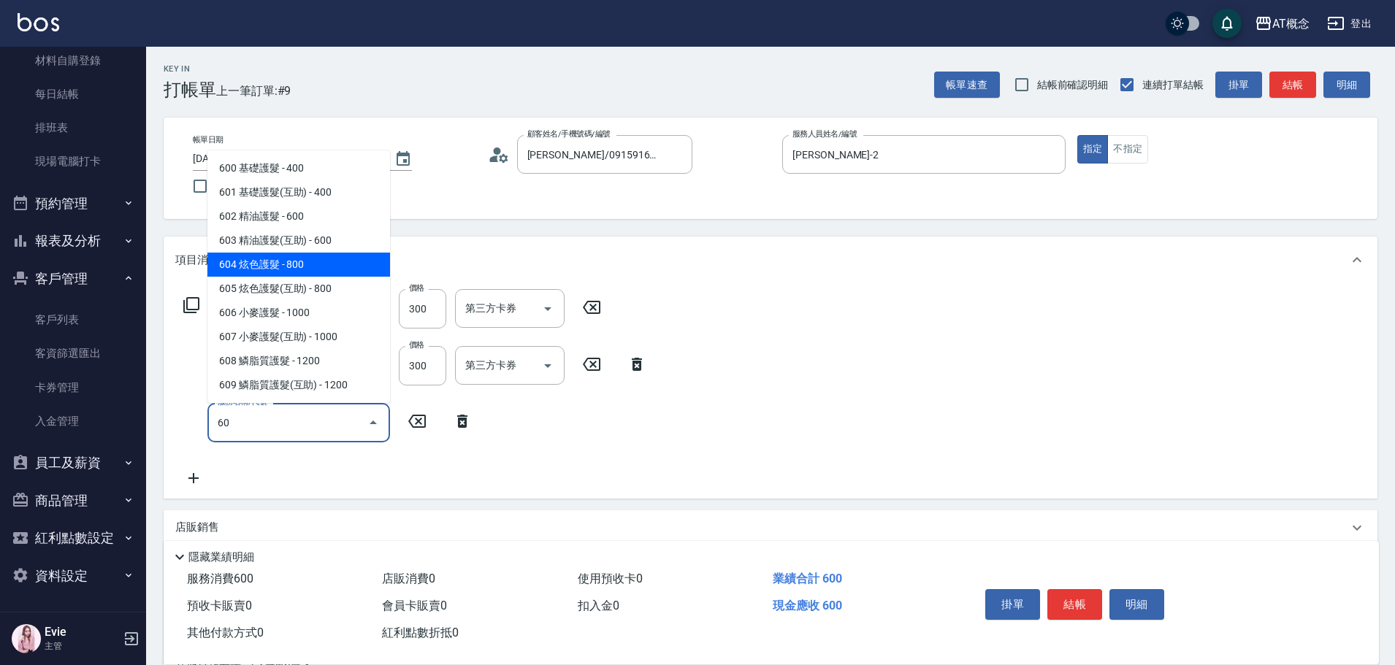
type input "140"
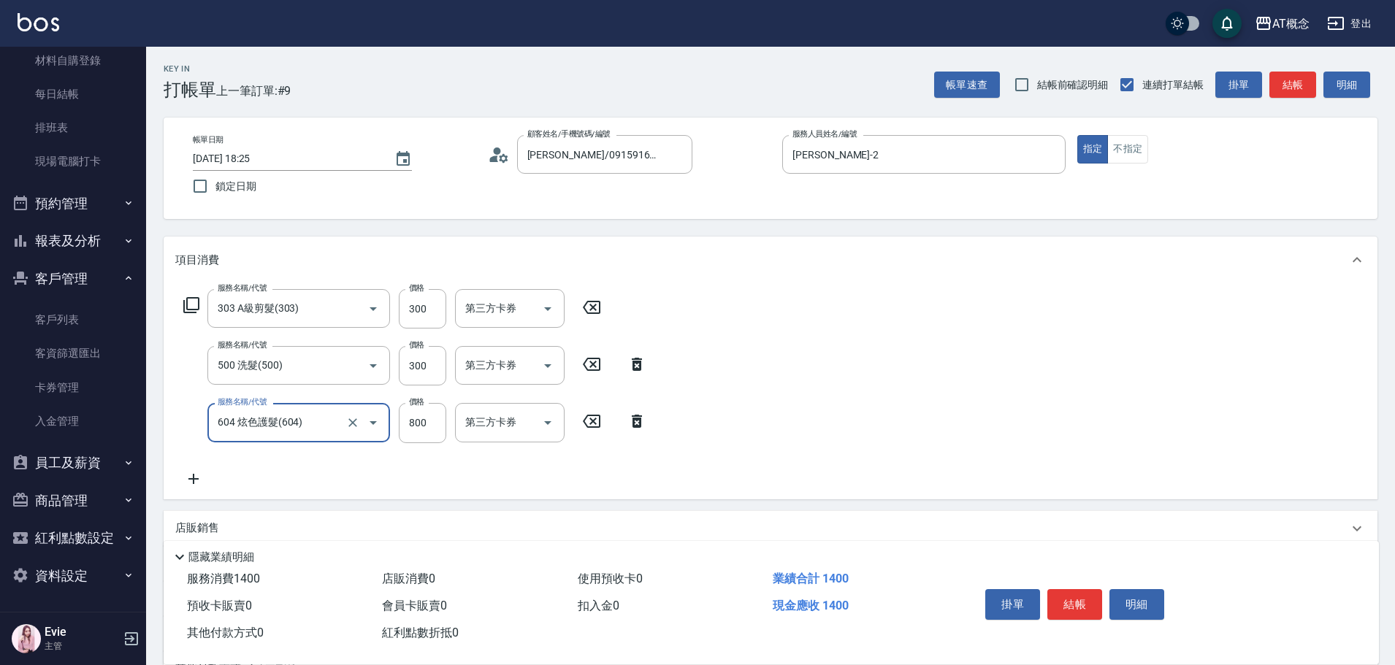
type input "604 炫色護髮(604)"
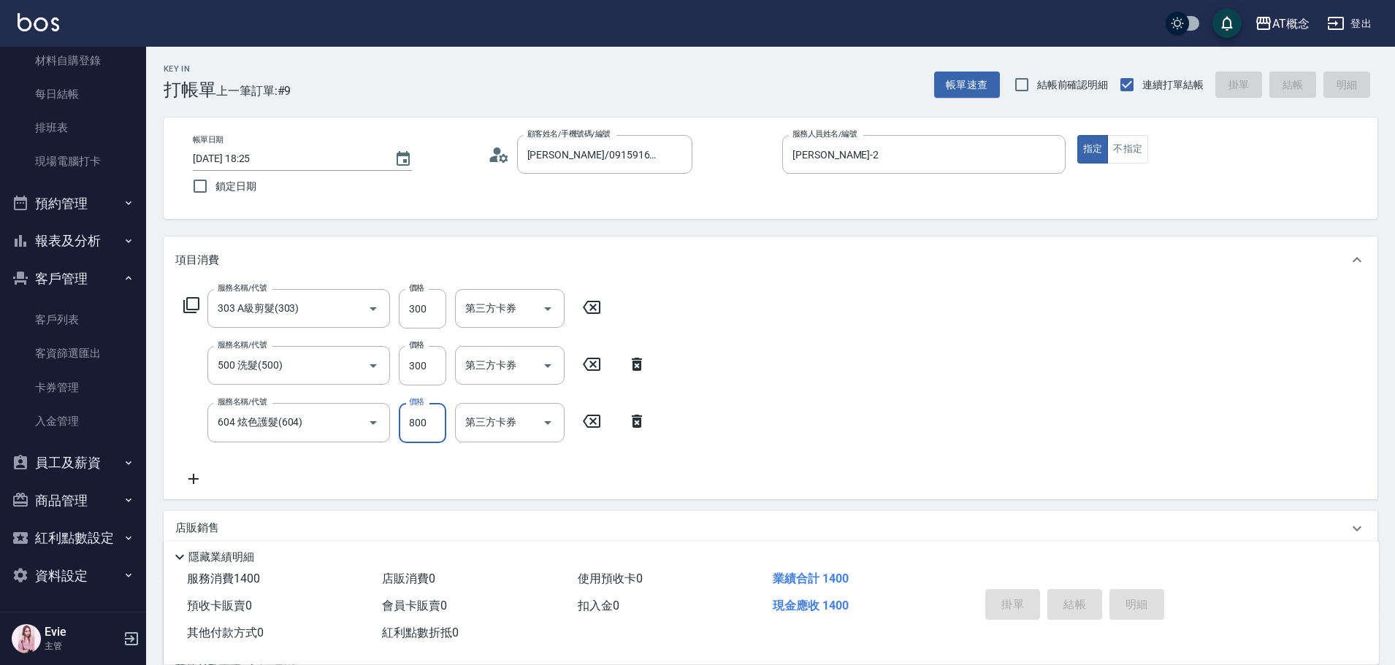
type input "0"
